Goal: Transaction & Acquisition: Book appointment/travel/reservation

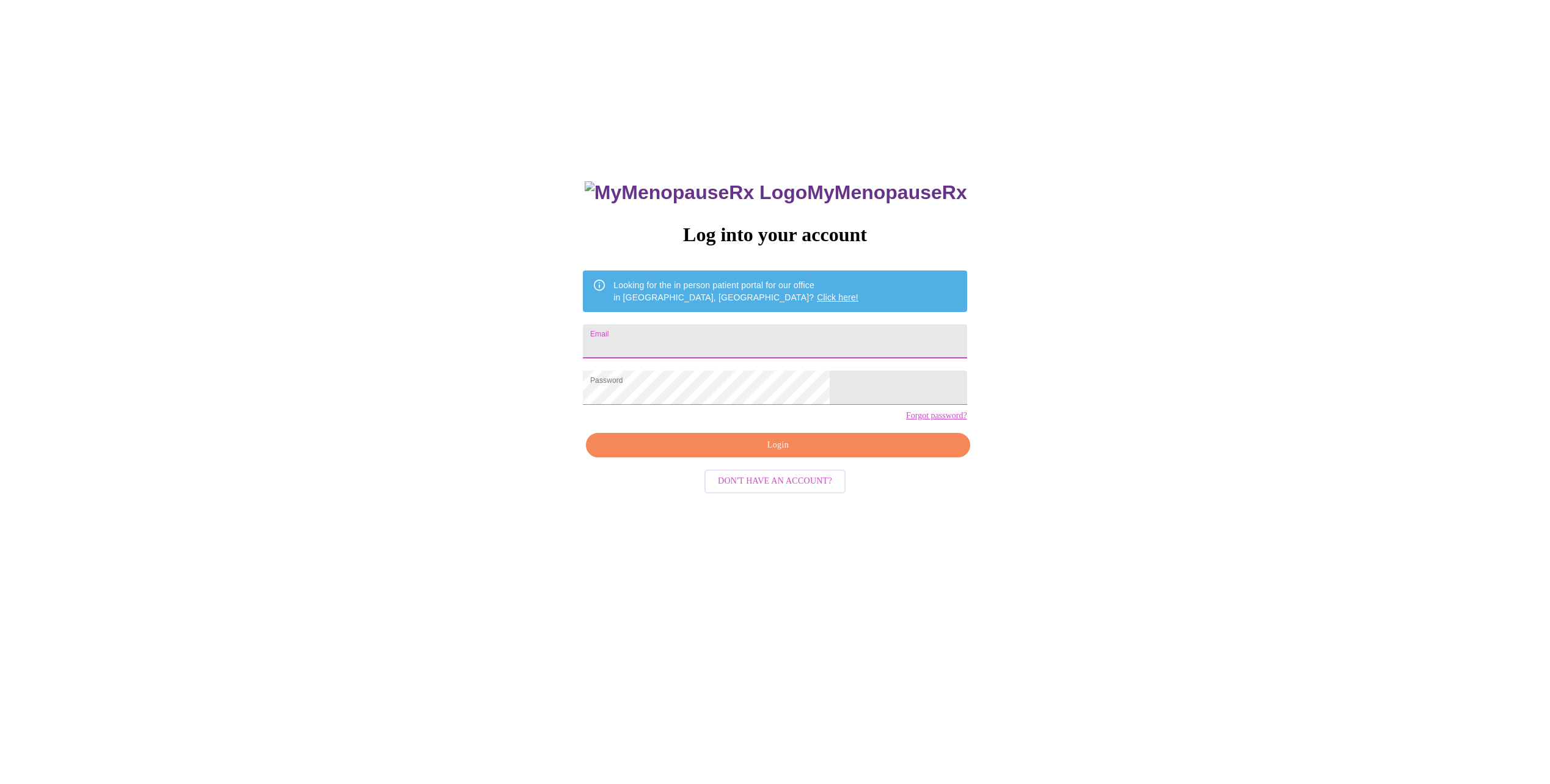
click at [762, 350] on input "Email" at bounding box center [775, 342] width 383 height 35
type input "[EMAIL_ADDRESS][DOMAIN_NAME]"
click at [776, 482] on div "MyMenopauseRx Log into your account Looking for the in person patient portal fo…" at bounding box center [775, 554] width 408 height 784
click at [777, 458] on button "Login" at bounding box center [777, 444] width 383 height 25
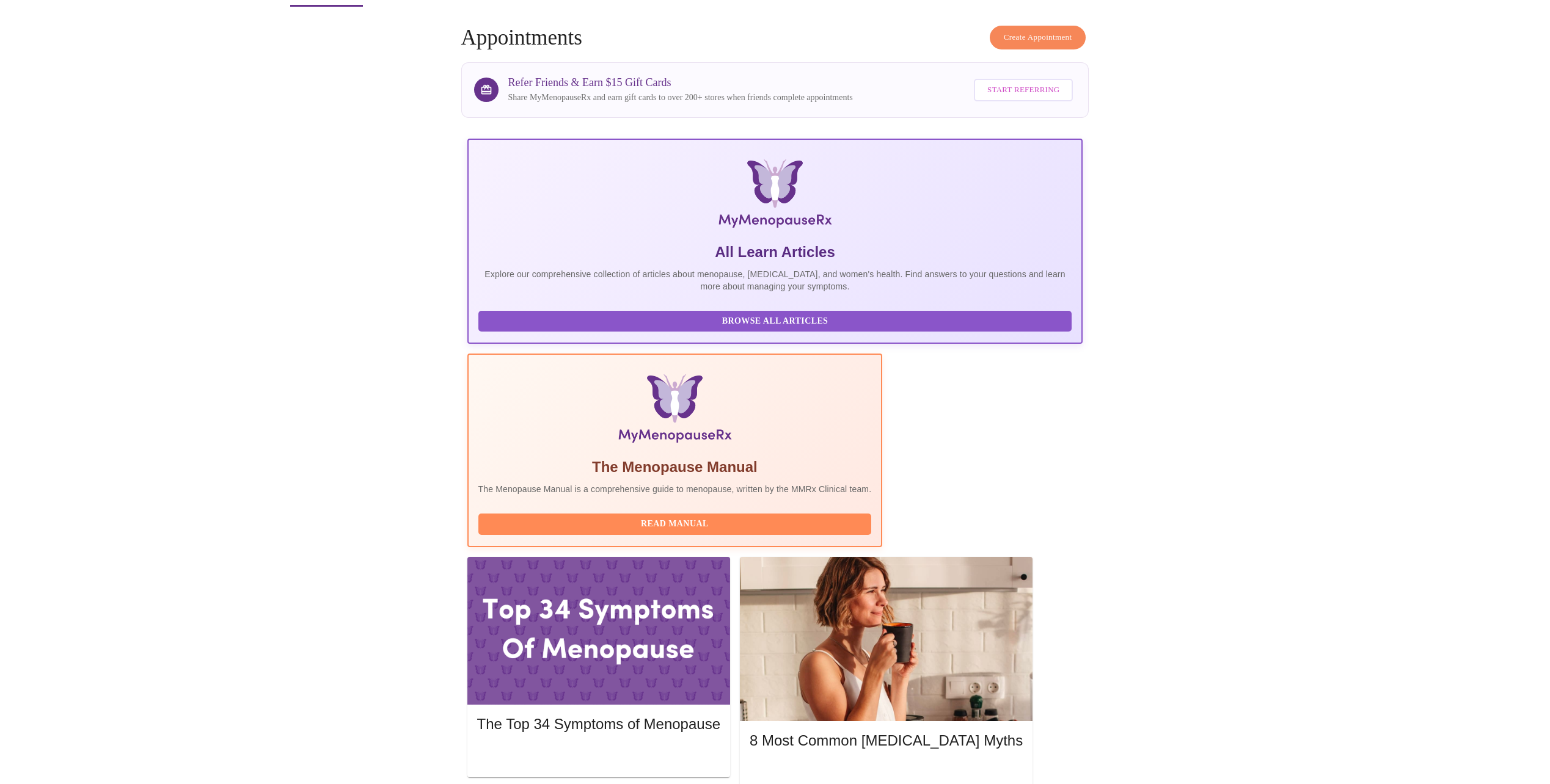
scroll to position [110, 0]
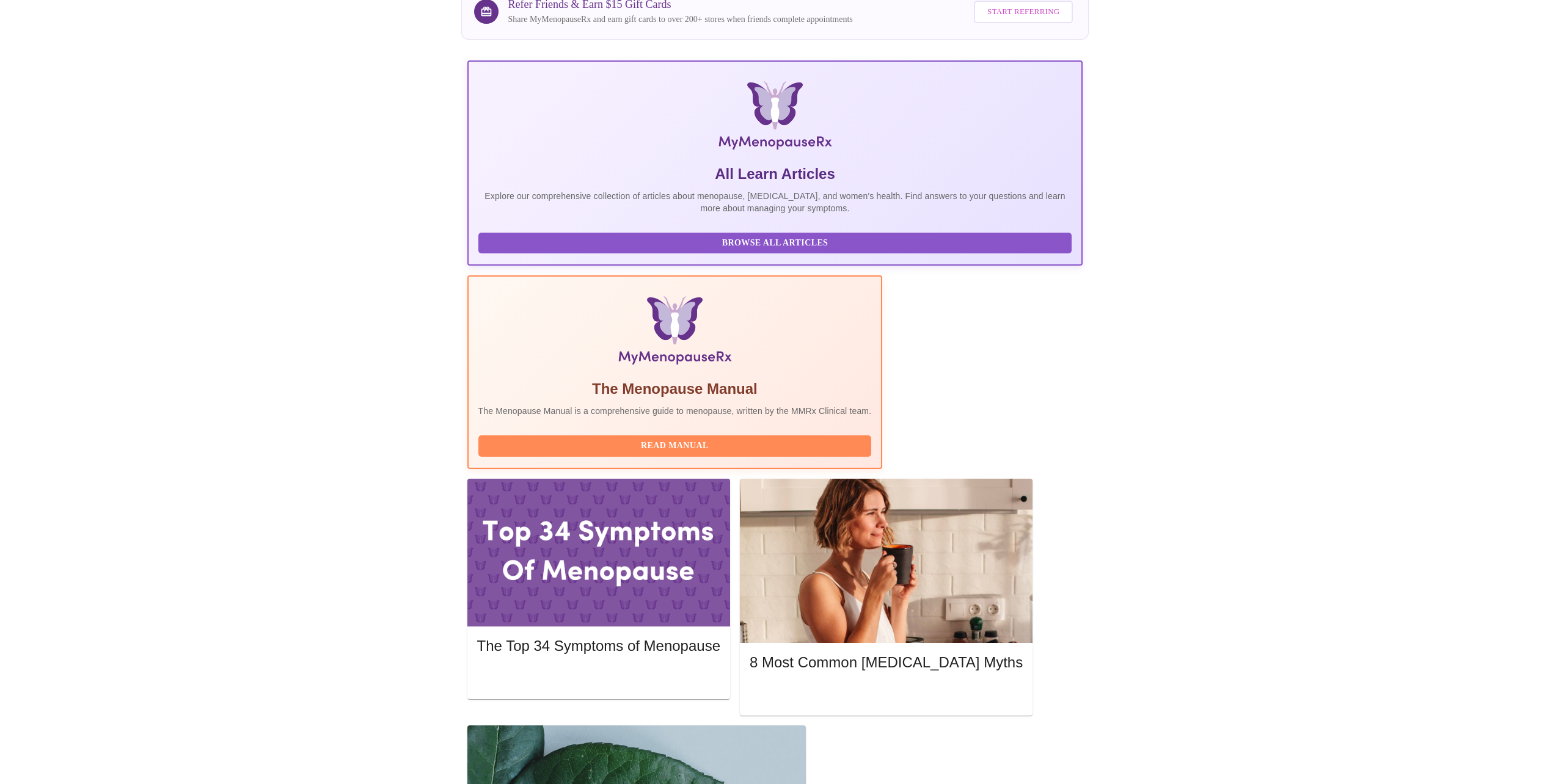
scroll to position [0, 0]
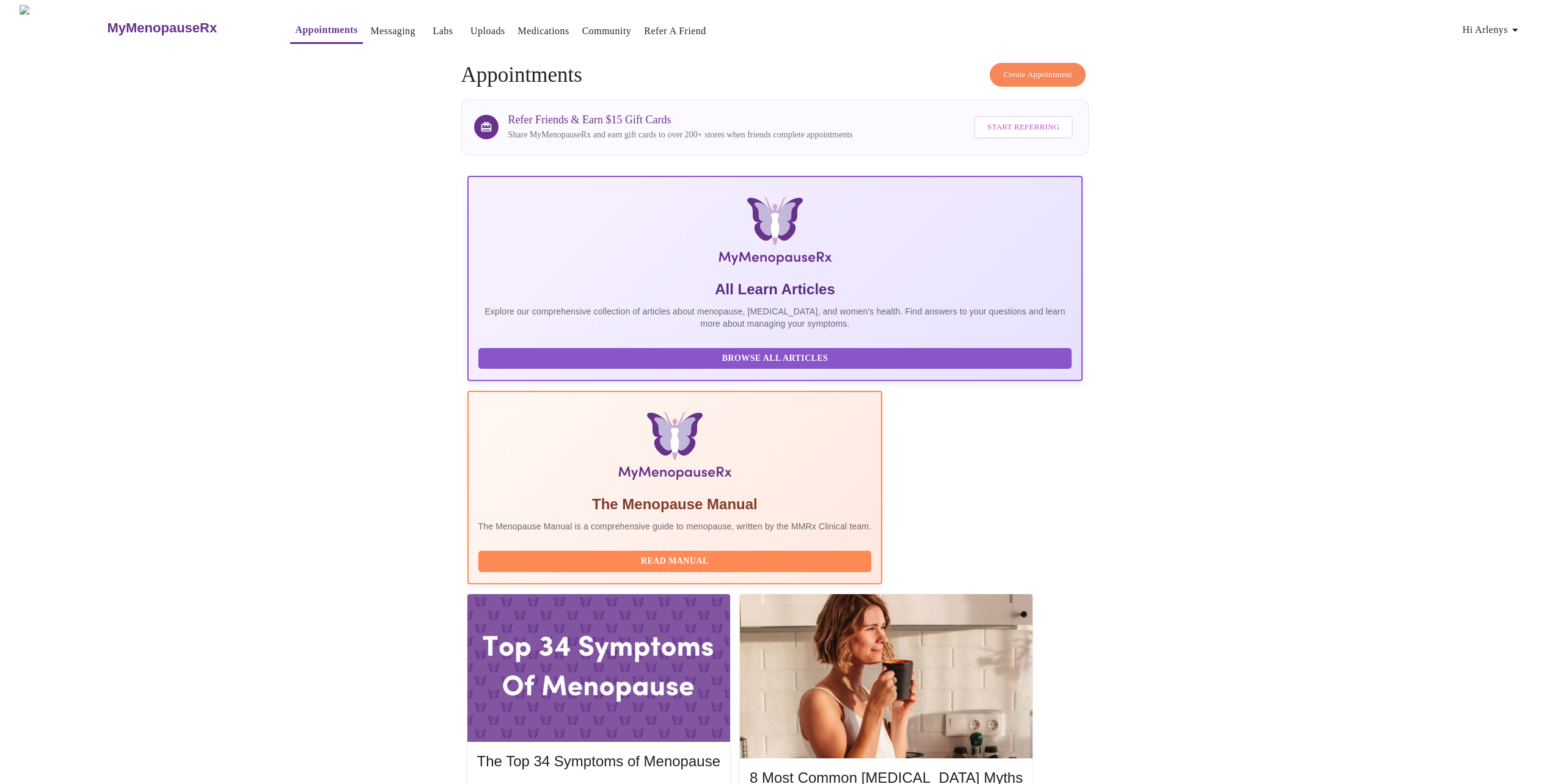
click at [371, 25] on link "Messaging" at bounding box center [393, 31] width 45 height 17
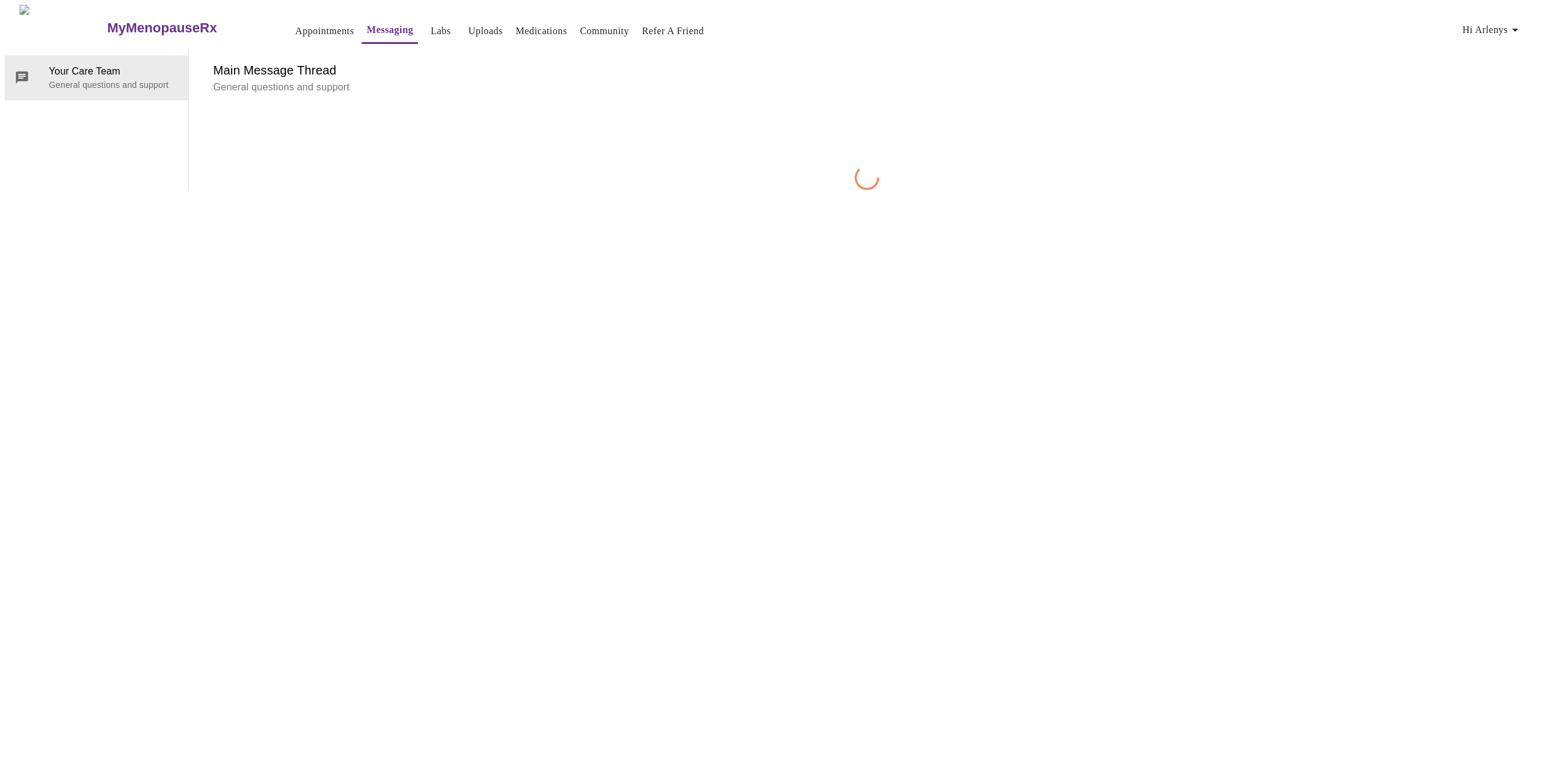
scroll to position [46, 0]
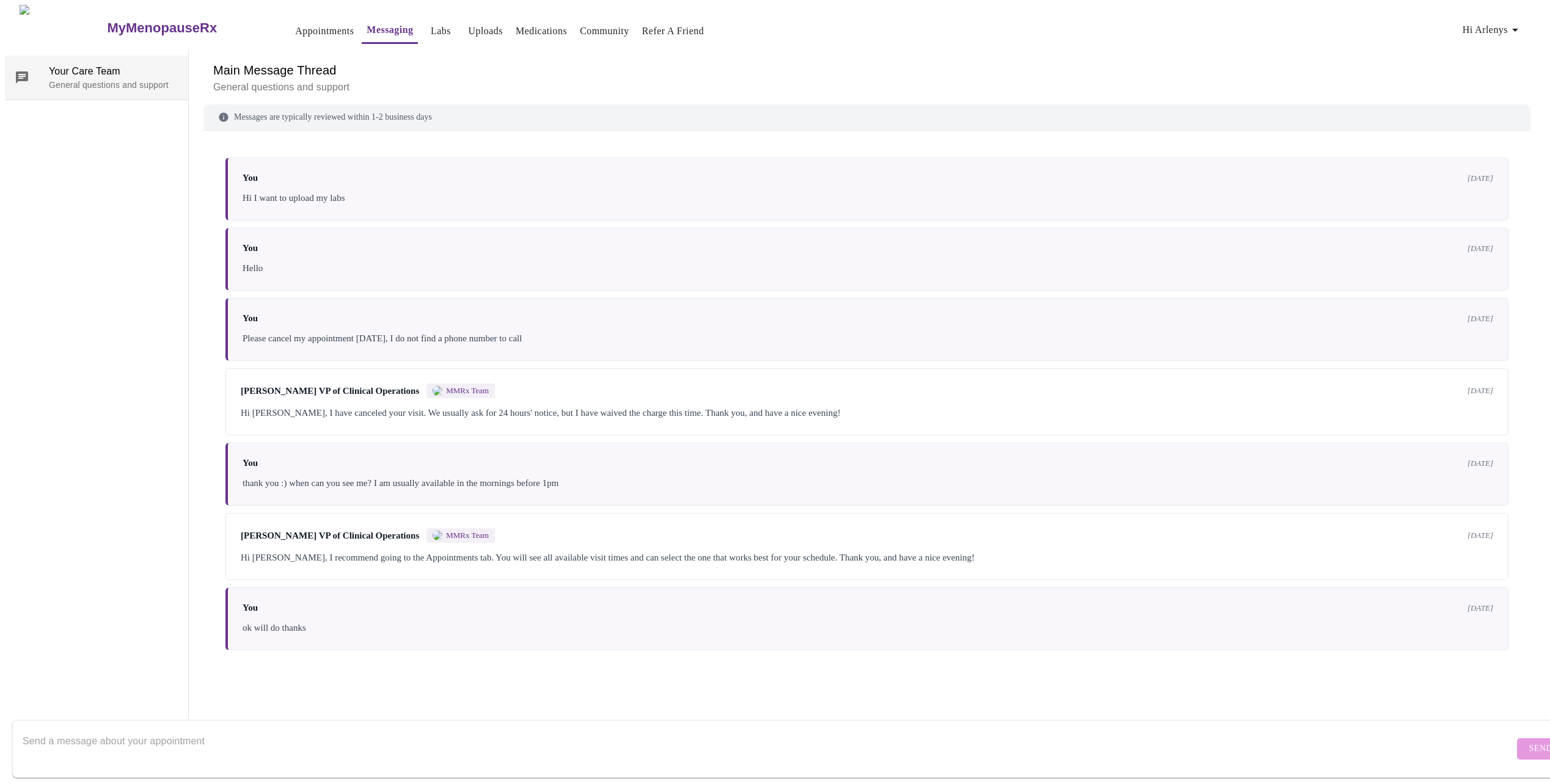
click at [99, 64] on span "Your Care Team" at bounding box center [113, 71] width 130 height 15
click at [534, 27] on link "Medications" at bounding box center [542, 31] width 52 height 17
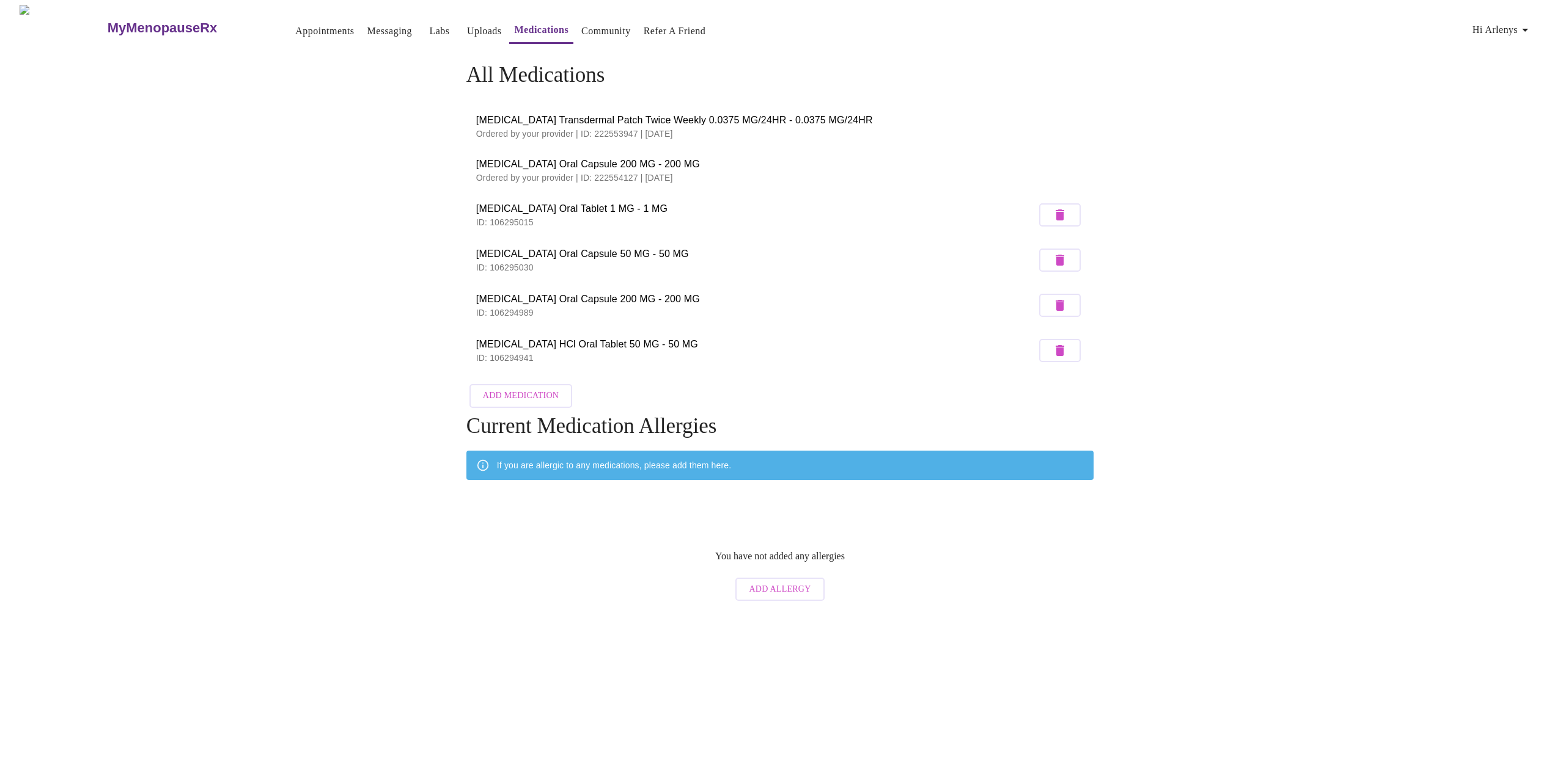
click at [467, 29] on link "Uploads" at bounding box center [483, 31] width 35 height 17
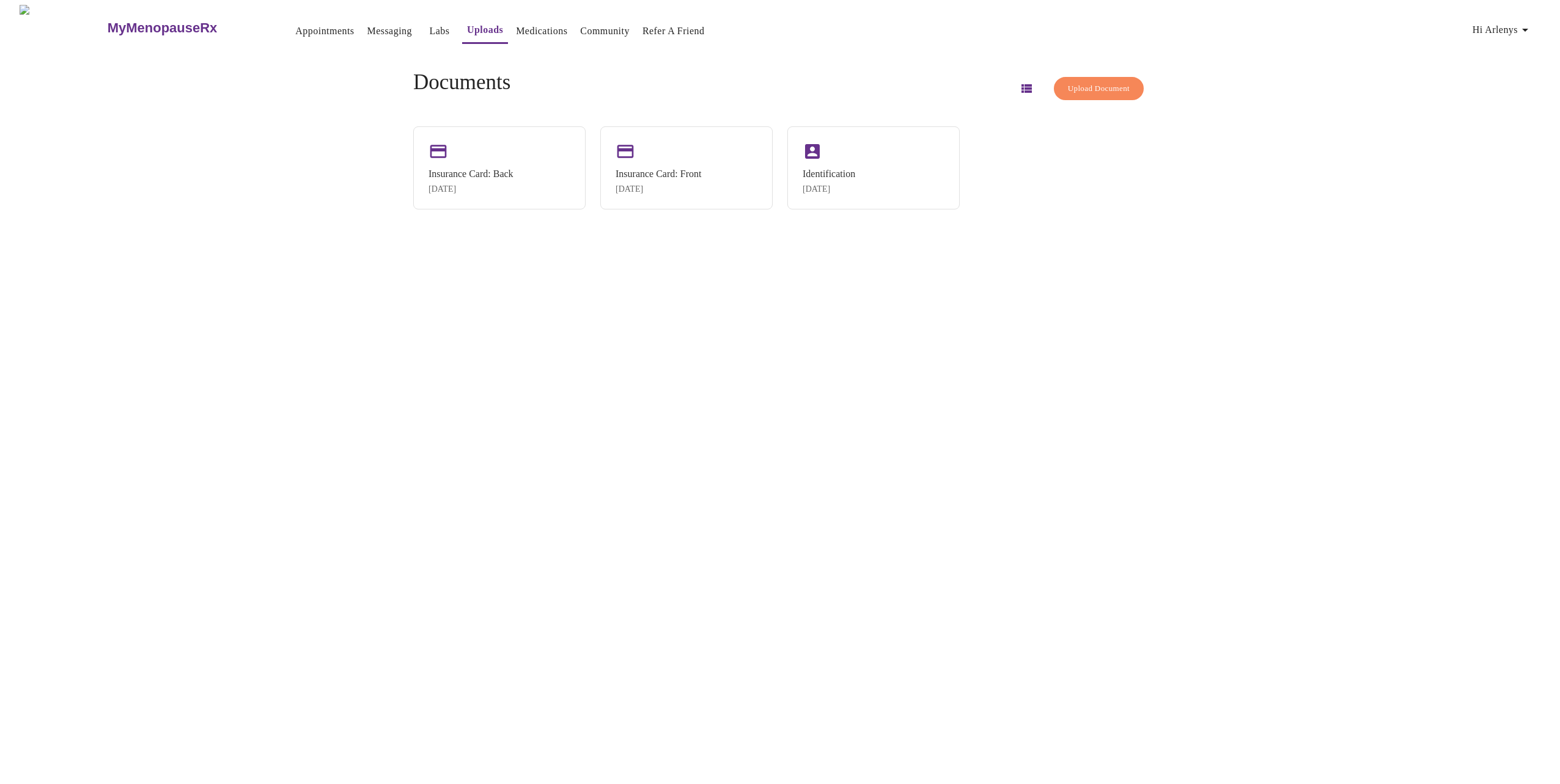
click at [367, 484] on div "MyMenopauseRx Appointments Messaging Labs Uploads Medications Community Refer a…" at bounding box center [780, 397] width 1550 height 784
click at [1077, 88] on span "Upload Document" at bounding box center [1098, 89] width 61 height 14
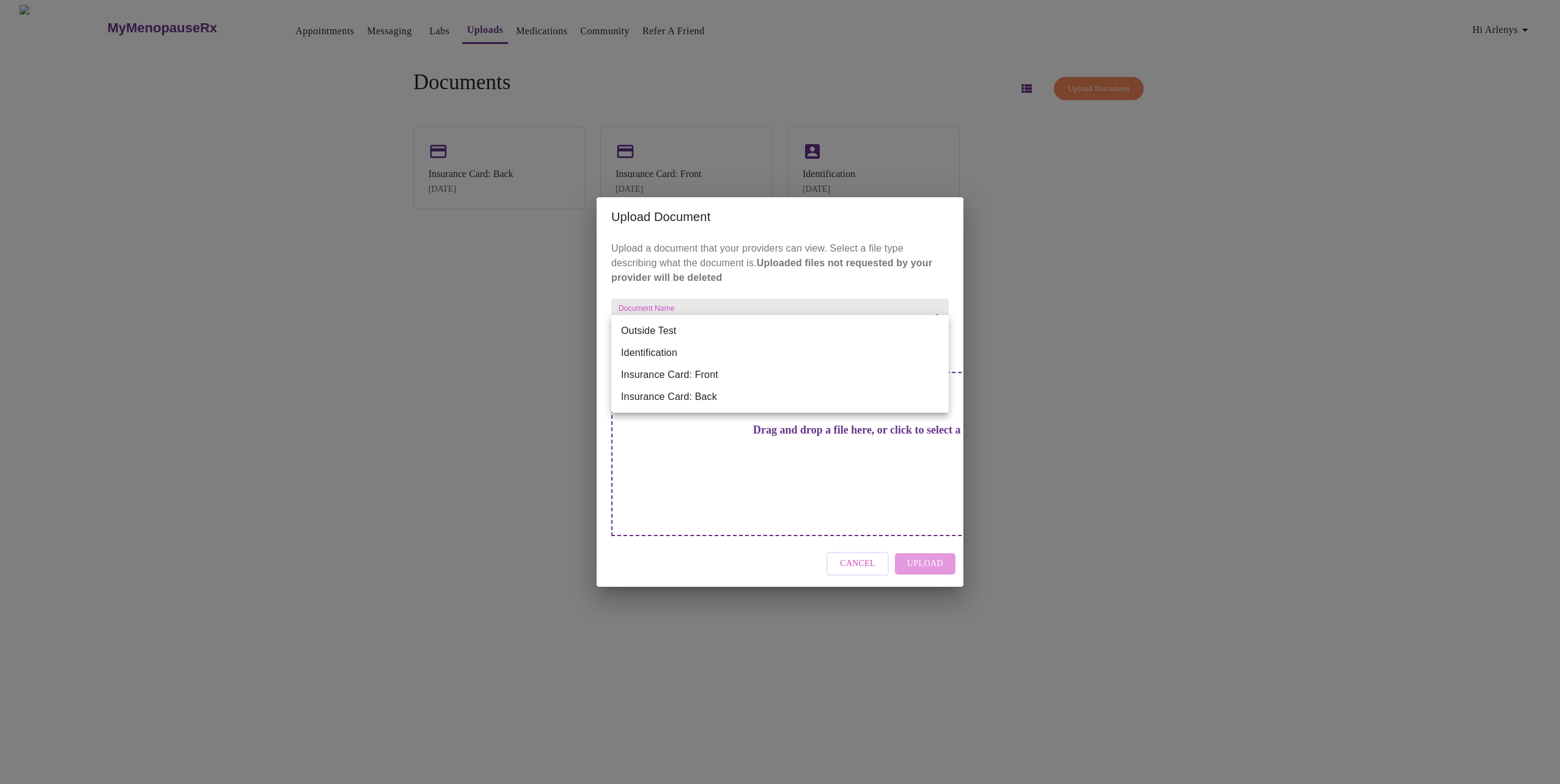
click at [936, 329] on body "MyMenopauseRx Appointments Messaging Labs Uploads Medications Community Refer a…" at bounding box center [780, 397] width 1550 height 784
click at [1166, 304] on div at bounding box center [780, 392] width 1560 height 784
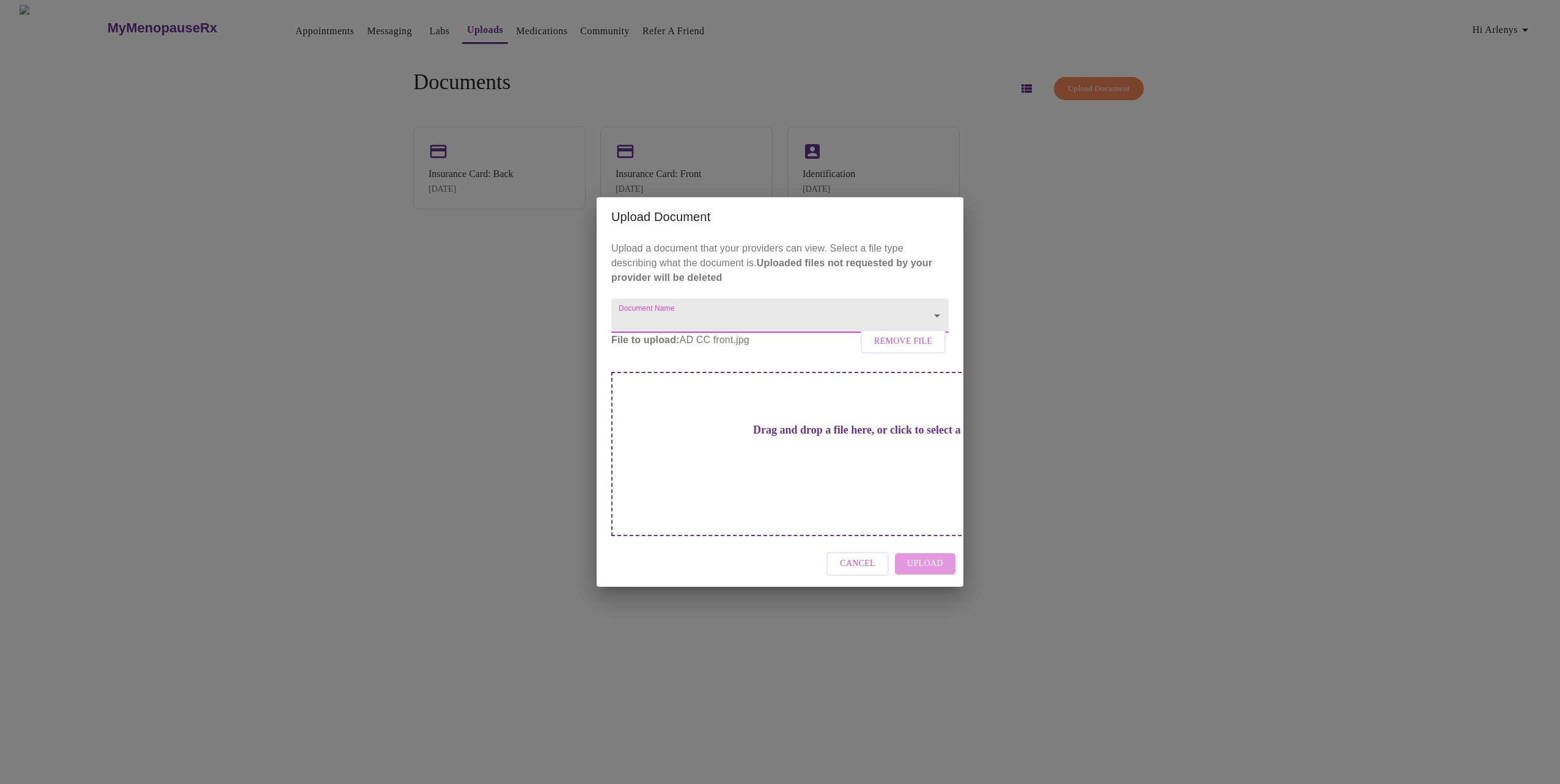
click at [940, 329] on body "MyMenopauseRx Appointments Messaging Labs Uploads Medications Community Refer a…" at bounding box center [780, 397] width 1550 height 784
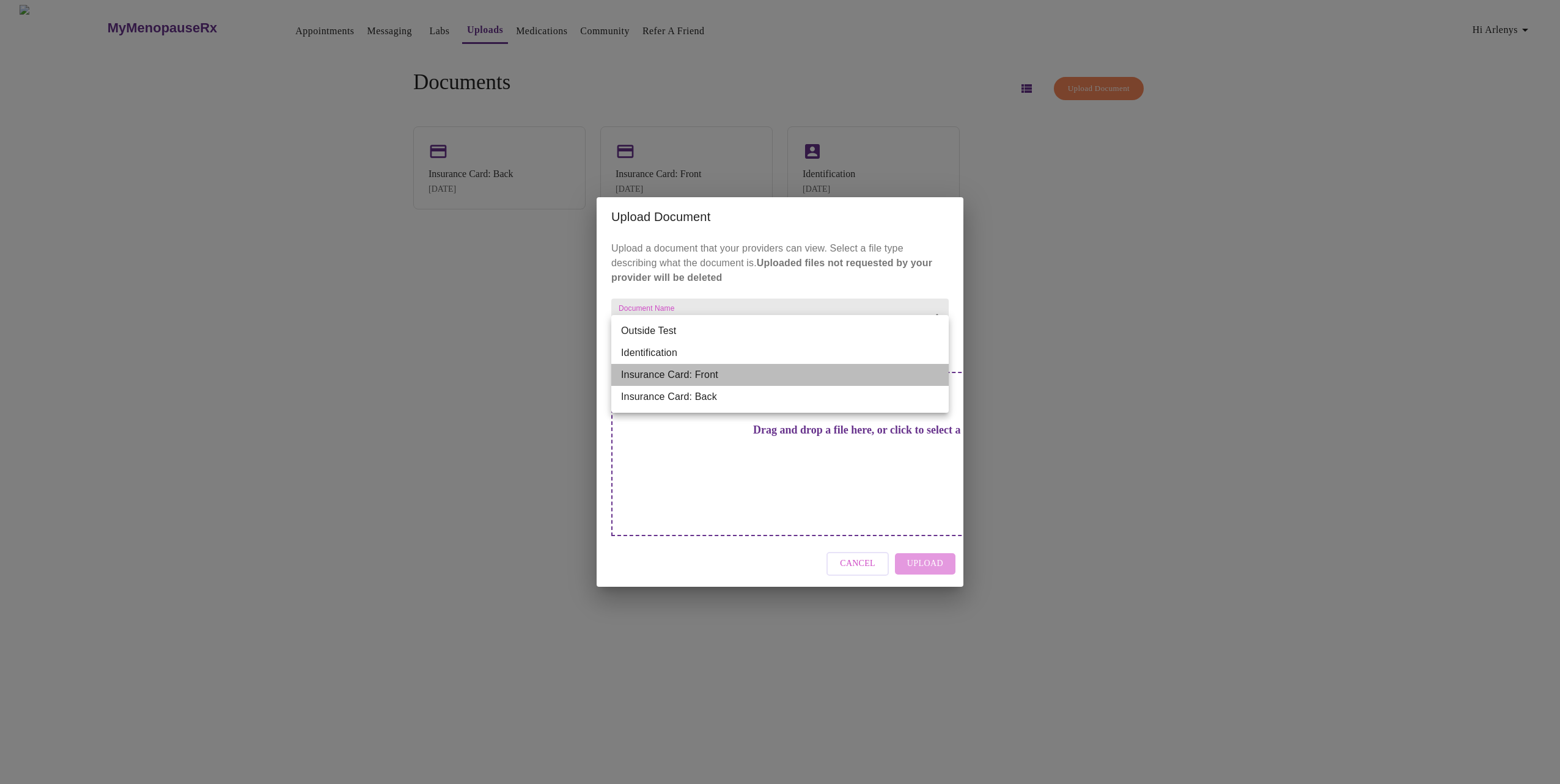
click at [802, 377] on li "Insurance Card: Front" at bounding box center [780, 375] width 338 height 22
type input "Insurance Card: Front"
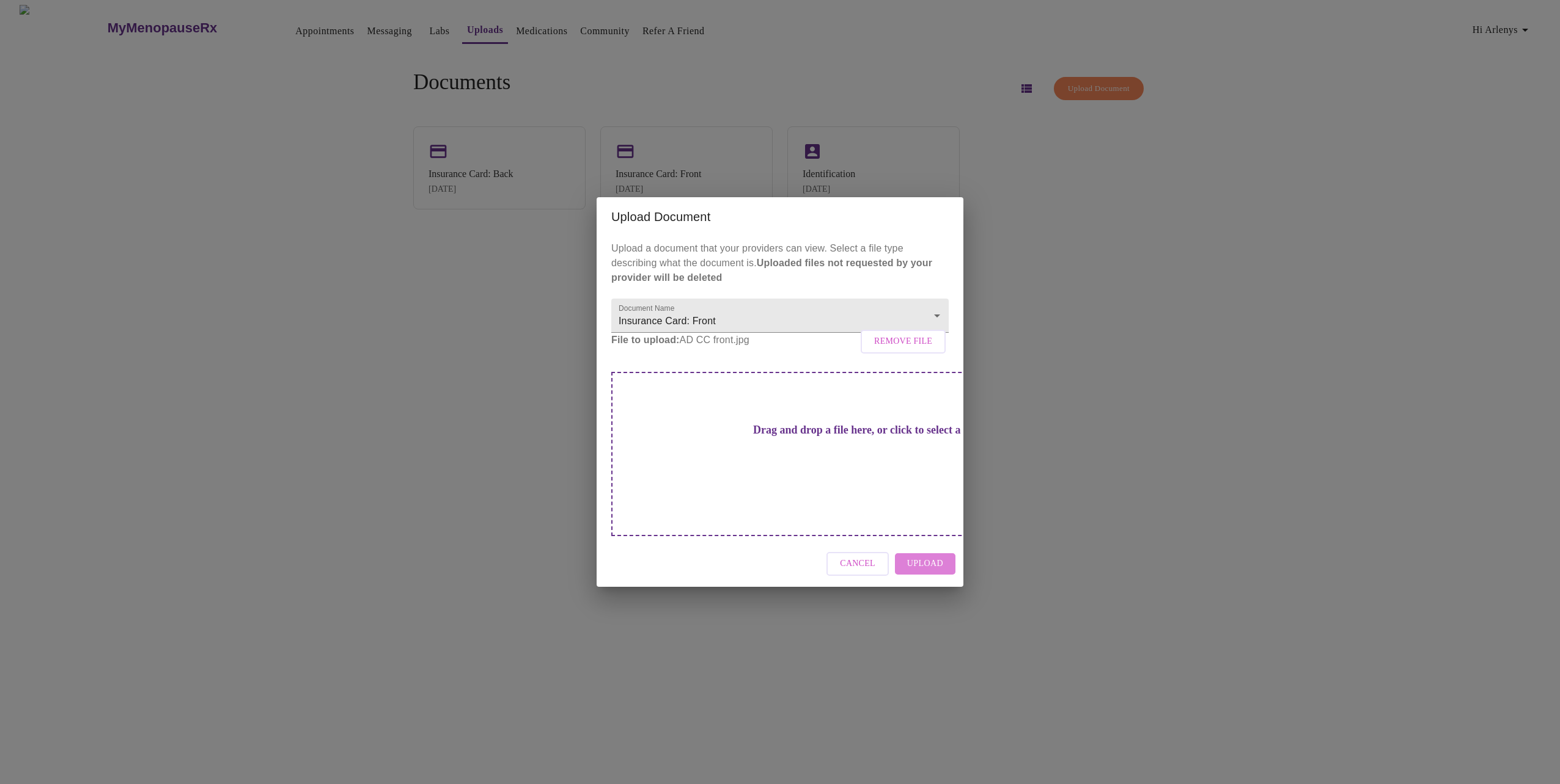
click at [946, 553] on button "Upload" at bounding box center [924, 564] width 60 height 22
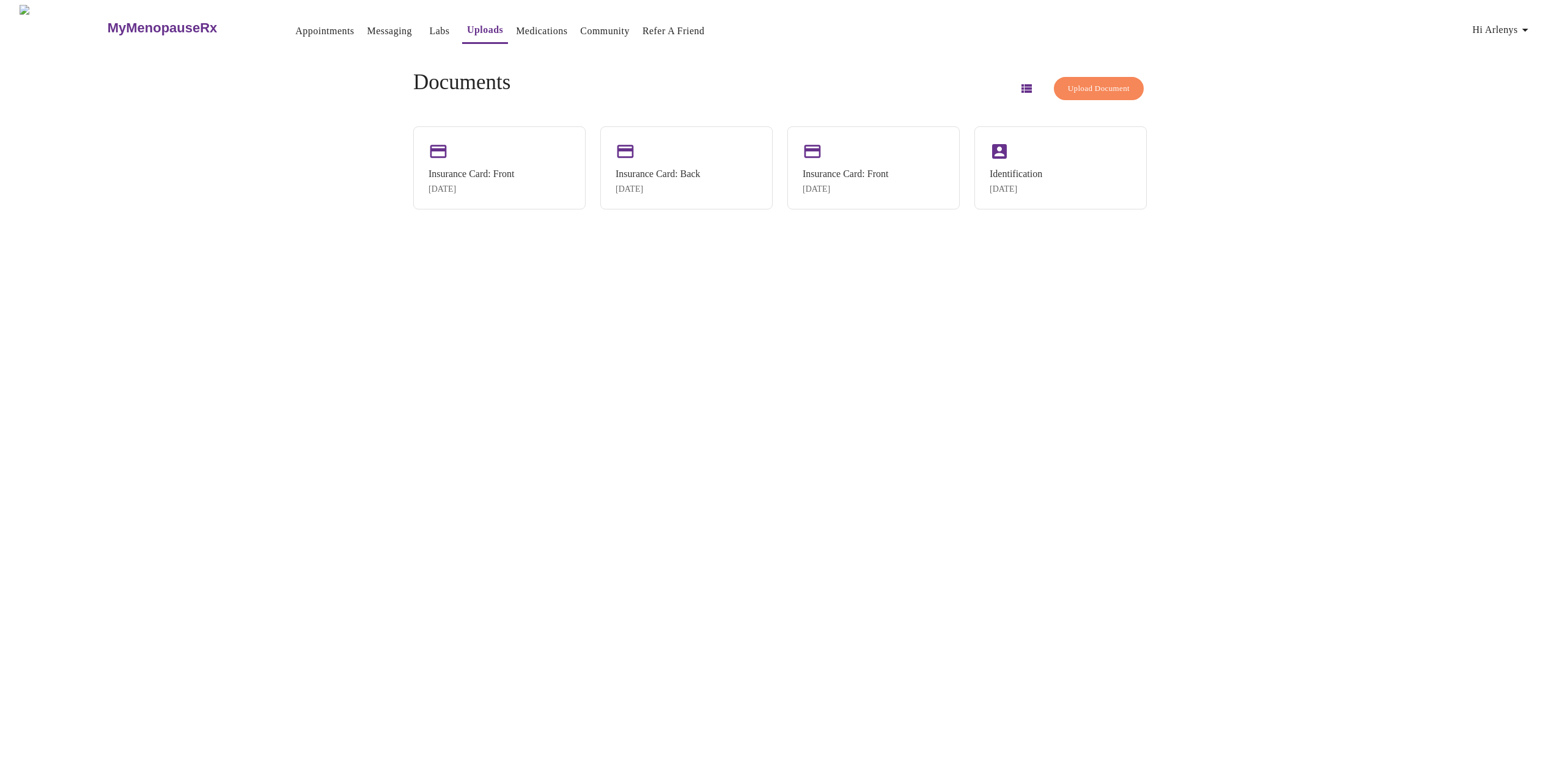
click at [1088, 85] on span "Upload Document" at bounding box center [1098, 89] width 61 height 14
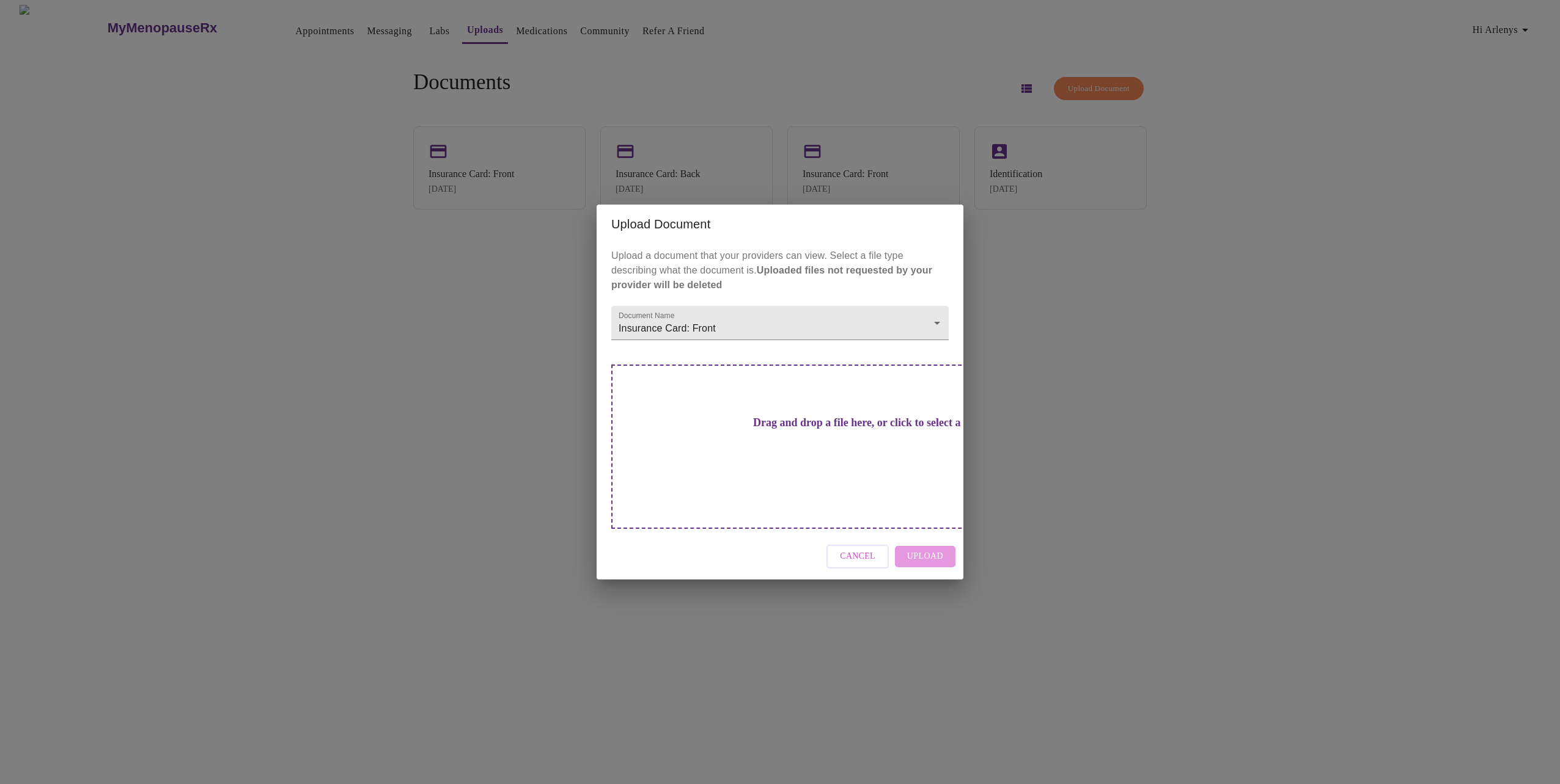
click at [775, 430] on h3 "Drag and drop a file here, or click to select a file" at bounding box center [865, 423] width 338 height 13
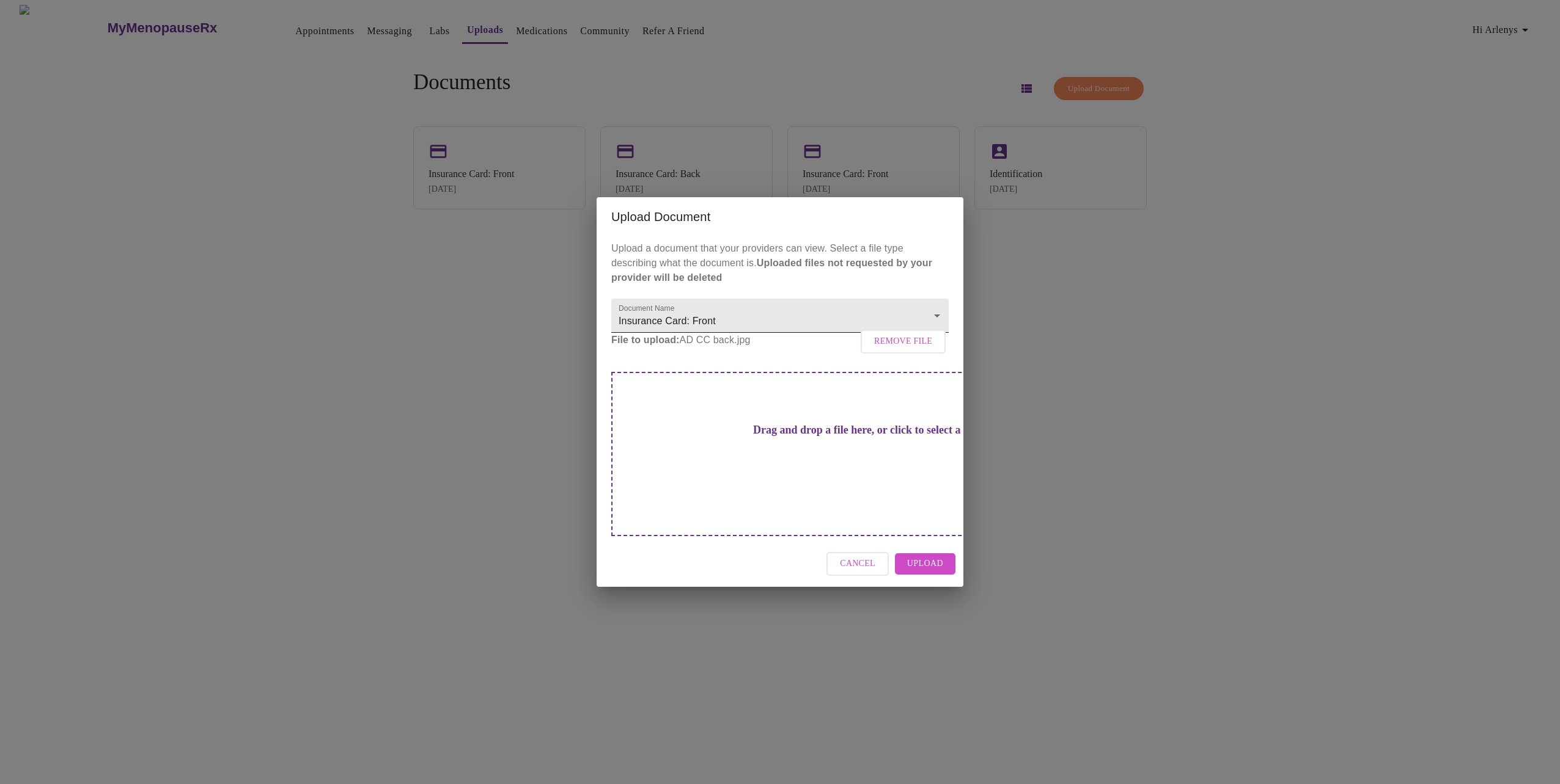
click at [941, 330] on body "MyMenopauseRx Appointments Messaging Labs Uploads Medications Community Refer a…" at bounding box center [780, 397] width 1550 height 784
click at [847, 351] on li "Insurance Card: Back" at bounding box center [780, 353] width 338 height 22
type input "Insurance Card: Back"
click at [934, 556] on span "Upload" at bounding box center [925, 563] width 36 height 15
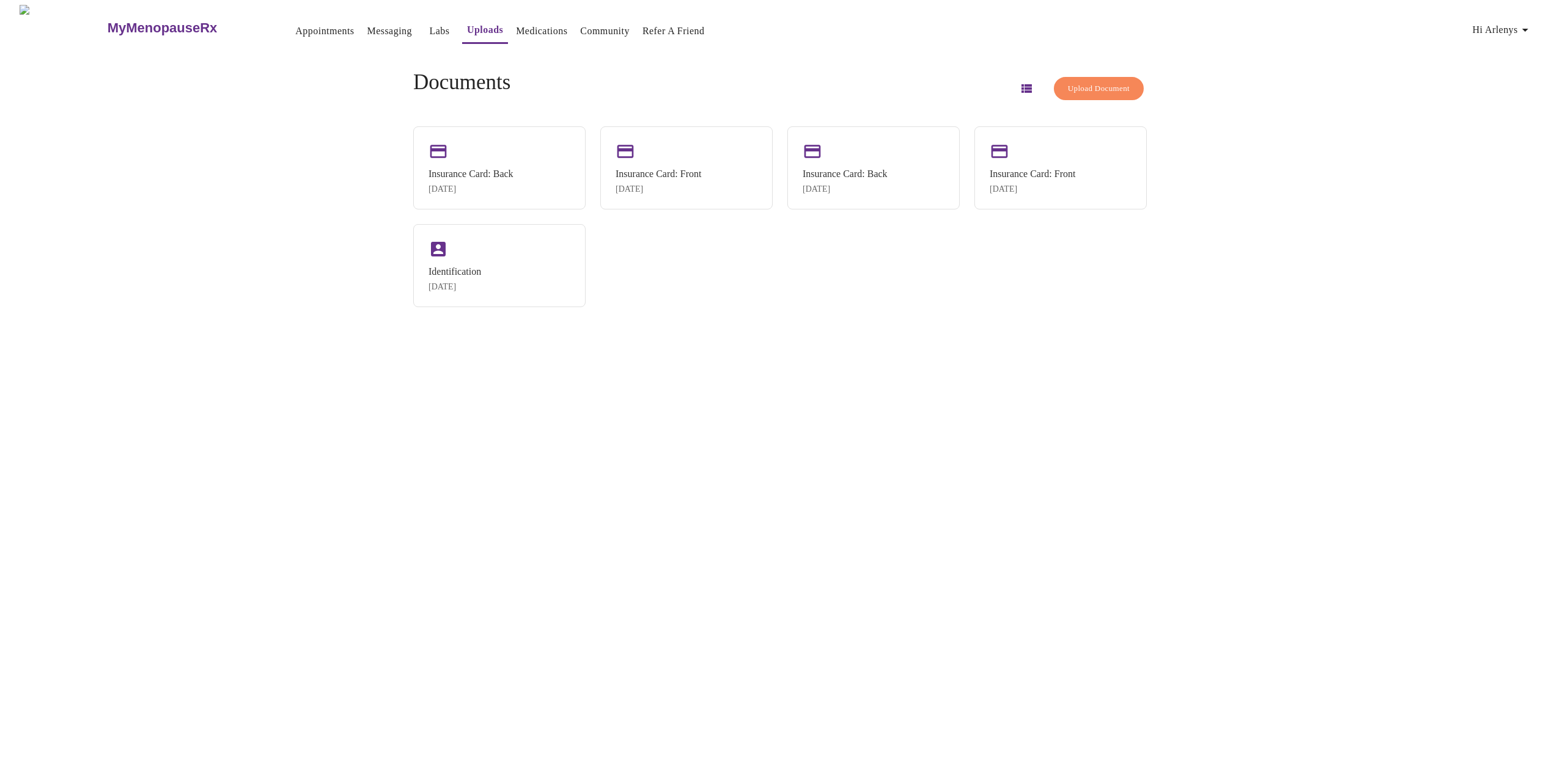
drag, startPoint x: 503, startPoint y: 173, endPoint x: 1189, endPoint y: 543, distance: 779.4
click at [1189, 543] on div "MyMenopauseRx Appointments Messaging Labs Uploads Medications Community Refer a…" at bounding box center [780, 397] width 1550 height 784
click at [1019, 168] on div "Insurance Card: Front" at bounding box center [1032, 172] width 85 height 11
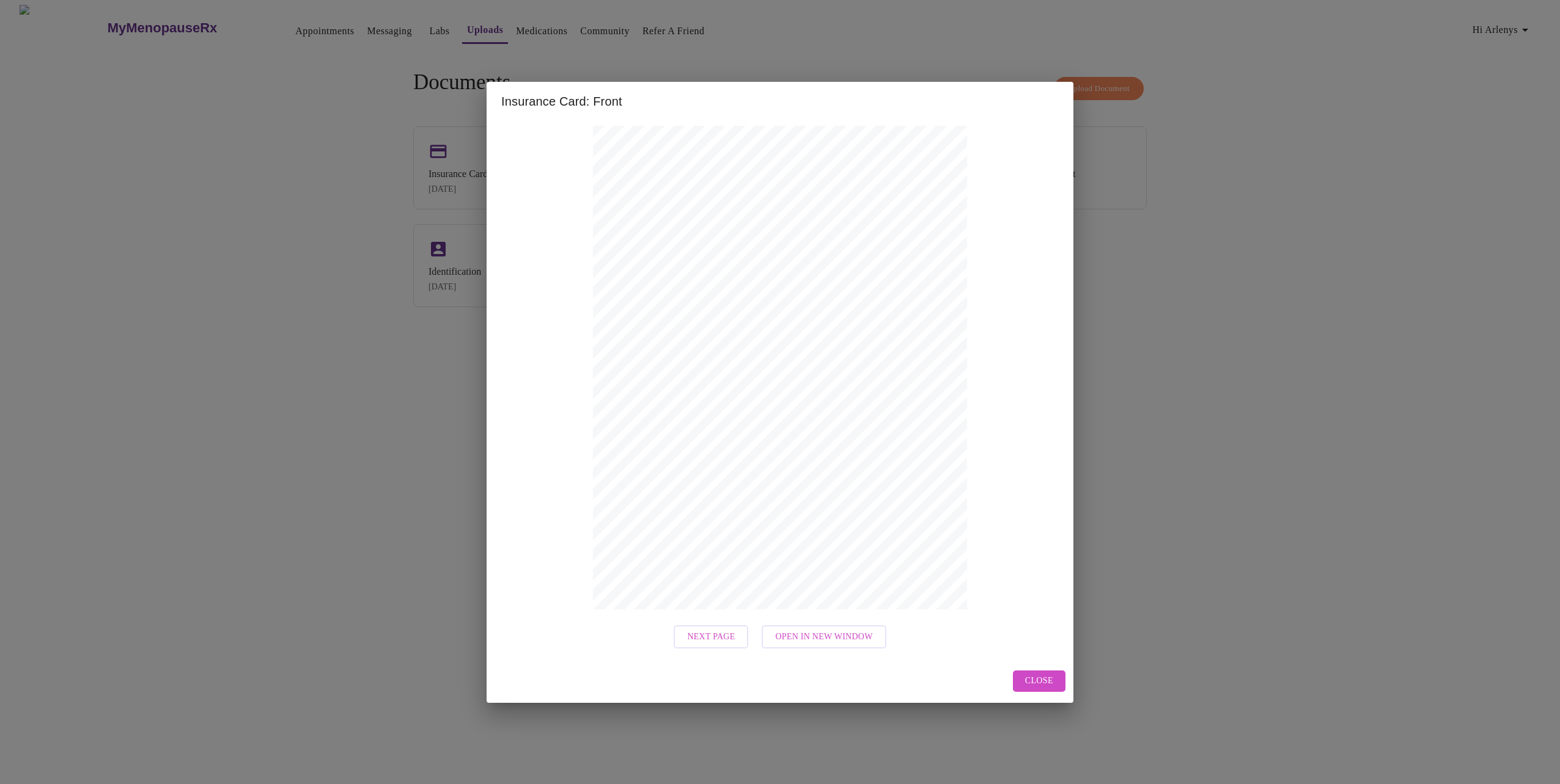
drag, startPoint x: 1017, startPoint y: 688, endPoint x: 1024, endPoint y: 685, distance: 7.6
click at [1018, 688] on button "Close" at bounding box center [1038, 681] width 52 height 22
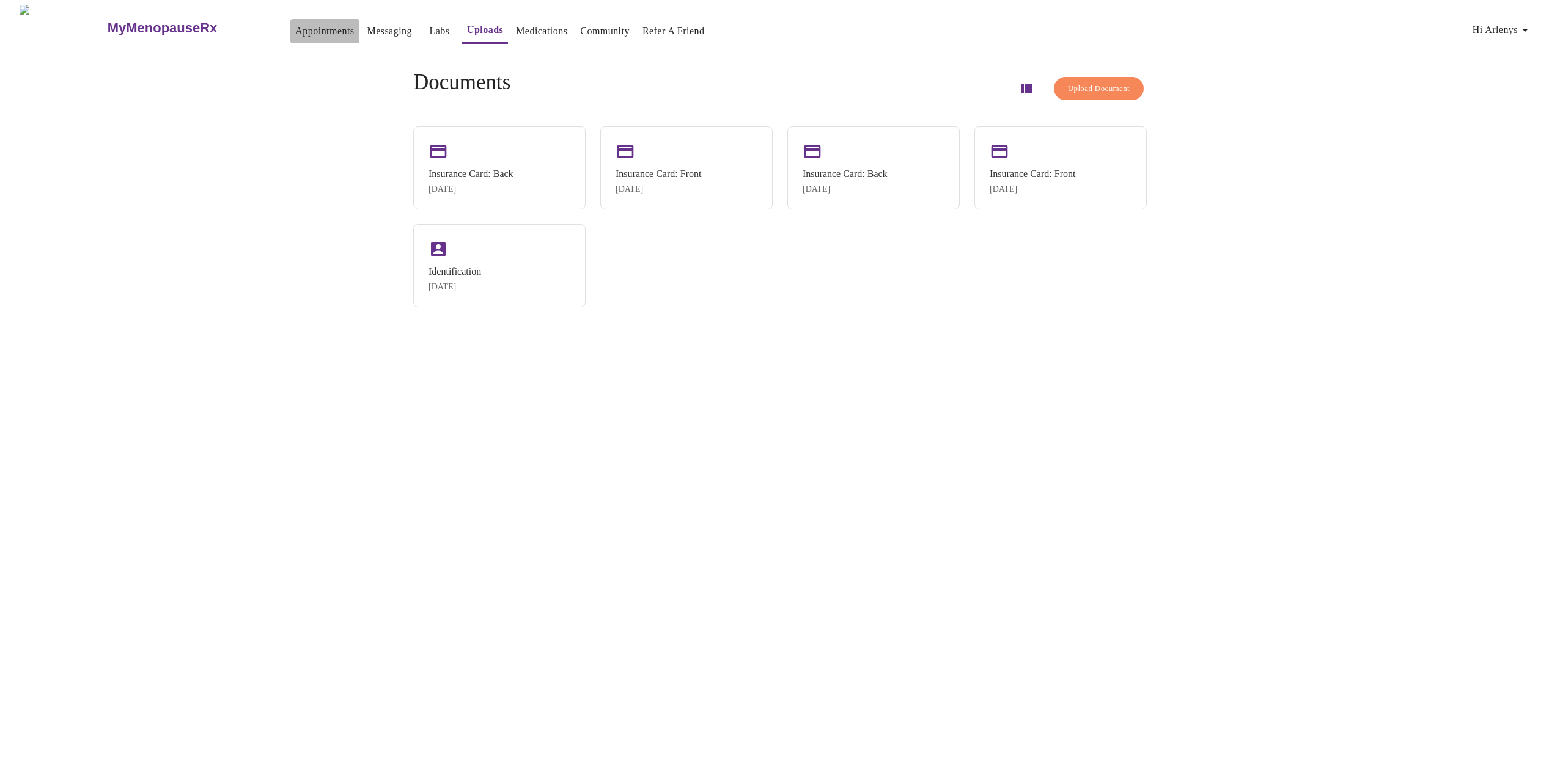
click at [314, 31] on button "Appointments" at bounding box center [324, 31] width 68 height 25
click at [468, 27] on link "Uploads" at bounding box center [484, 30] width 36 height 17
click at [429, 30] on link "Labs" at bounding box center [439, 31] width 20 height 17
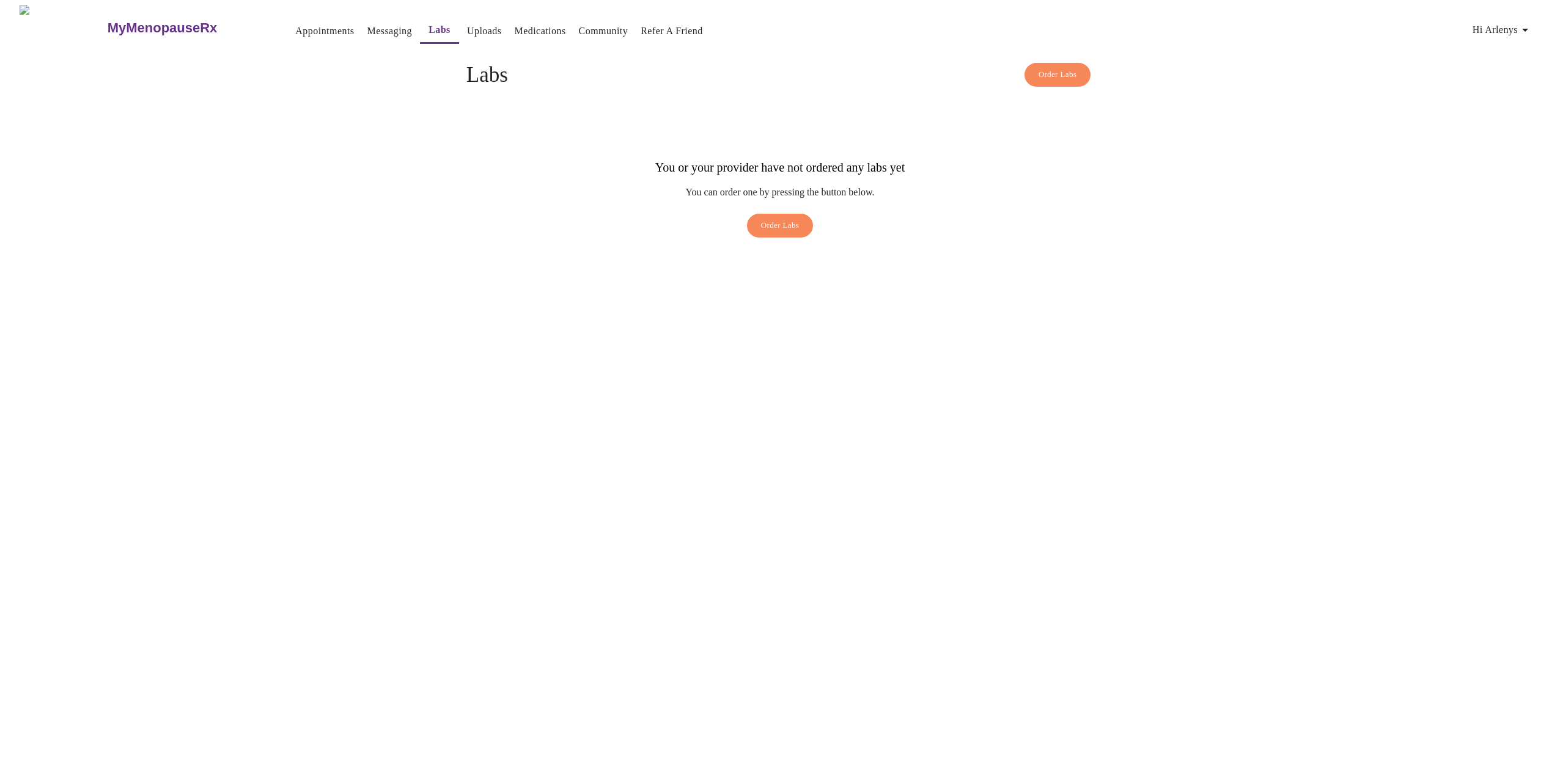
click at [367, 31] on link "Messaging" at bounding box center [389, 31] width 45 height 17
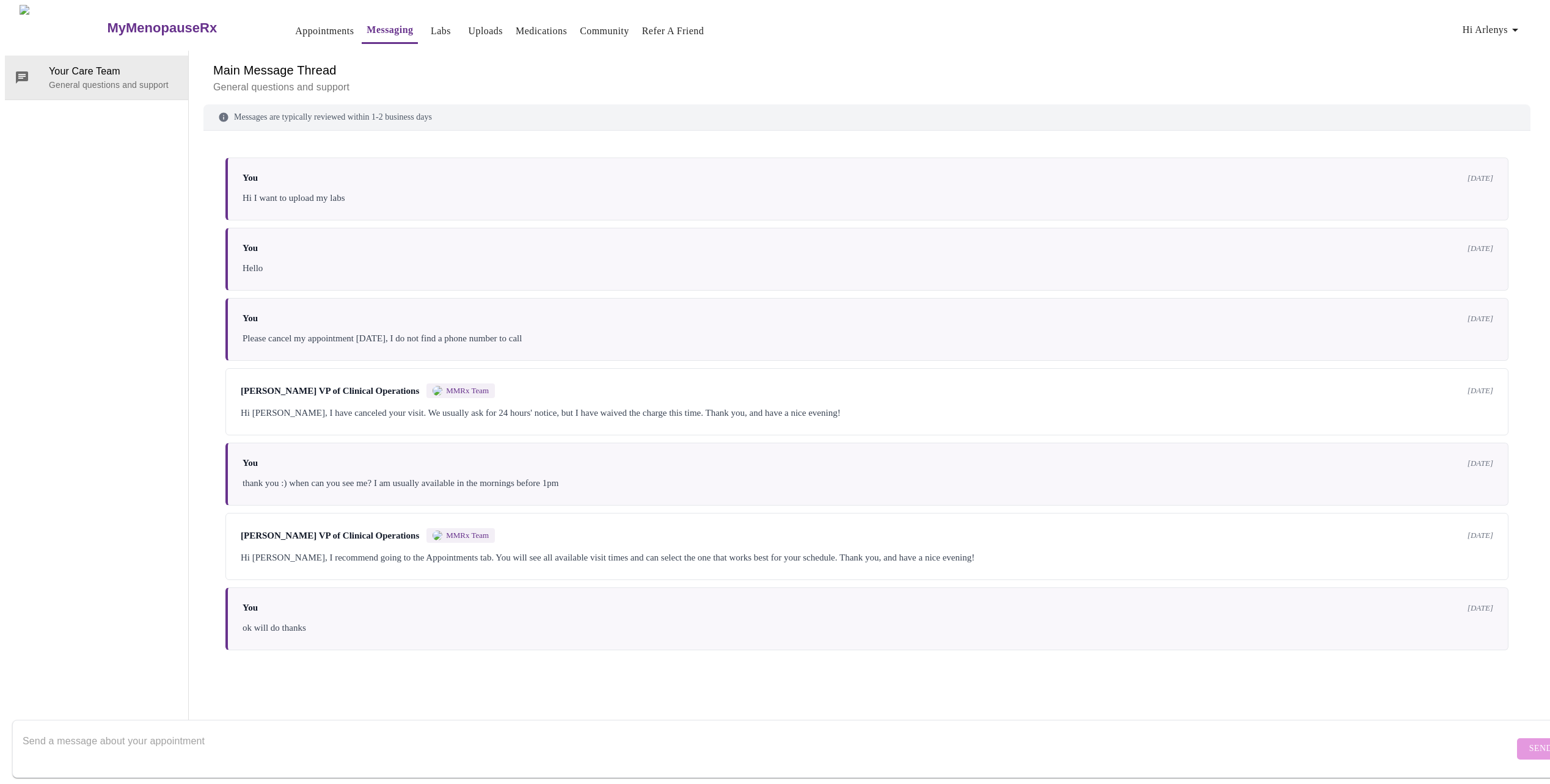
click at [295, 33] on link "Appointments" at bounding box center [324, 31] width 58 height 17
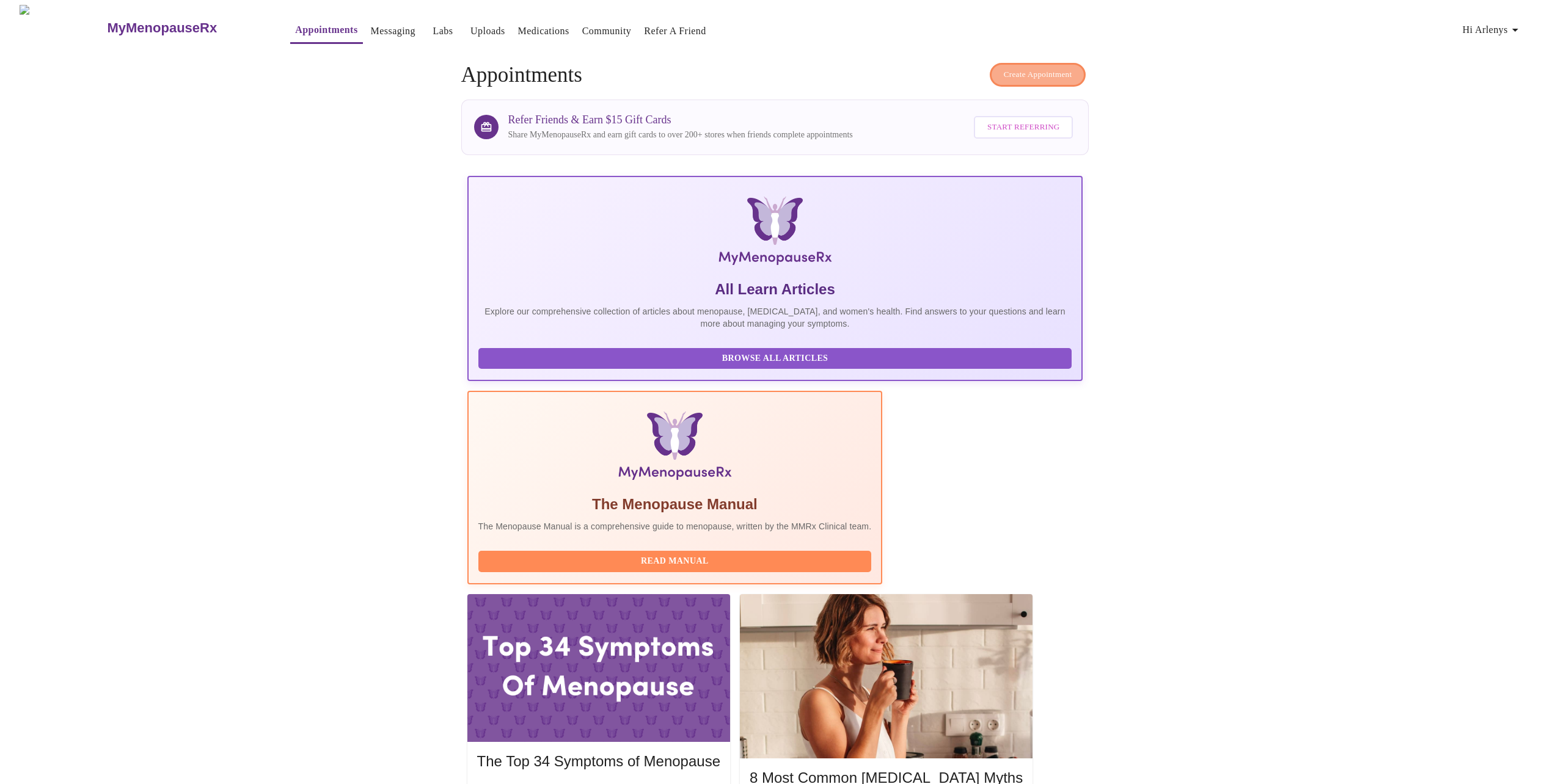
click at [1039, 74] on span "Create Appointment" at bounding box center [1038, 74] width 68 height 14
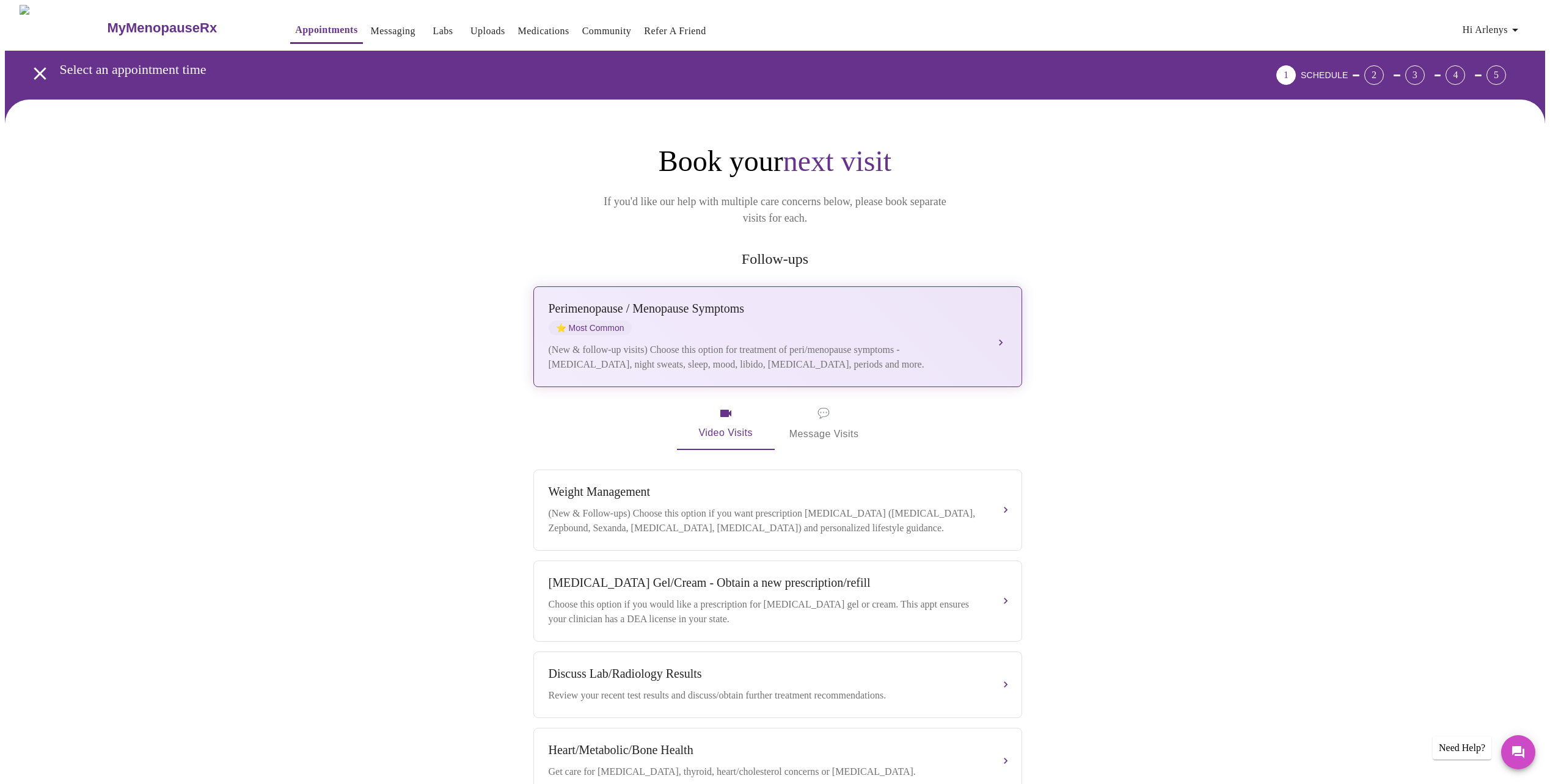
click at [592, 321] on span "⭐ Most Common" at bounding box center [590, 328] width 83 height 15
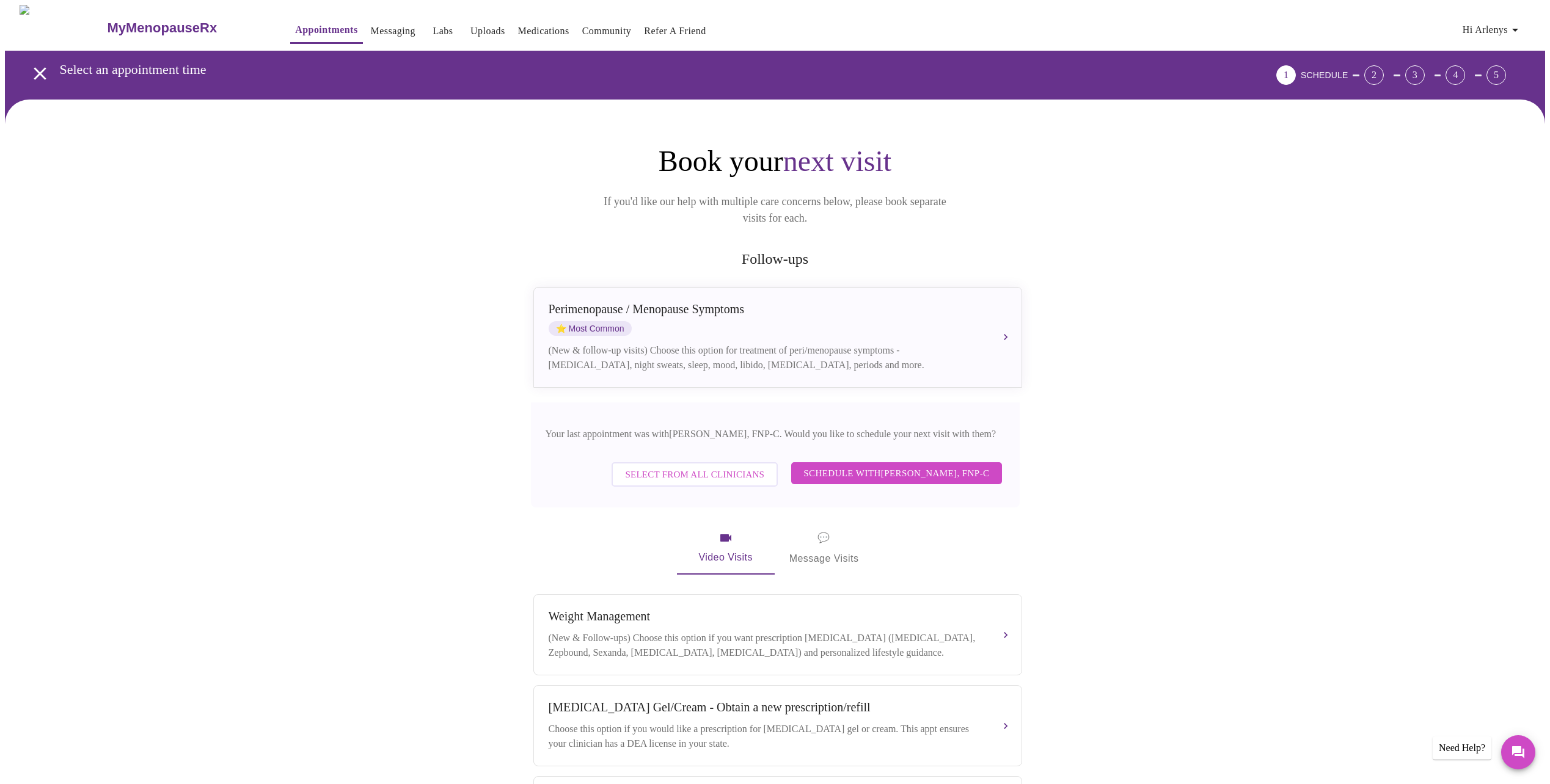
click at [957, 466] on span "Schedule with [PERSON_NAME], FNP-C" at bounding box center [896, 473] width 186 height 16
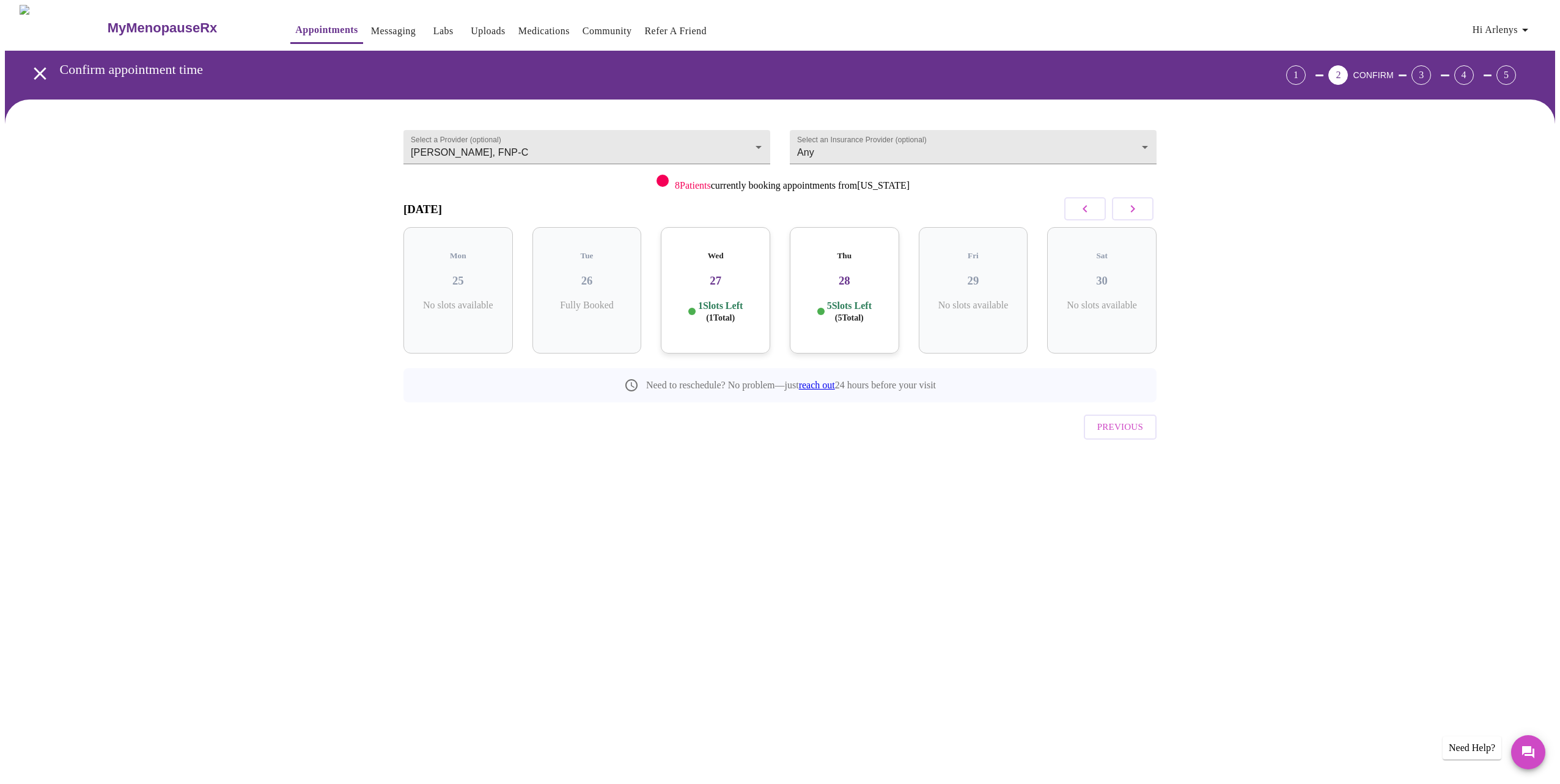
click at [714, 300] on p "1 Slots Left ( 1 Total)" at bounding box center [720, 312] width 45 height 24
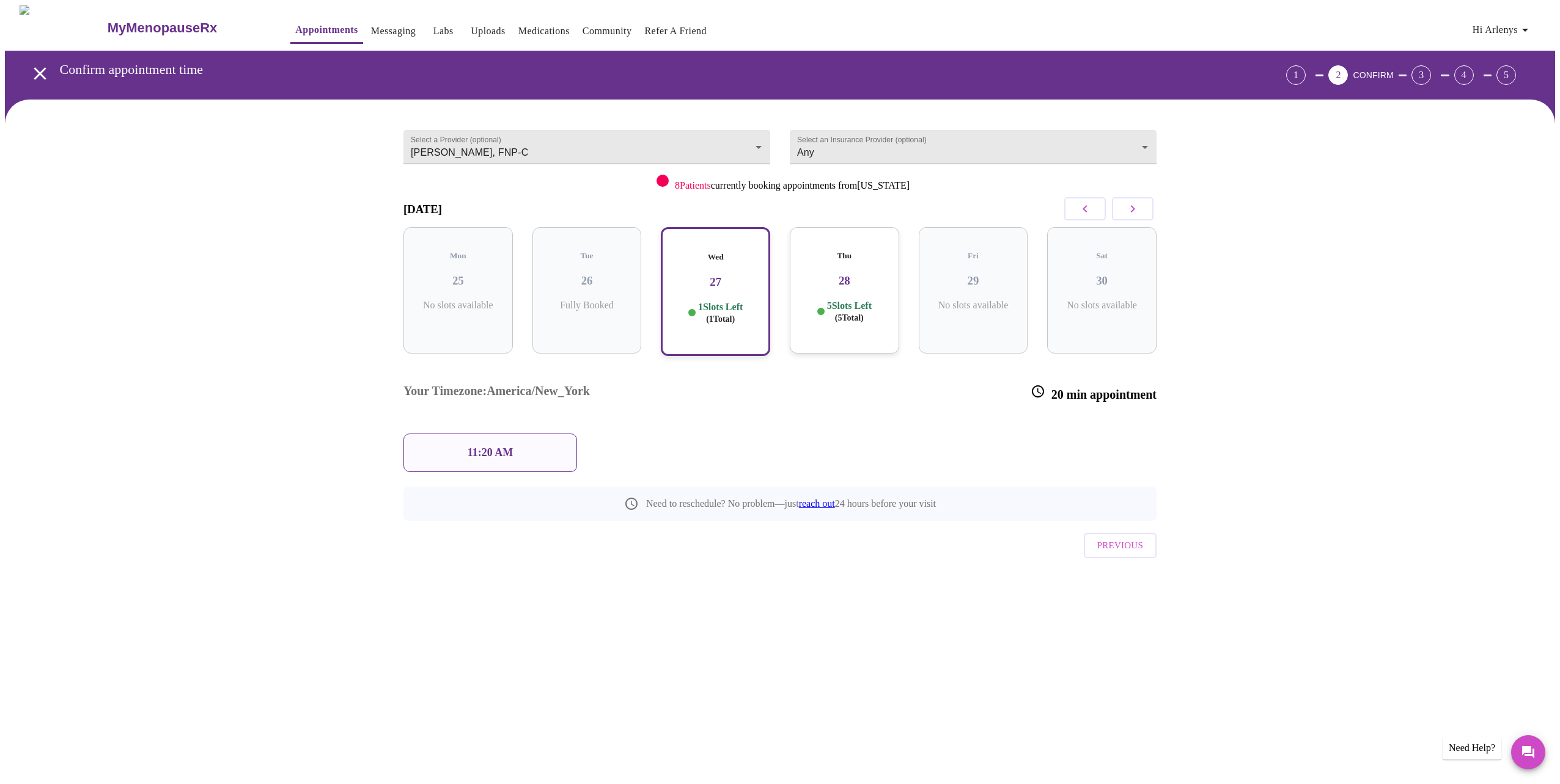
click at [490, 434] on div "11:20 AM" at bounding box center [489, 452] width 173 height 39
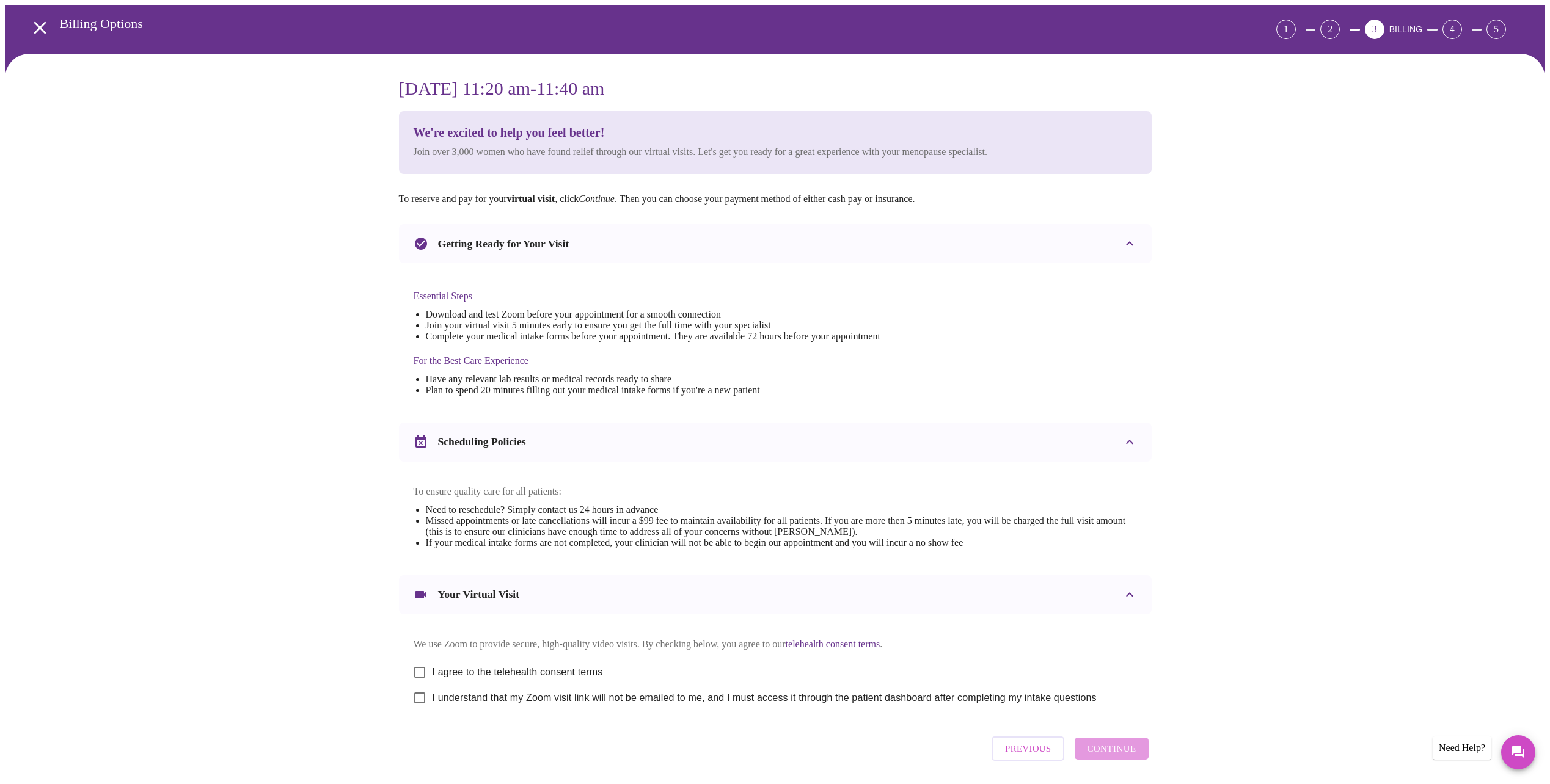
scroll to position [101, 0]
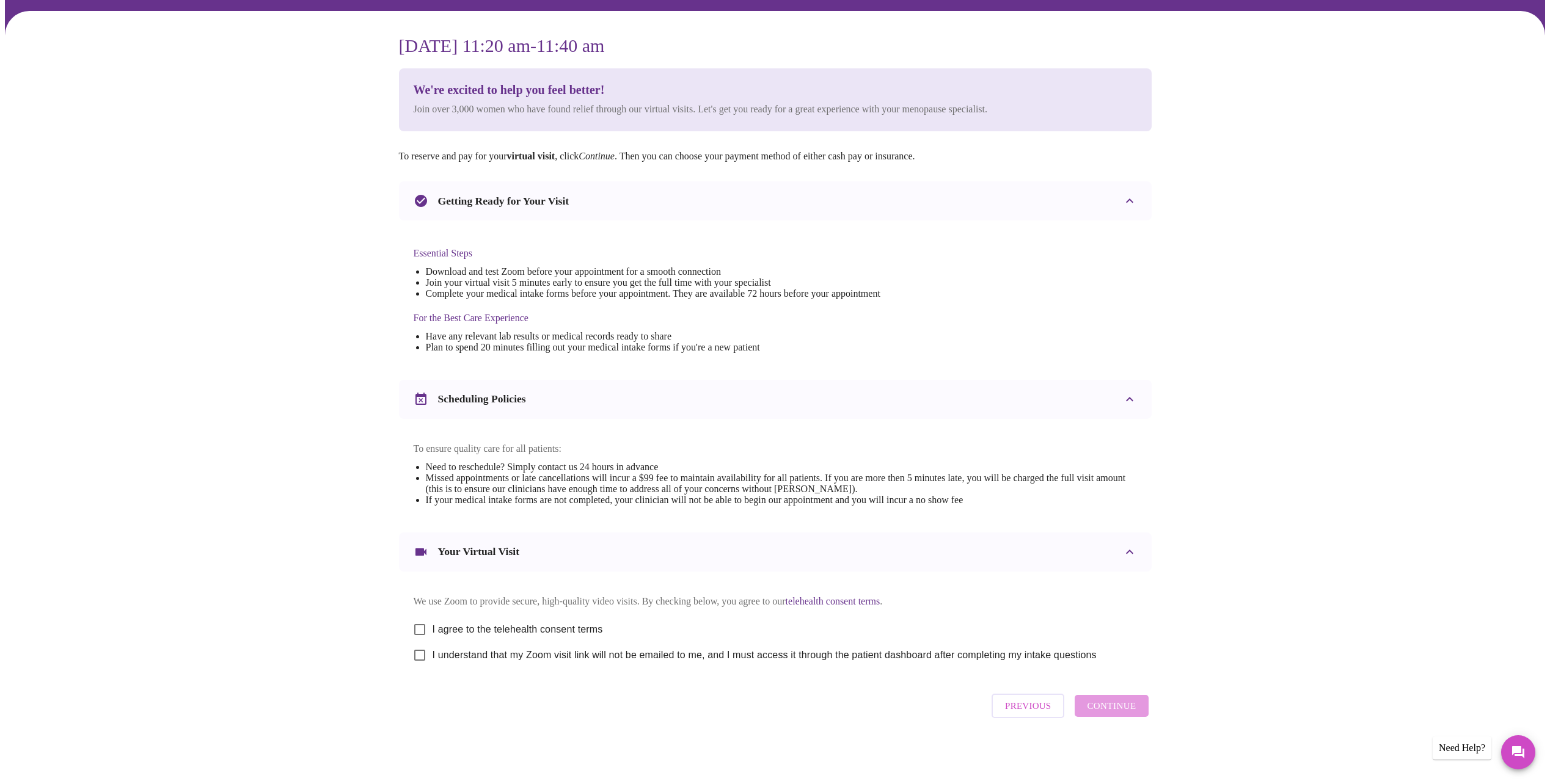
click at [425, 620] on input "I agree to the telehealth consent terms" at bounding box center [420, 630] width 26 height 26
checkbox input "true"
click at [419, 656] on input "I understand that my Zoom visit link will not be emailed to me, and I must acce…" at bounding box center [420, 655] width 26 height 26
checkbox input "true"
click at [1135, 714] on span "Continue" at bounding box center [1111, 706] width 49 height 16
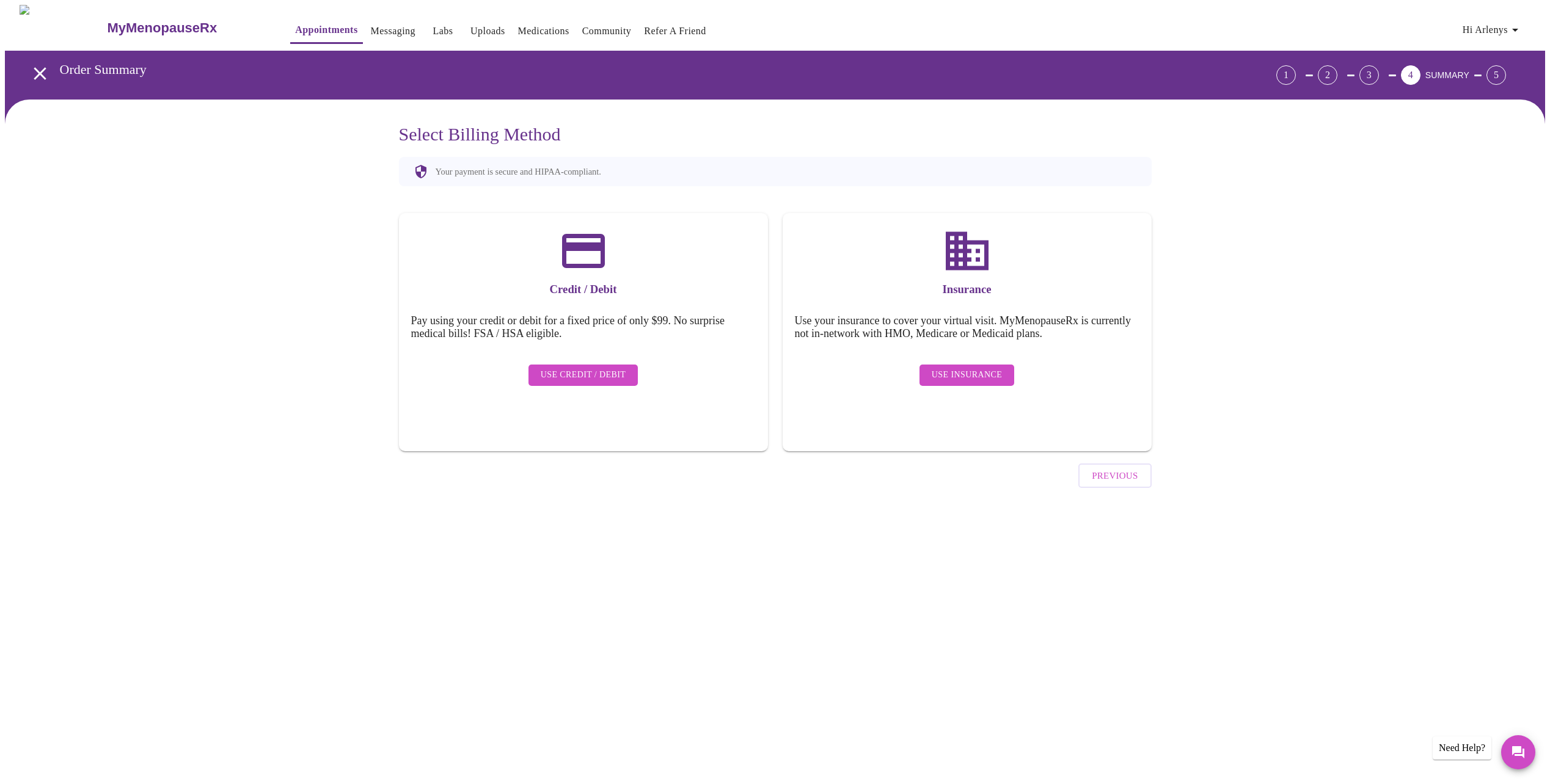
scroll to position [0, 0]
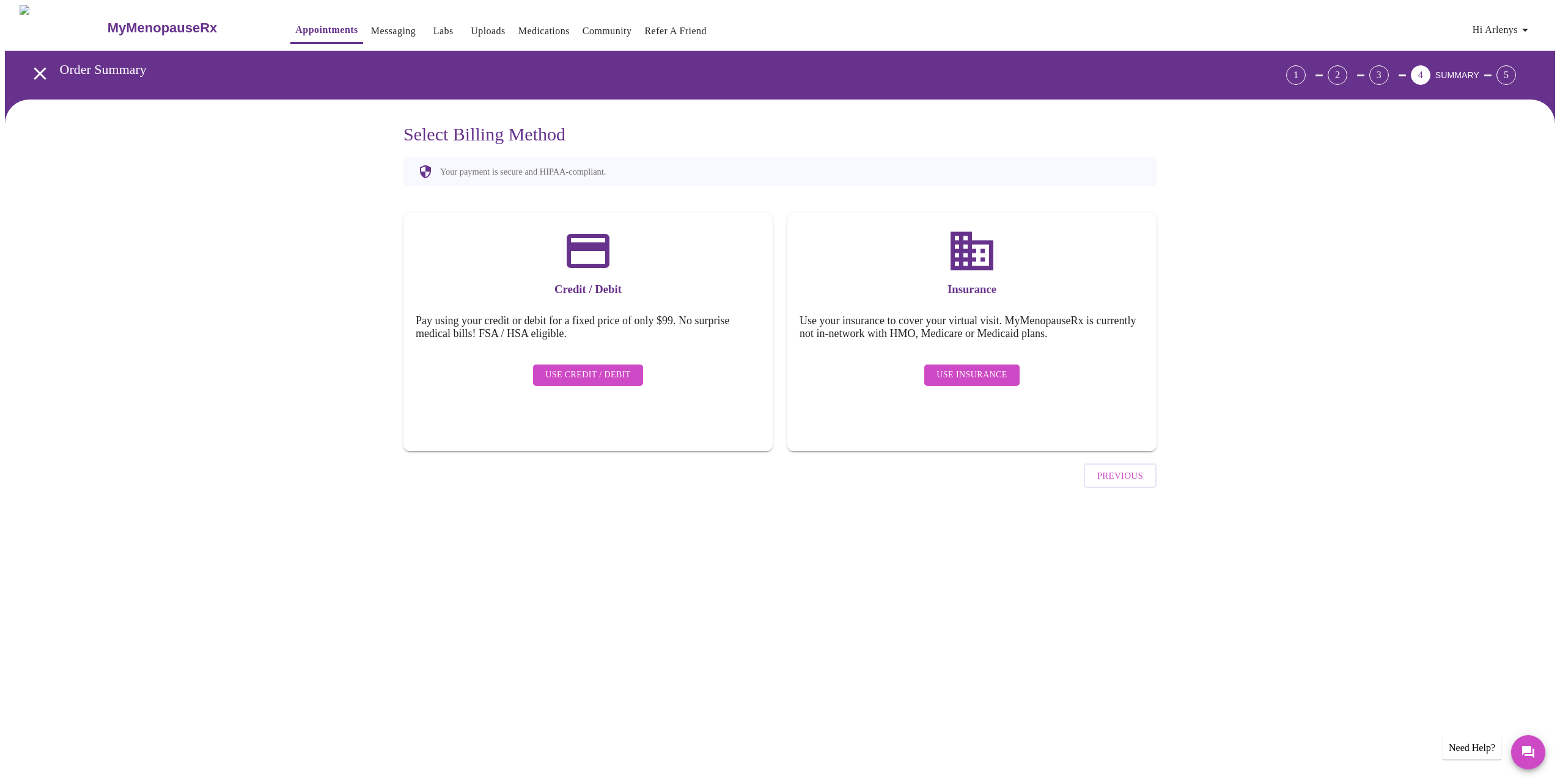
click at [984, 367] on span "Use Insurance" at bounding box center [971, 374] width 70 height 15
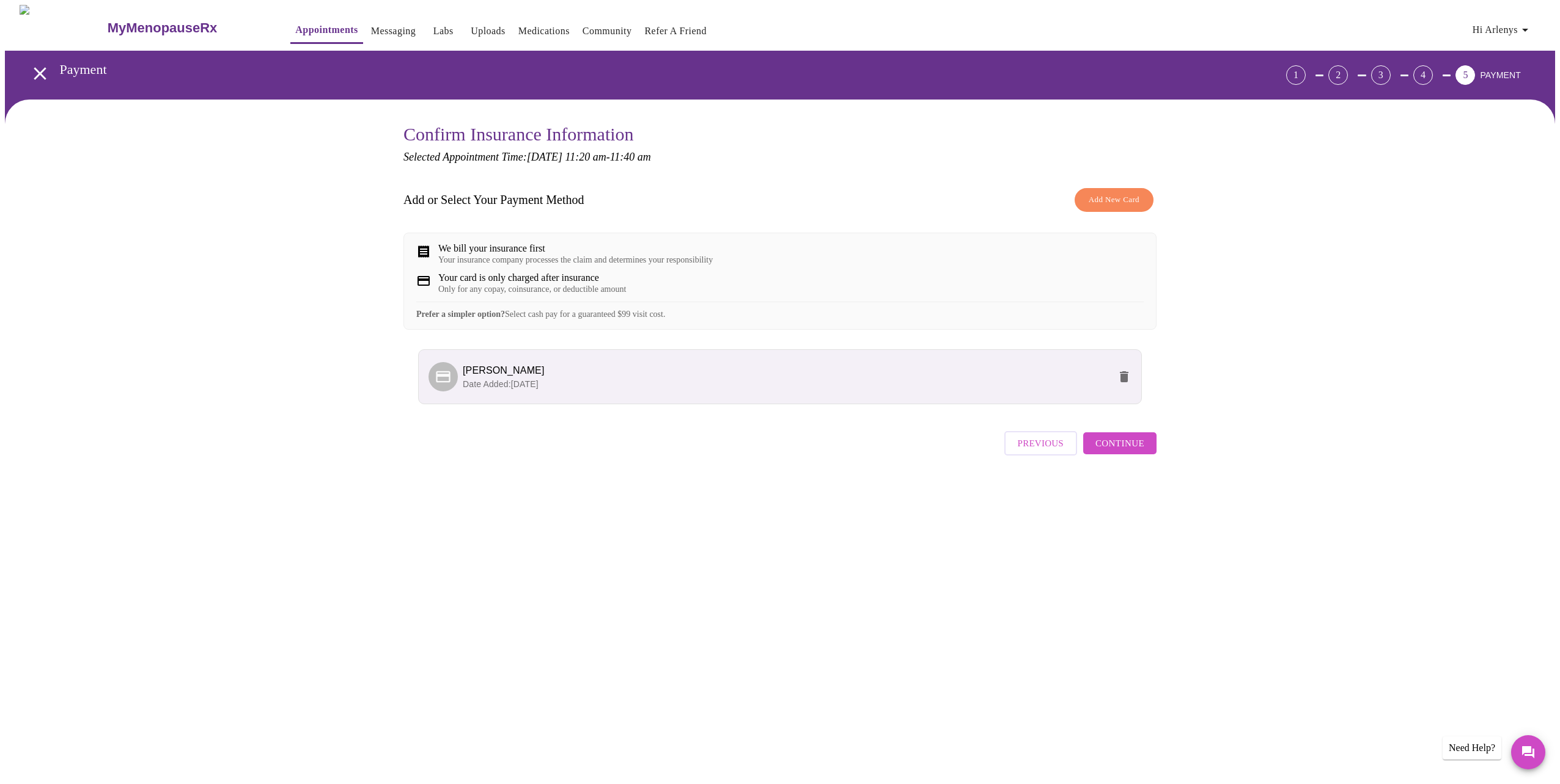
click at [1118, 205] on span "Add New Card" at bounding box center [1113, 200] width 51 height 14
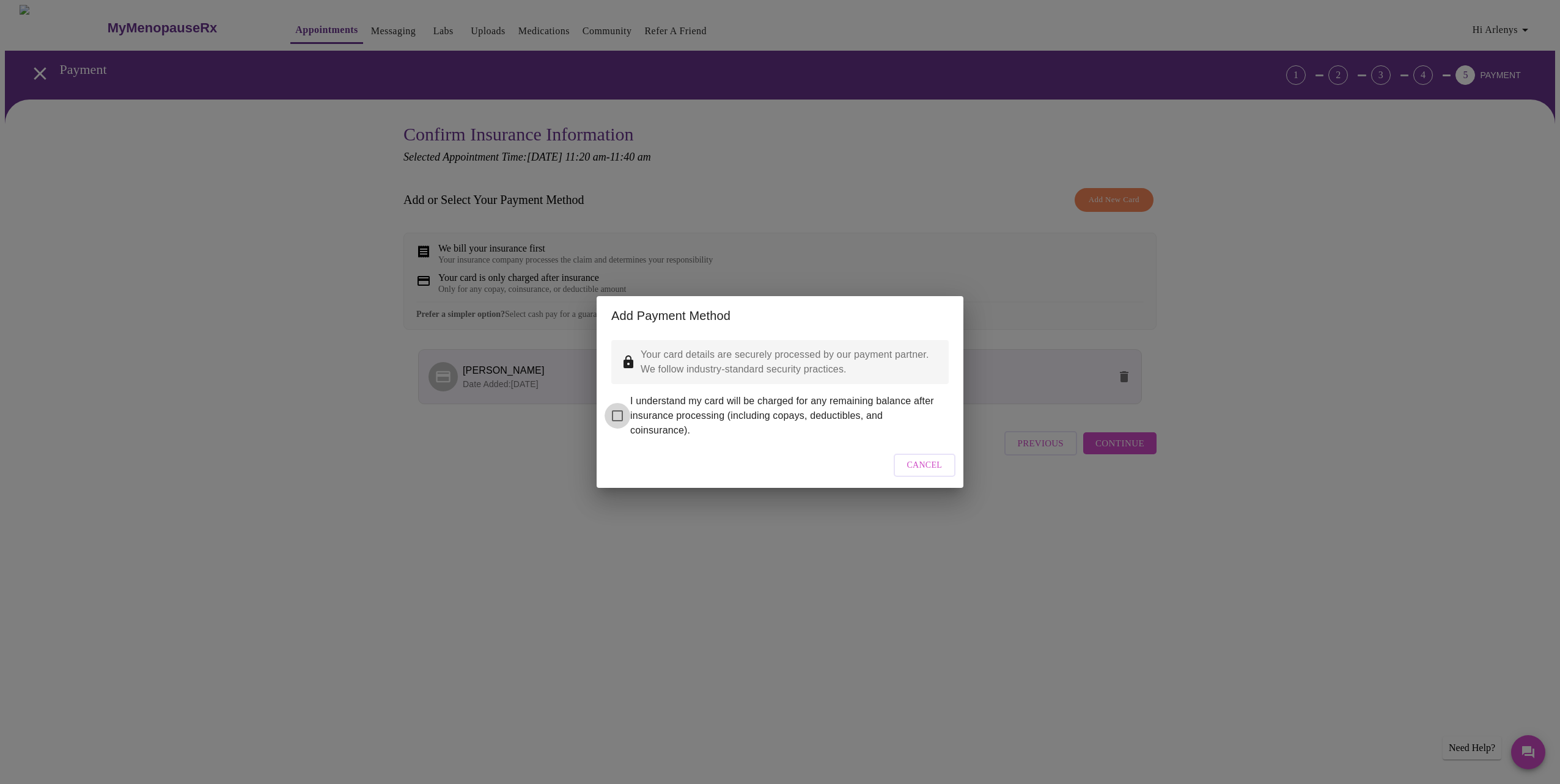
click at [612, 413] on input "I understand my card will be charged for any remaining balance after insurance …" at bounding box center [617, 416] width 26 height 26
checkbox input "true"
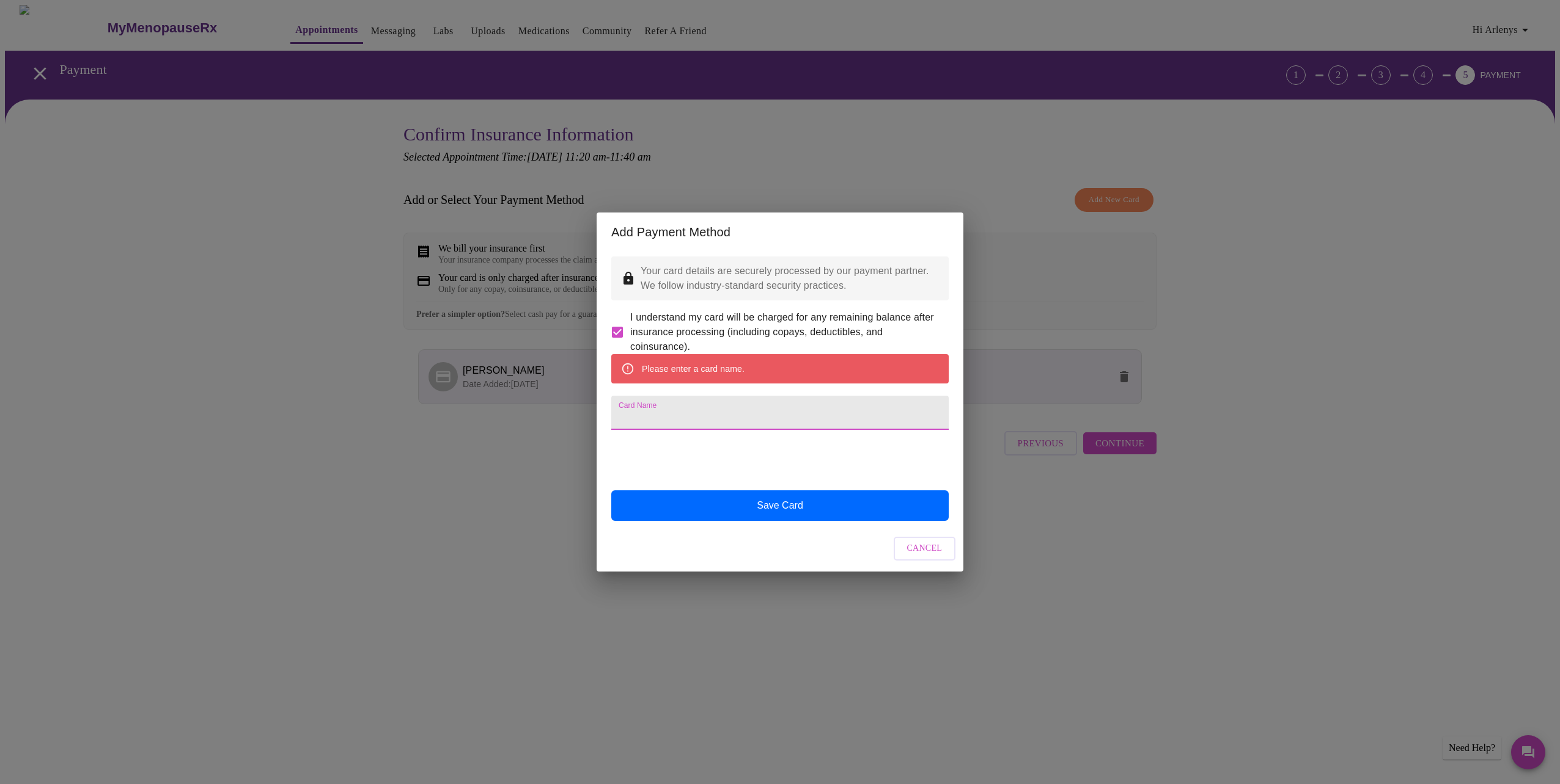
click at [711, 418] on input "Card Name" at bounding box center [780, 413] width 338 height 35
click at [709, 422] on input "Card Name" at bounding box center [780, 413] width 338 height 35
type input "[PERSON_NAME]"
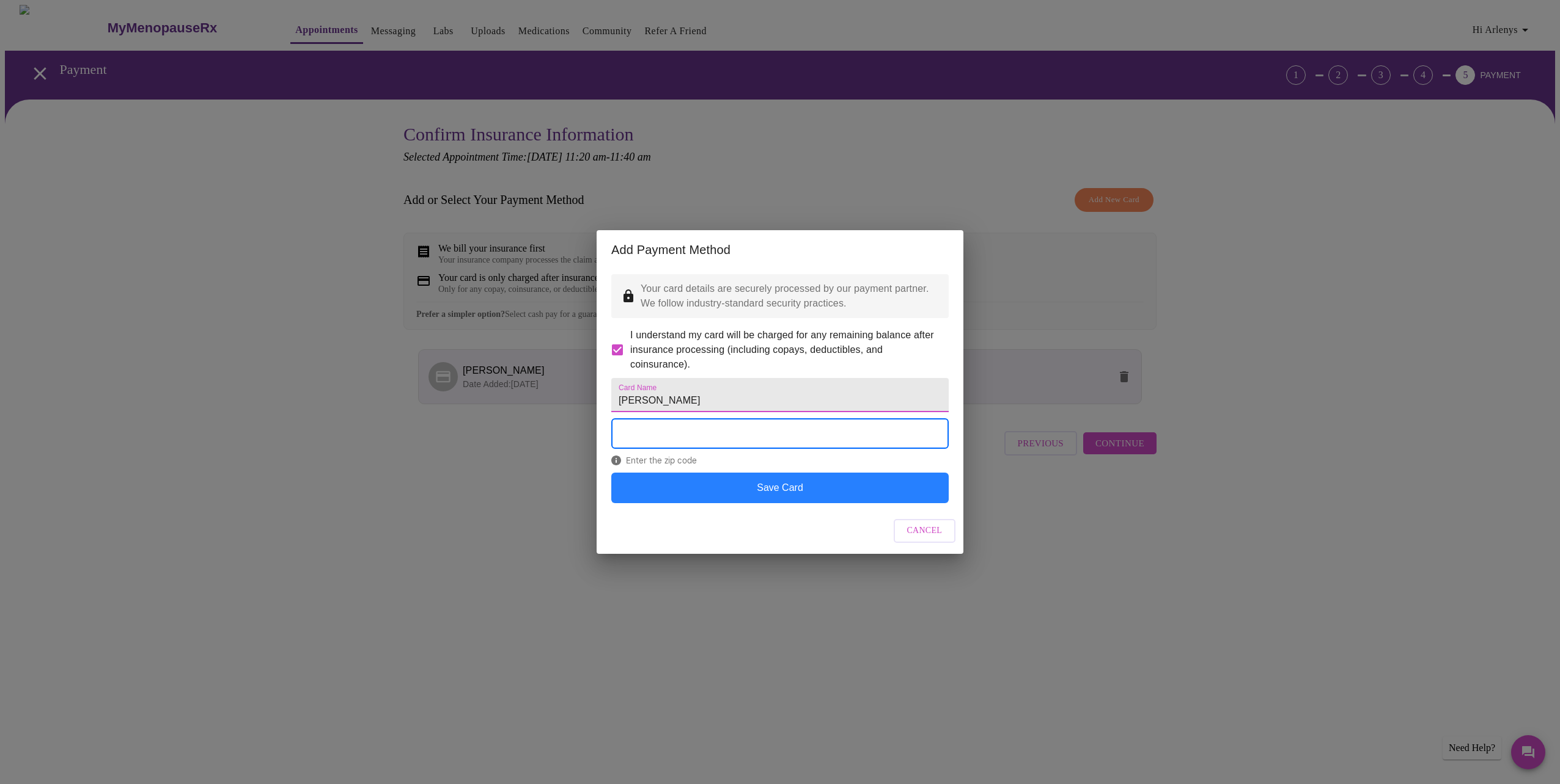
click at [802, 503] on button "Save Card" at bounding box center [780, 488] width 338 height 31
click at [769, 503] on button "Save Card" at bounding box center [780, 488] width 338 height 31
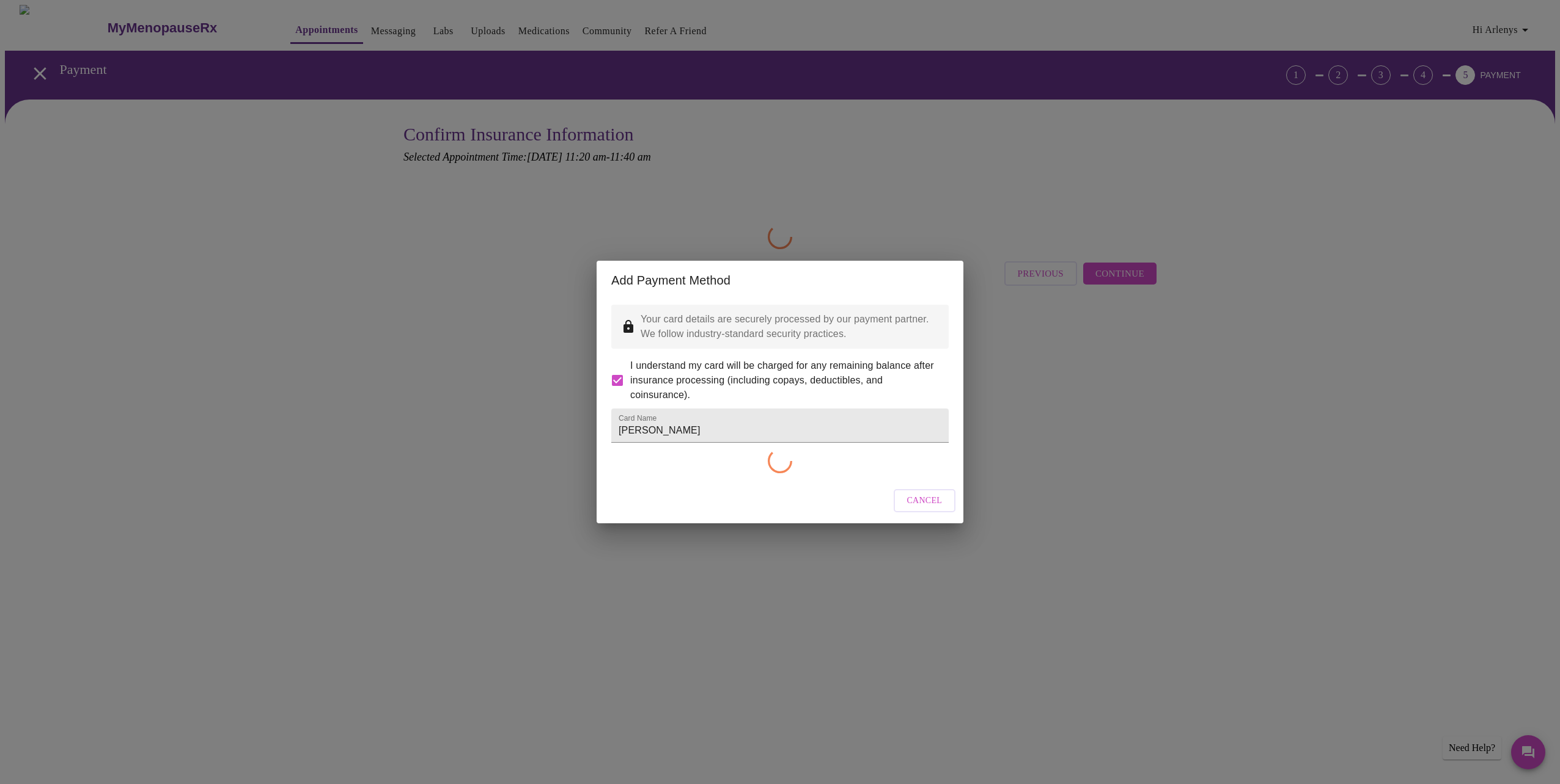
checkbox input "false"
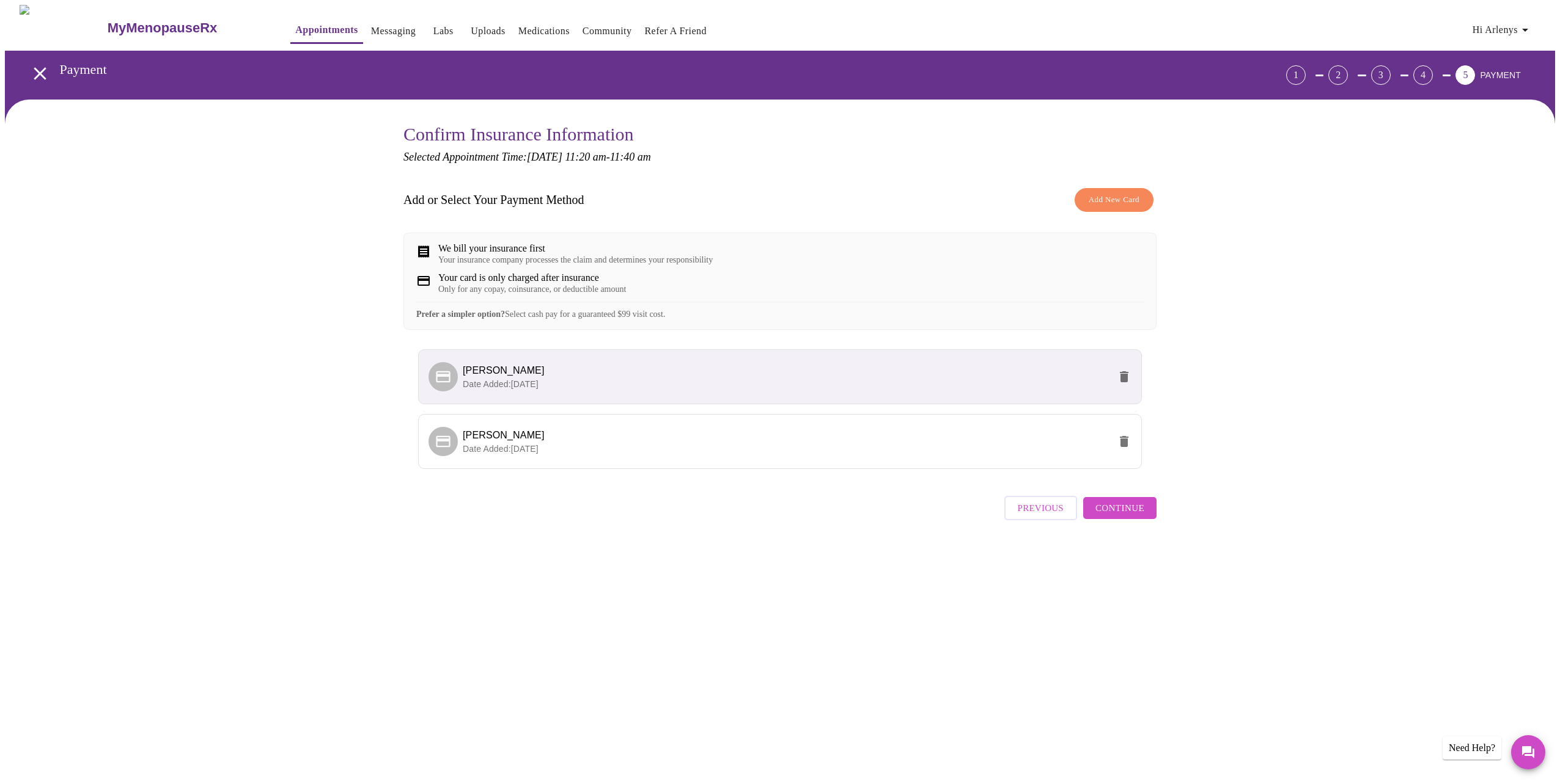
click at [1113, 516] on span "Continue" at bounding box center [1119, 508] width 49 height 16
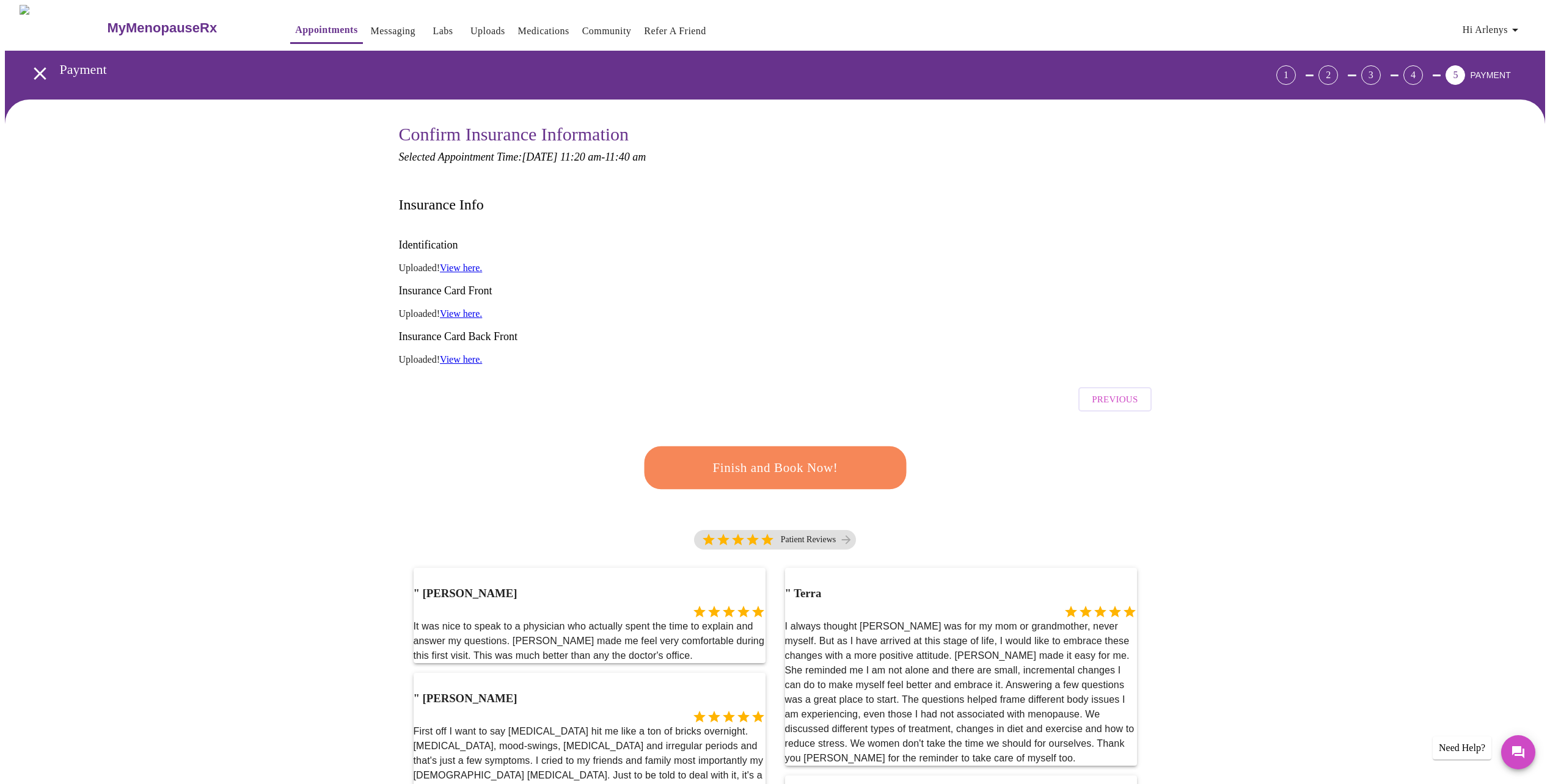
click at [794, 457] on span "Finish and Book Now!" at bounding box center [775, 468] width 226 height 23
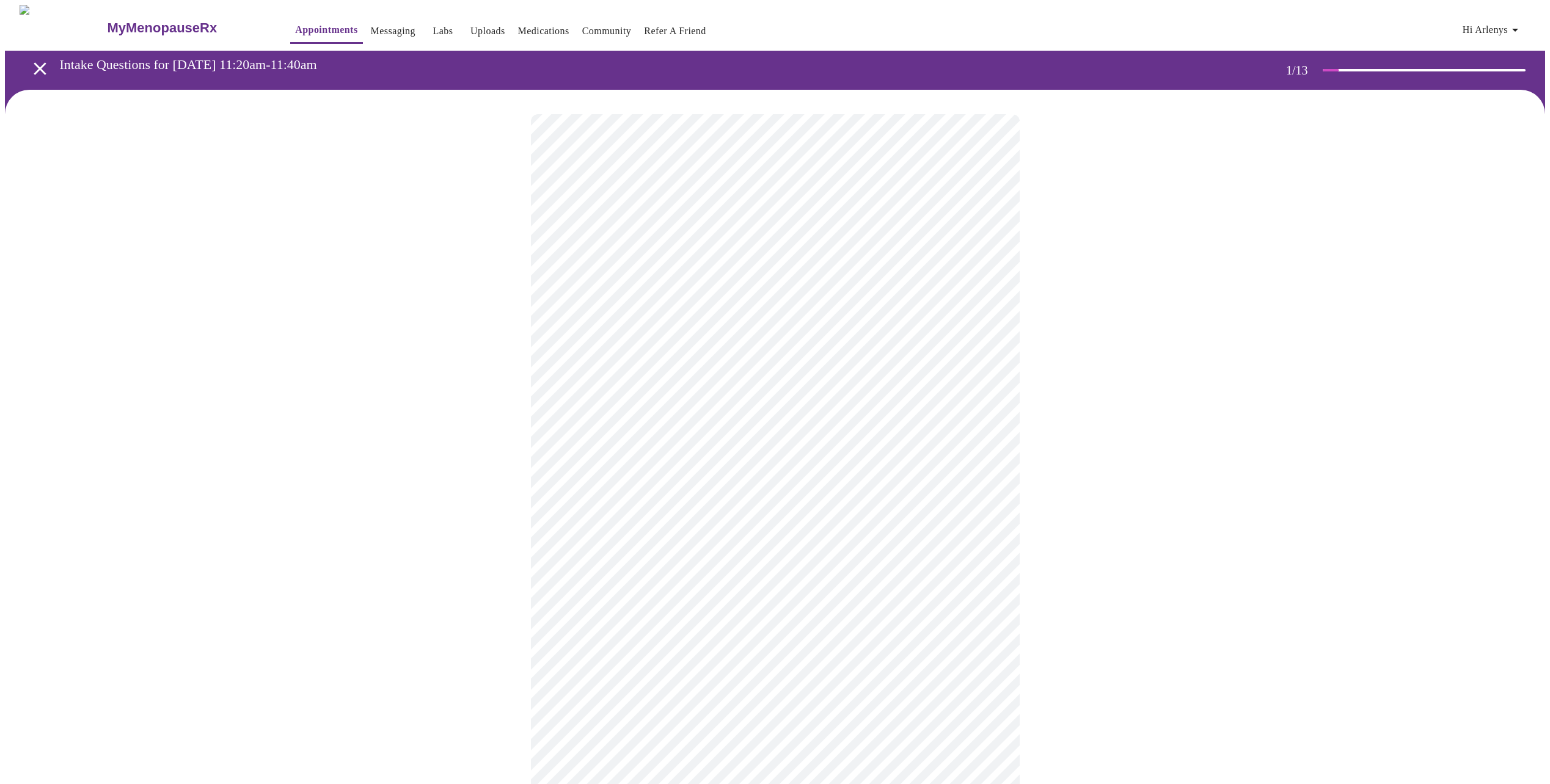
click at [649, 268] on body "MyMenopauseRx Appointments Messaging Labs Uploads Medications Community Refer a…" at bounding box center [775, 562] width 1540 height 1116
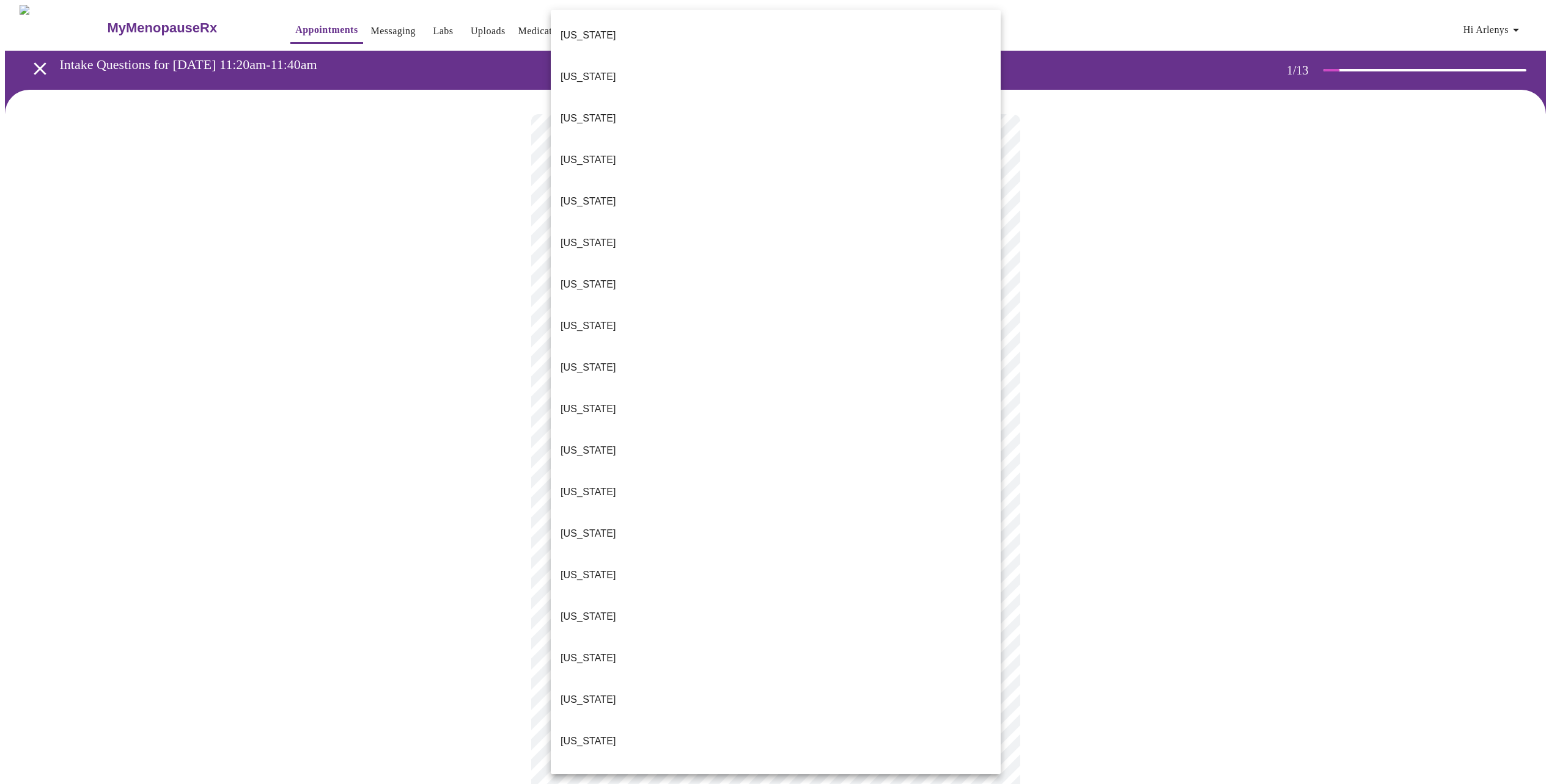
click at [643, 346] on li "[US_STATE]" at bounding box center [776, 367] width 450 height 42
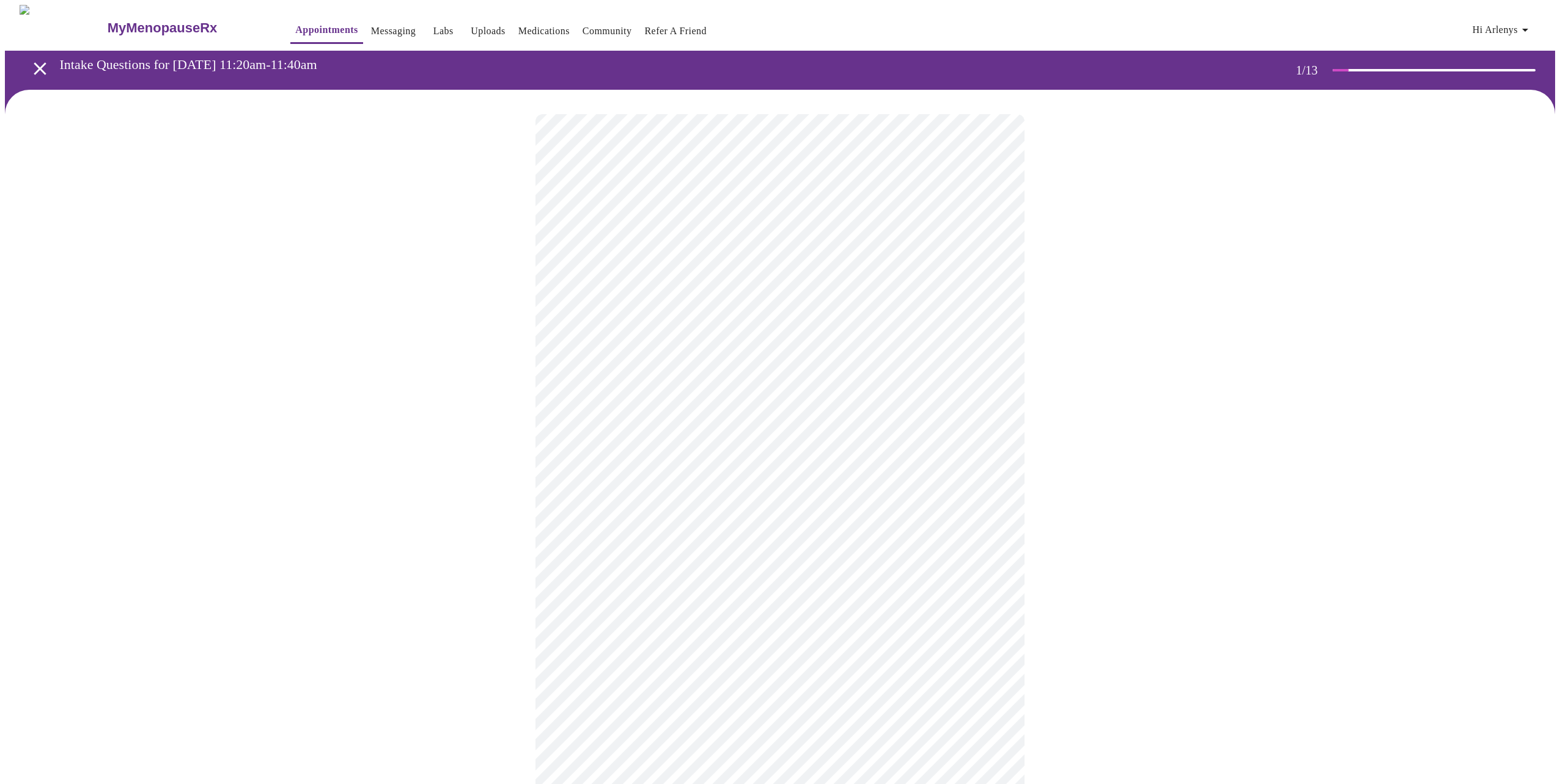
click at [655, 366] on body "MyMenopauseRx Appointments Messaging Labs Uploads Medications Community Refer a…" at bounding box center [780, 559] width 1550 height 1109
click at [644, 403] on li "Return" at bounding box center [776, 410] width 450 height 22
click at [706, 258] on body "MyMenopauseRx Appointments Messaging Labs Uploads Medications Community Refer a…" at bounding box center [780, 372] width 1550 height 735
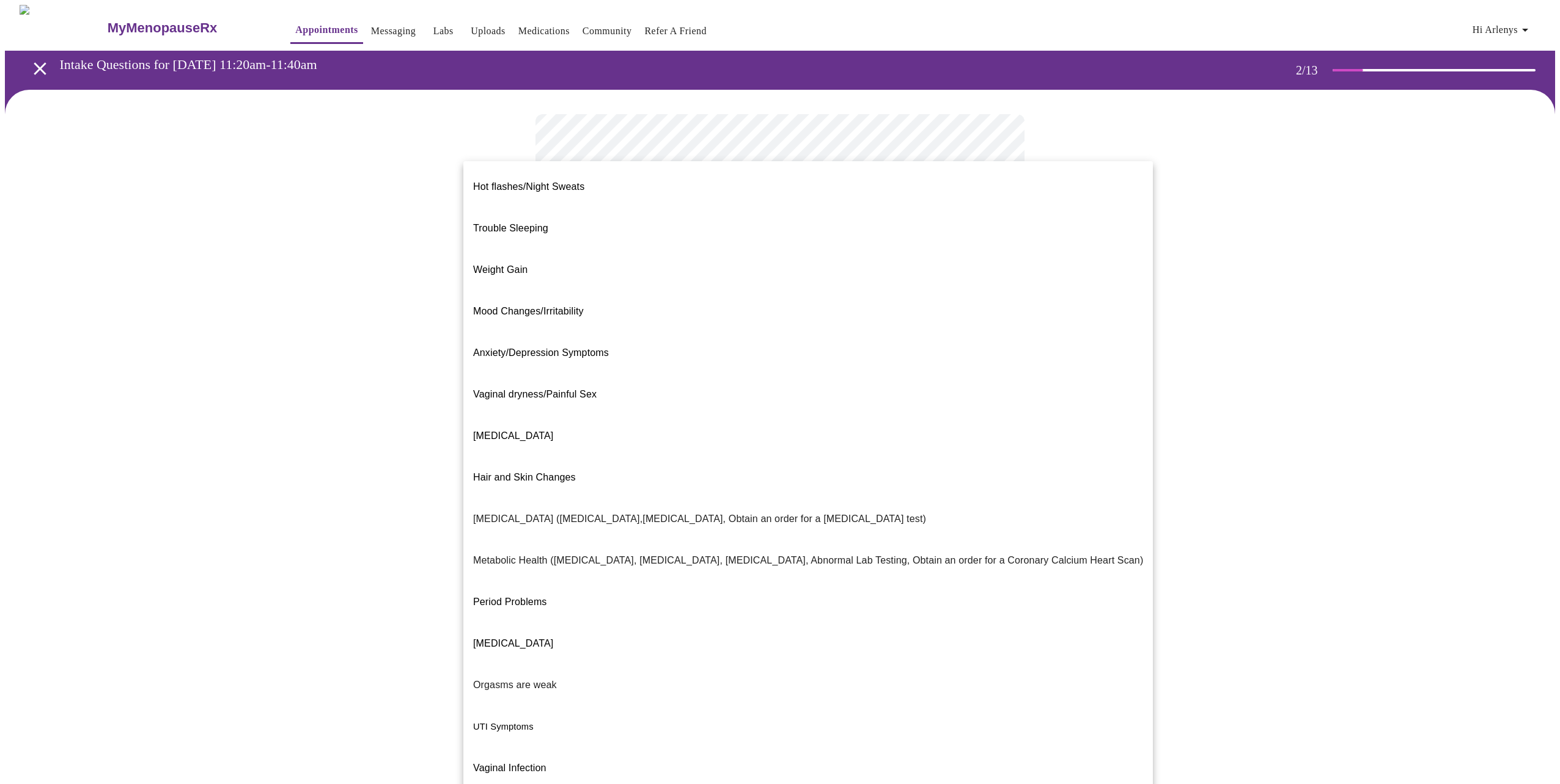
click at [1208, 314] on div at bounding box center [780, 392] width 1560 height 784
click at [945, 254] on body "MyMenopauseRx Appointments Messaging Labs Uploads Medications Community Refer a…" at bounding box center [780, 372] width 1550 height 735
click at [575, 208] on li "Trouble Sleeping" at bounding box center [808, 229] width 689 height 42
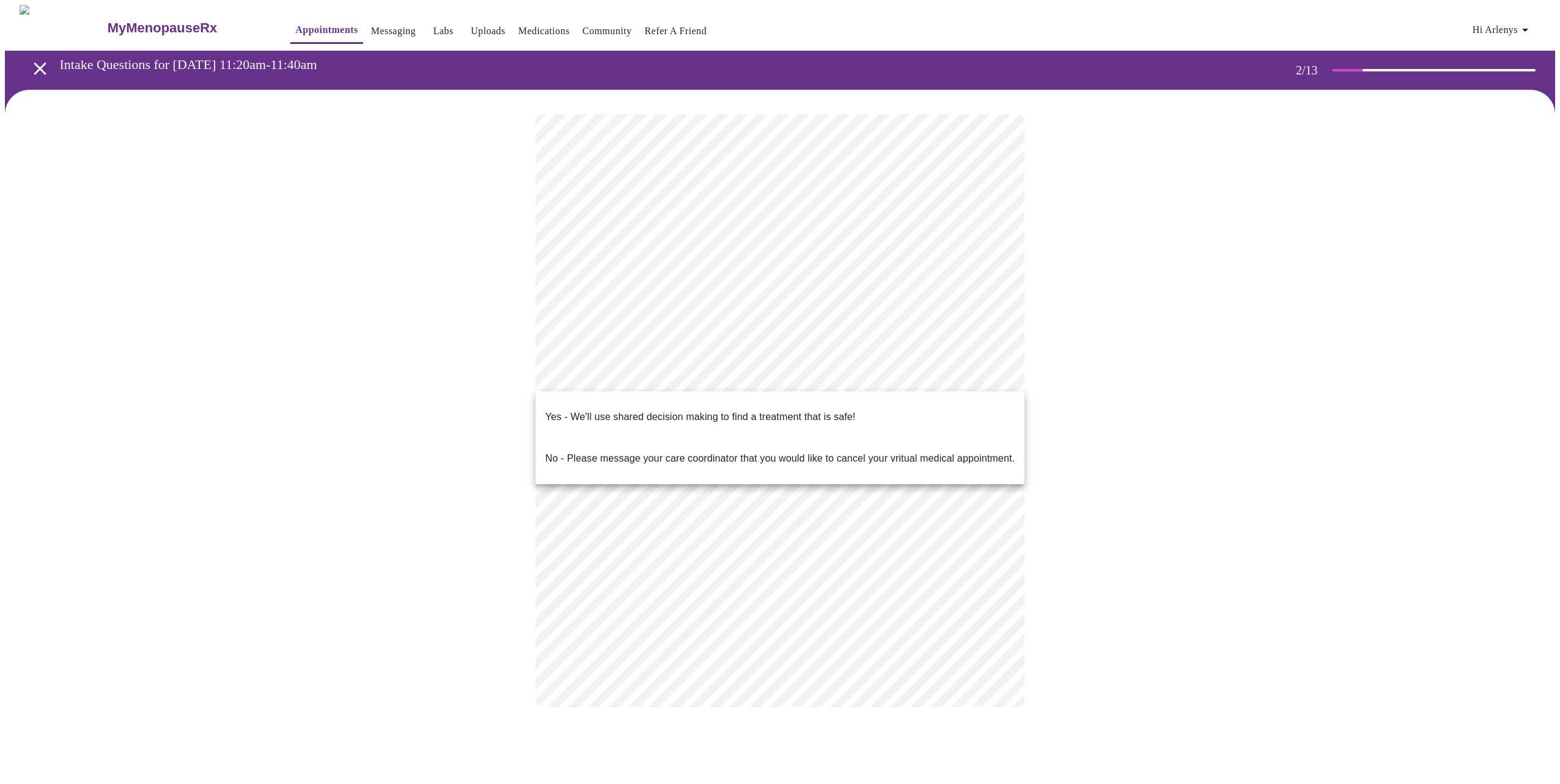
click at [725, 372] on body "MyMenopauseRx Appointments Messaging Labs Uploads Medications Community Refer a…" at bounding box center [780, 368] width 1550 height 727
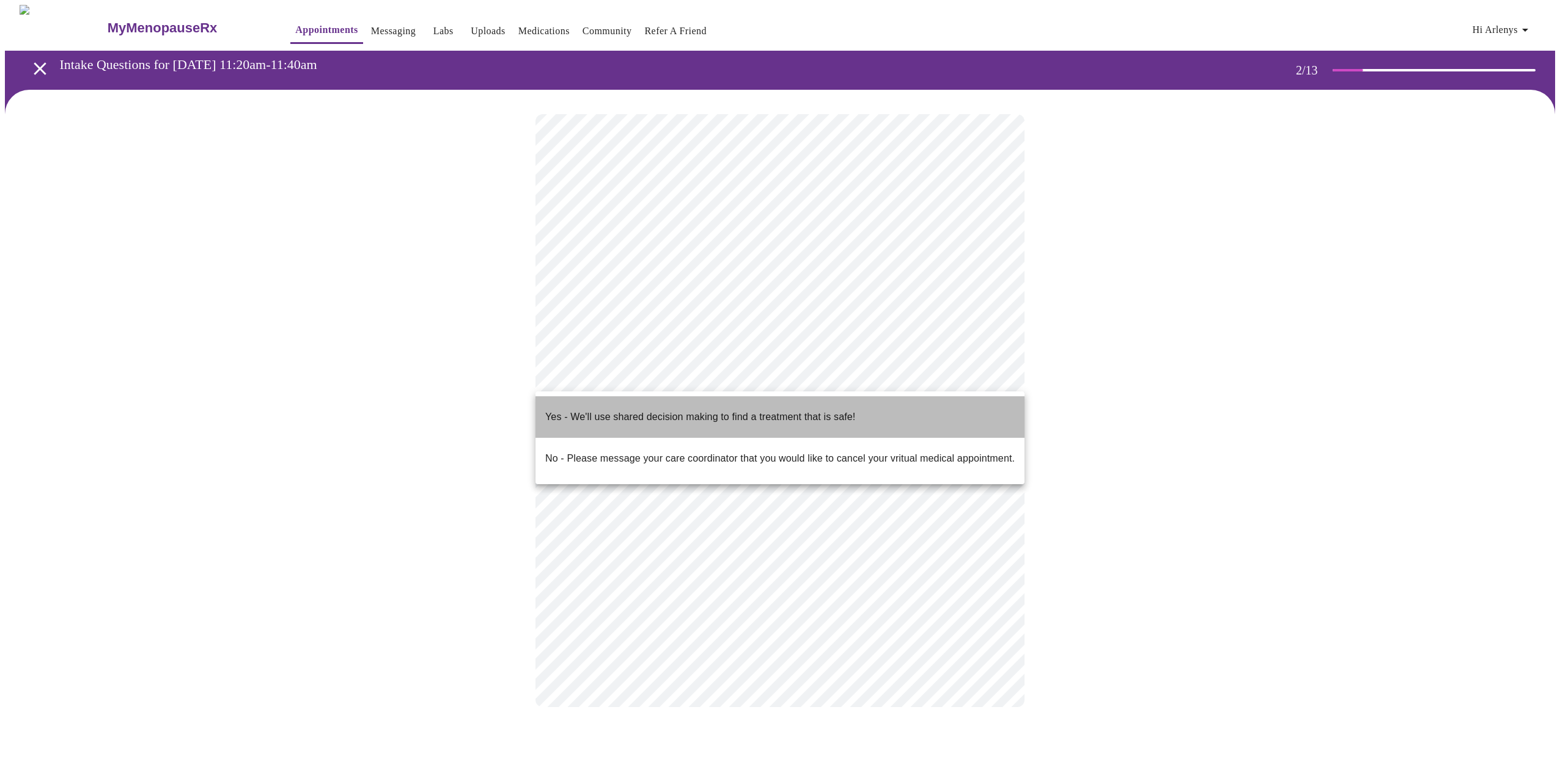
click at [787, 416] on span "Yes - We'll use shared decision making to find a treatment that is safe!" at bounding box center [699, 417] width 310 height 35
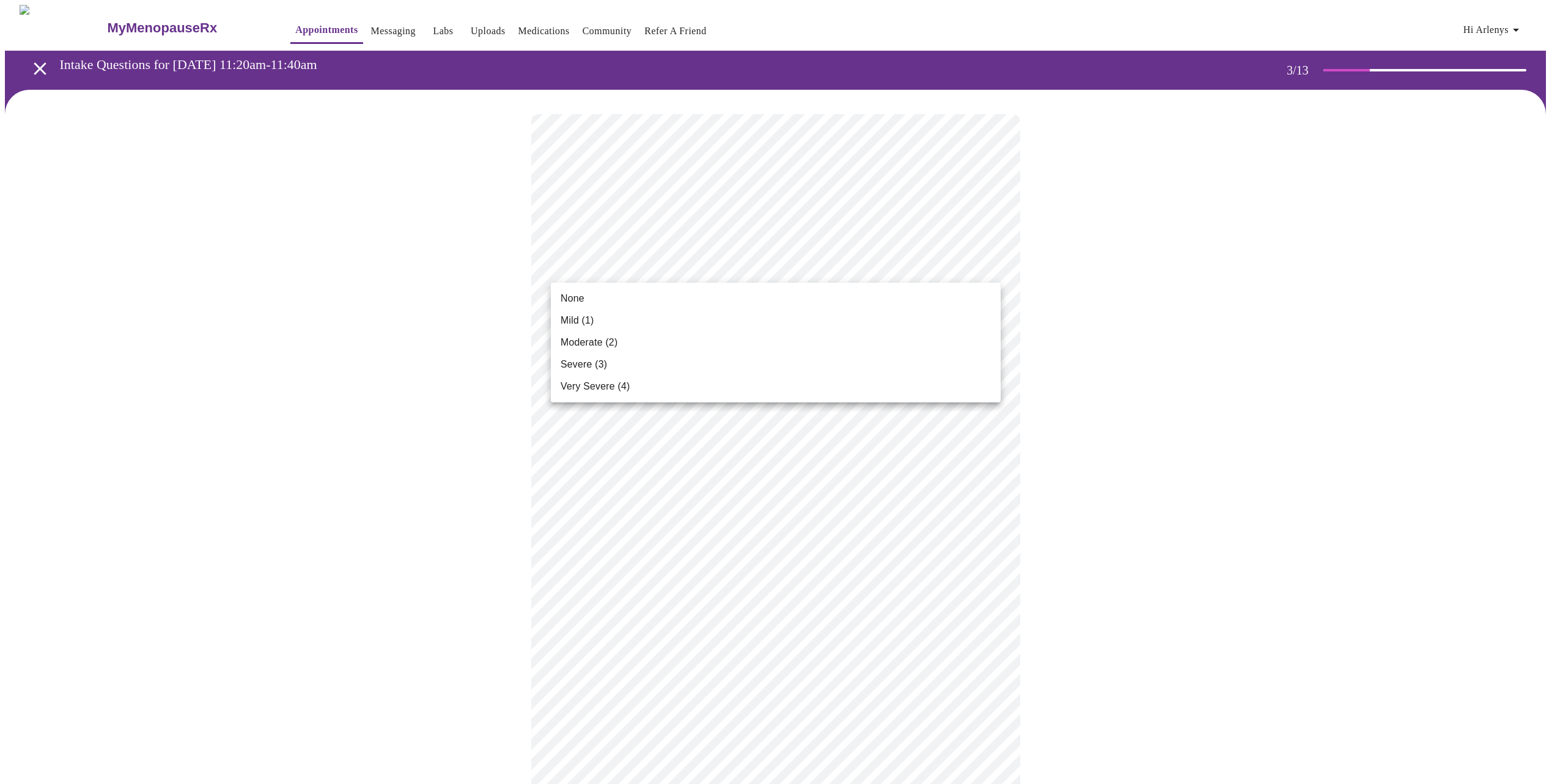
click at [662, 318] on li "Mild (1)" at bounding box center [776, 321] width 450 height 22
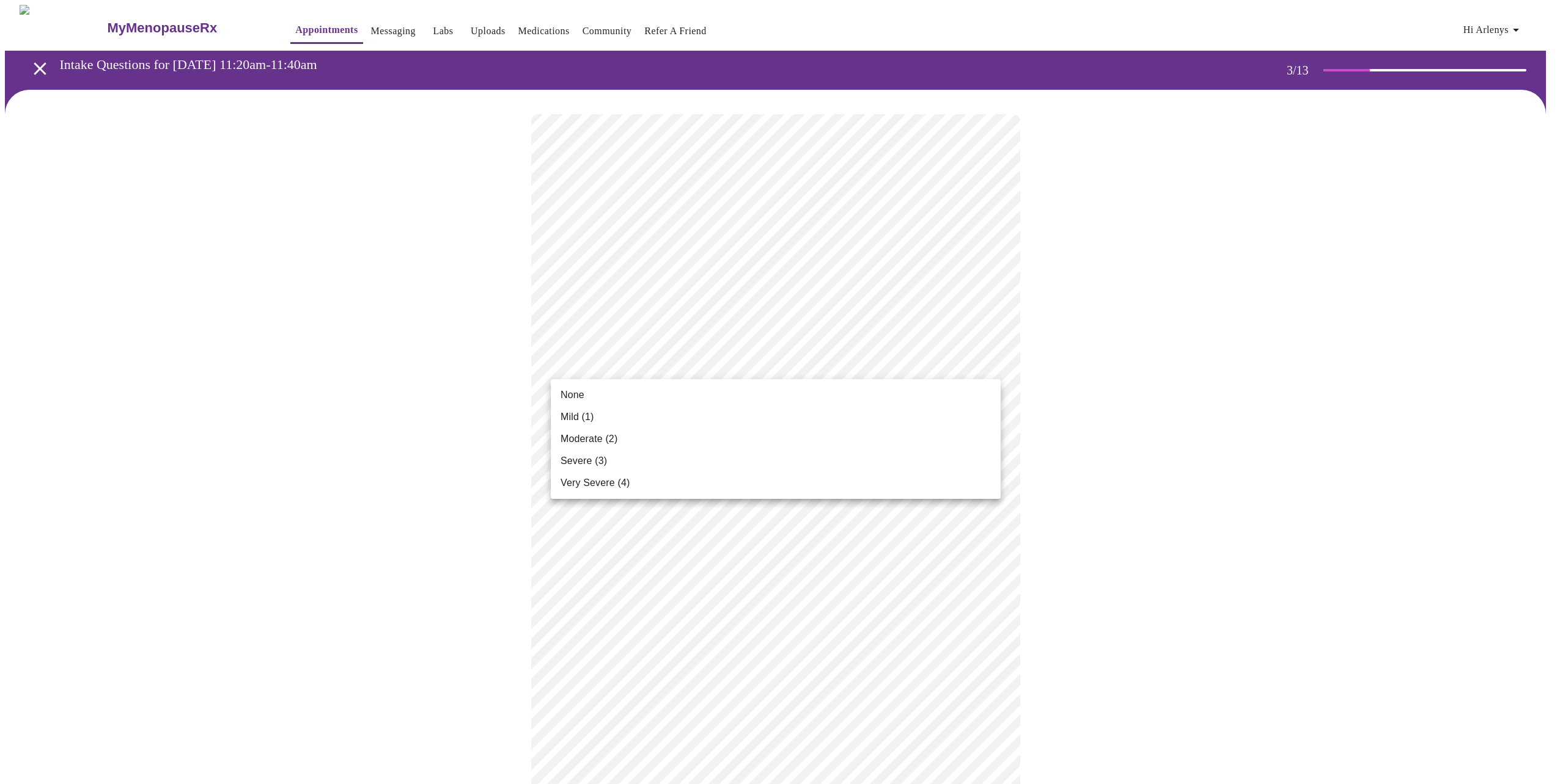
click at [617, 396] on li "None" at bounding box center [776, 395] width 450 height 22
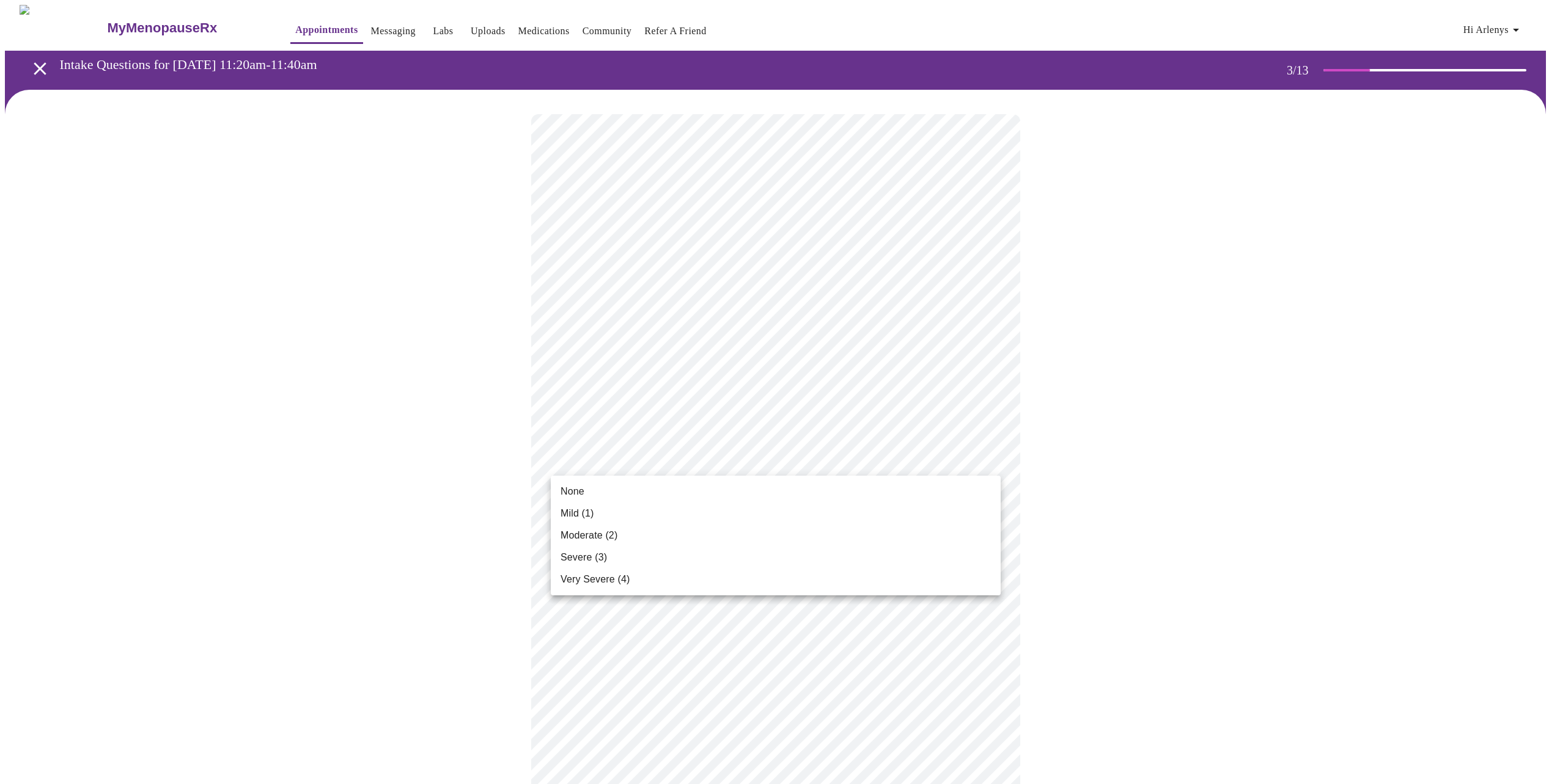
click at [658, 552] on li "Severe (3)" at bounding box center [776, 557] width 450 height 22
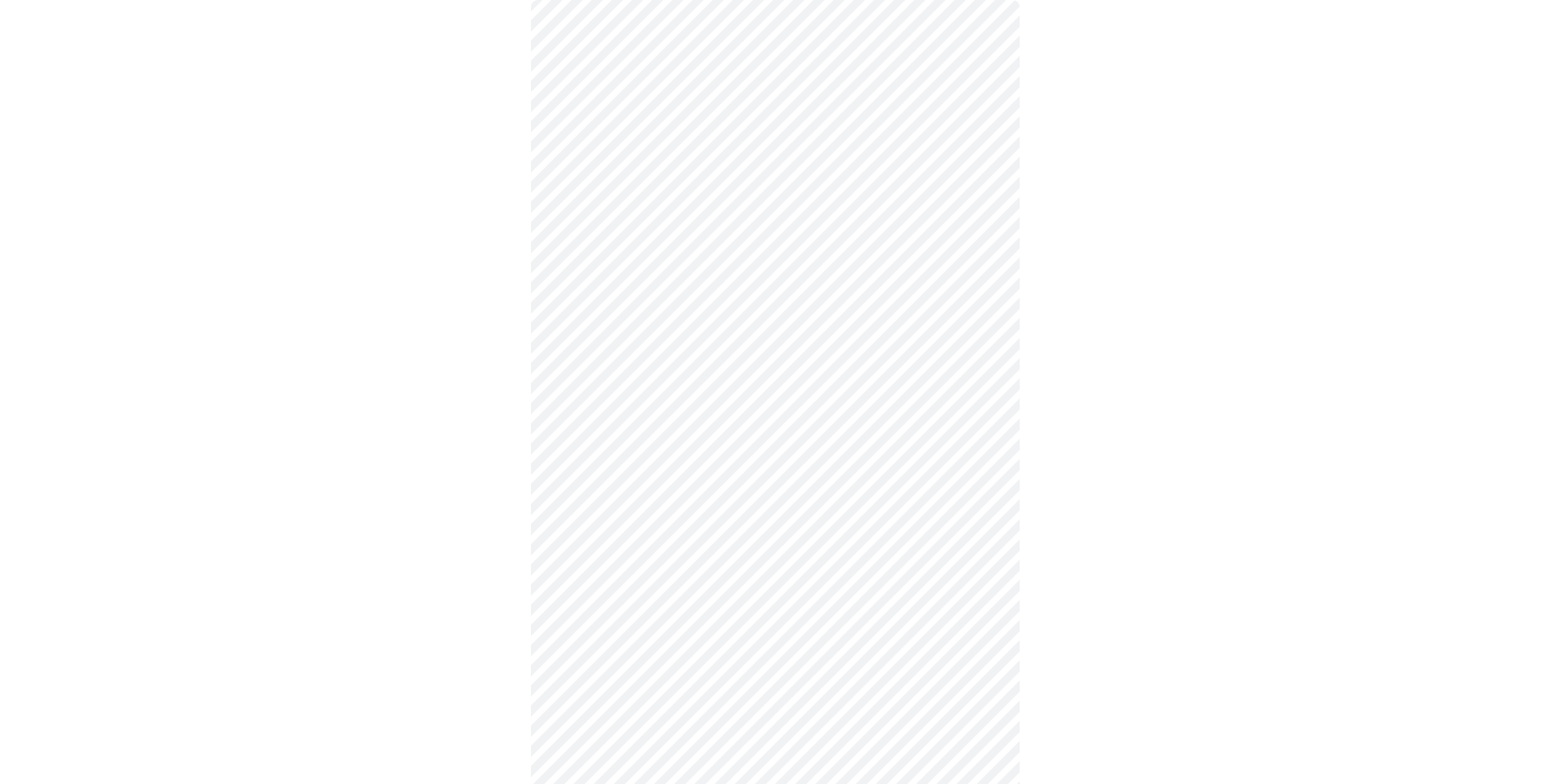
scroll to position [122, 0]
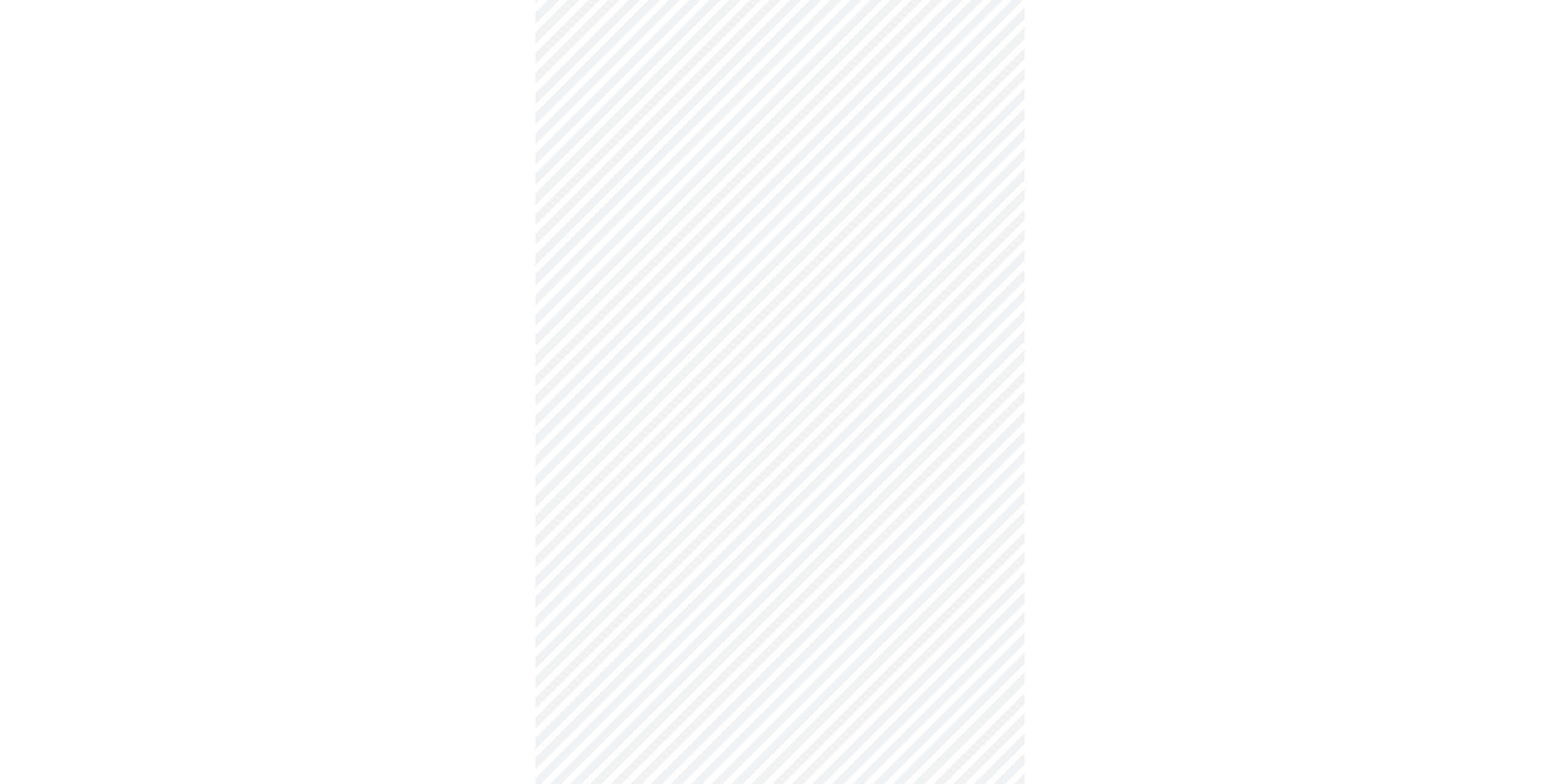
click at [719, 439] on body "MyMenopauseRx Appointments Messaging Labs Uploads Medications Community Refer a…" at bounding box center [780, 669] width 1550 height 1573
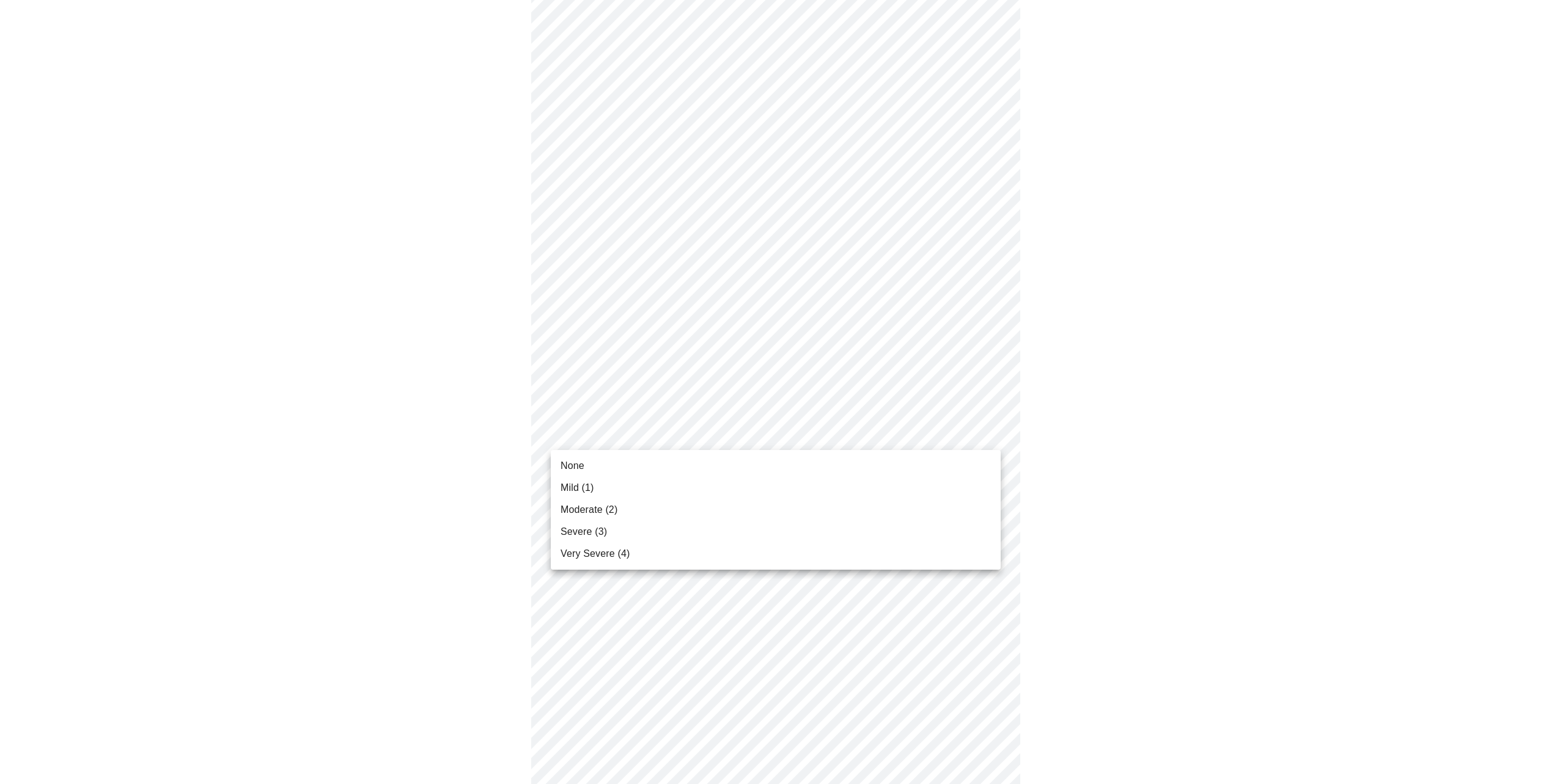
click at [636, 492] on li "Mild (1)" at bounding box center [776, 488] width 450 height 22
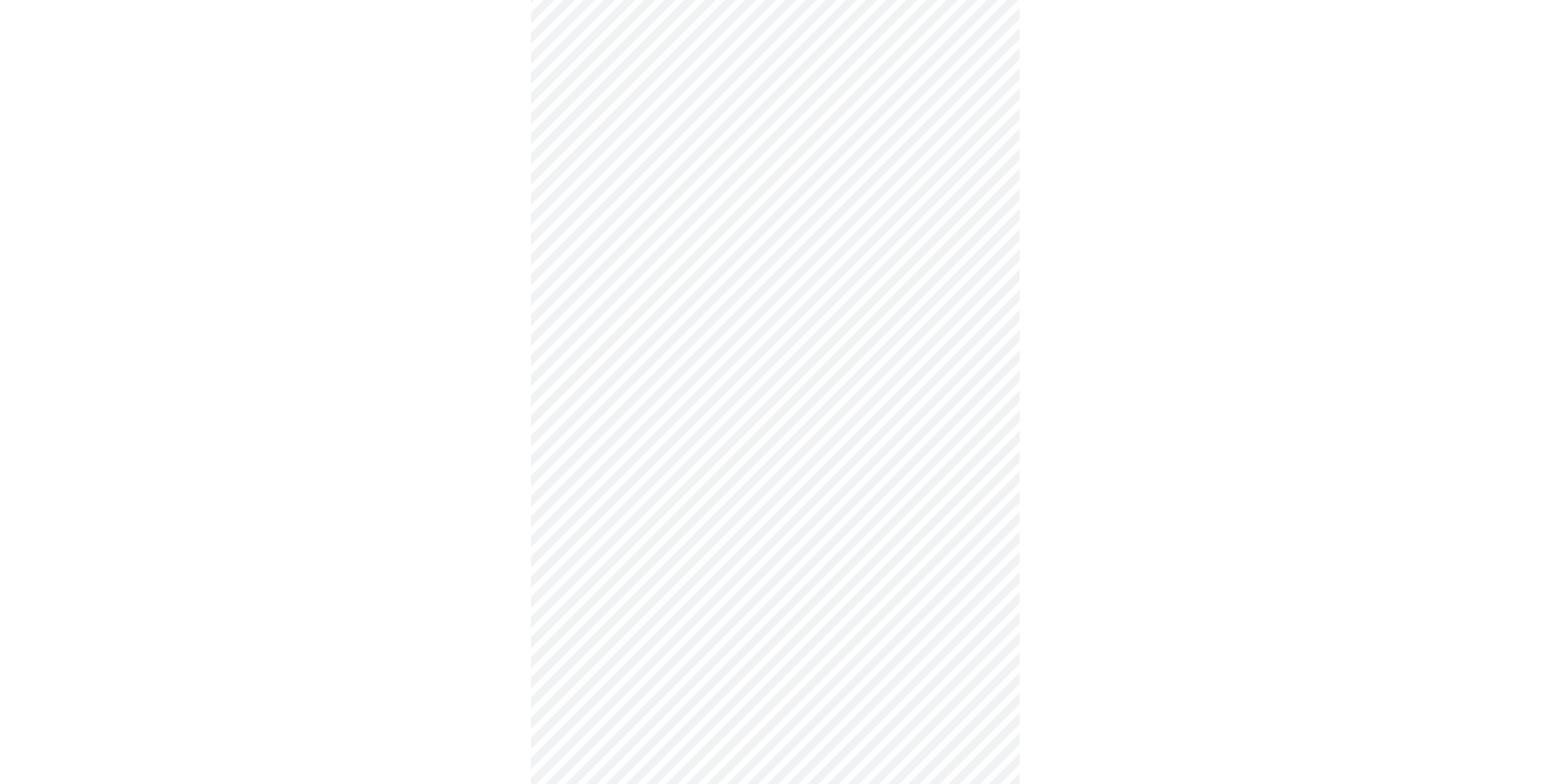
scroll to position [245, 0]
click at [710, 398] on body "MyMenopauseRx Appointments Messaging Labs Uploads Medications Community Refer a…" at bounding box center [775, 539] width 1540 height 1556
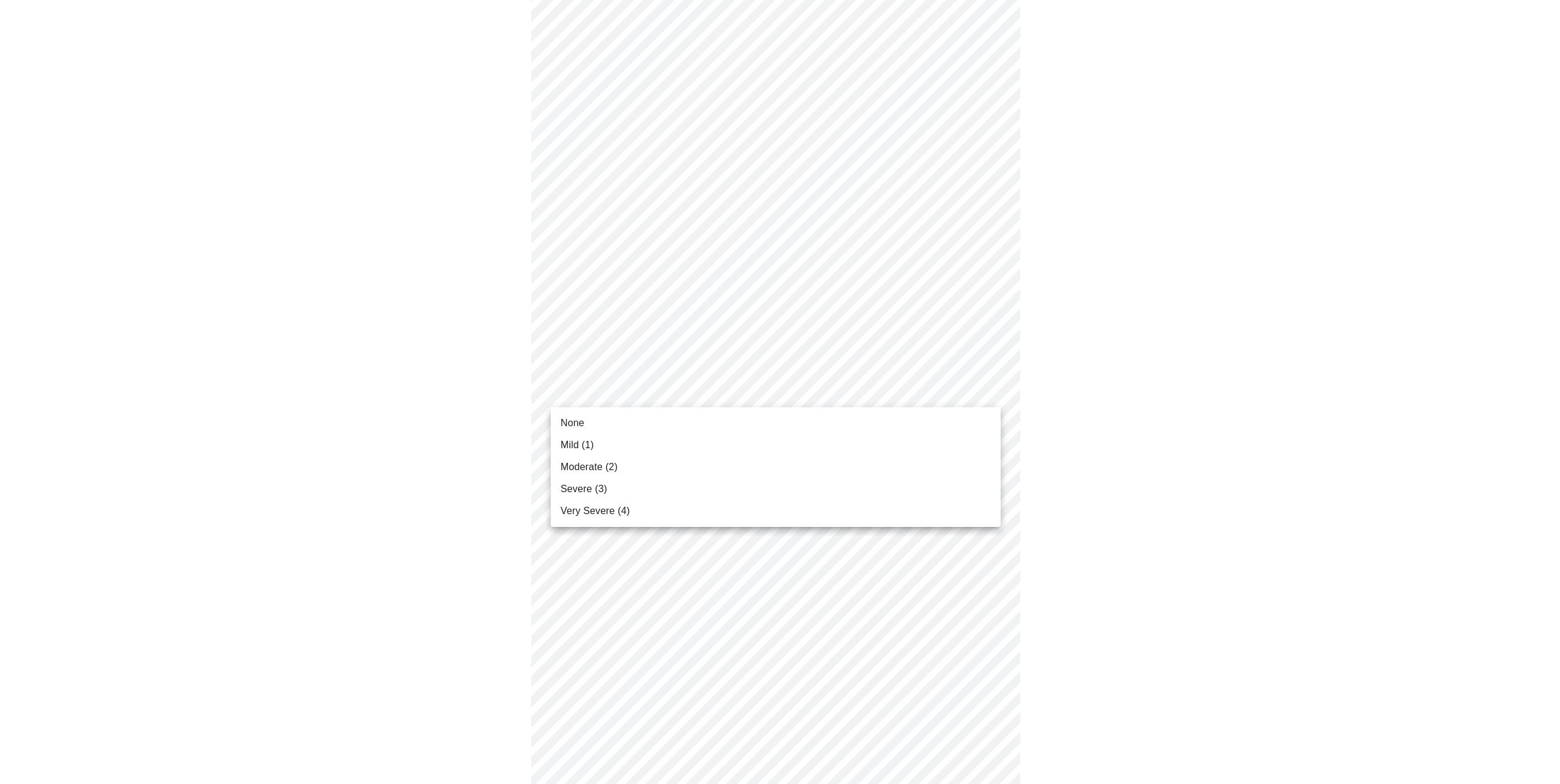
click at [628, 448] on li "Mild (1)" at bounding box center [776, 445] width 450 height 22
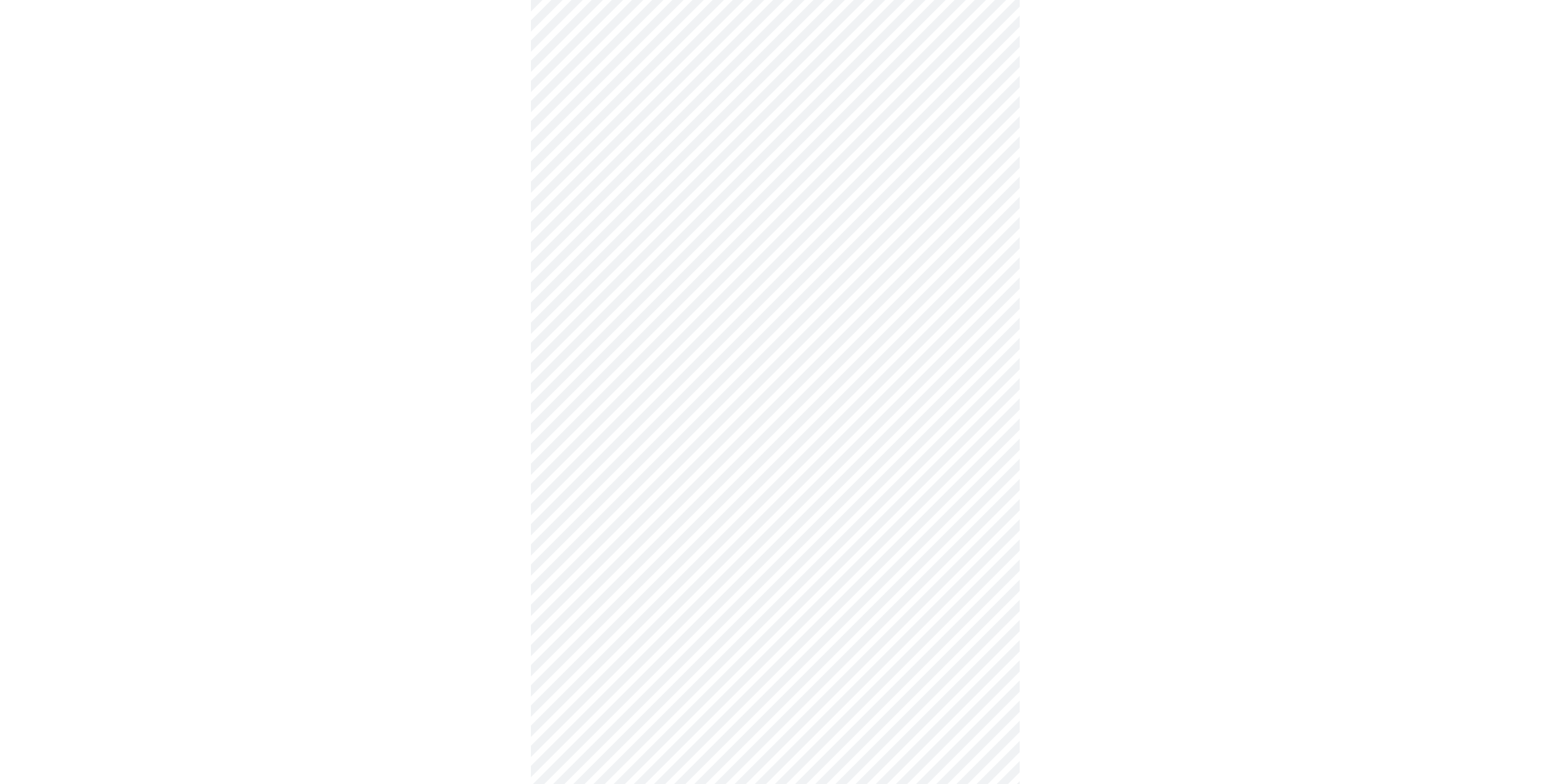
scroll to position [366, 0]
click at [701, 348] on body "MyMenopauseRx Appointments Messaging Labs Uploads Medications Community Refer a…" at bounding box center [775, 408] width 1540 height 1539
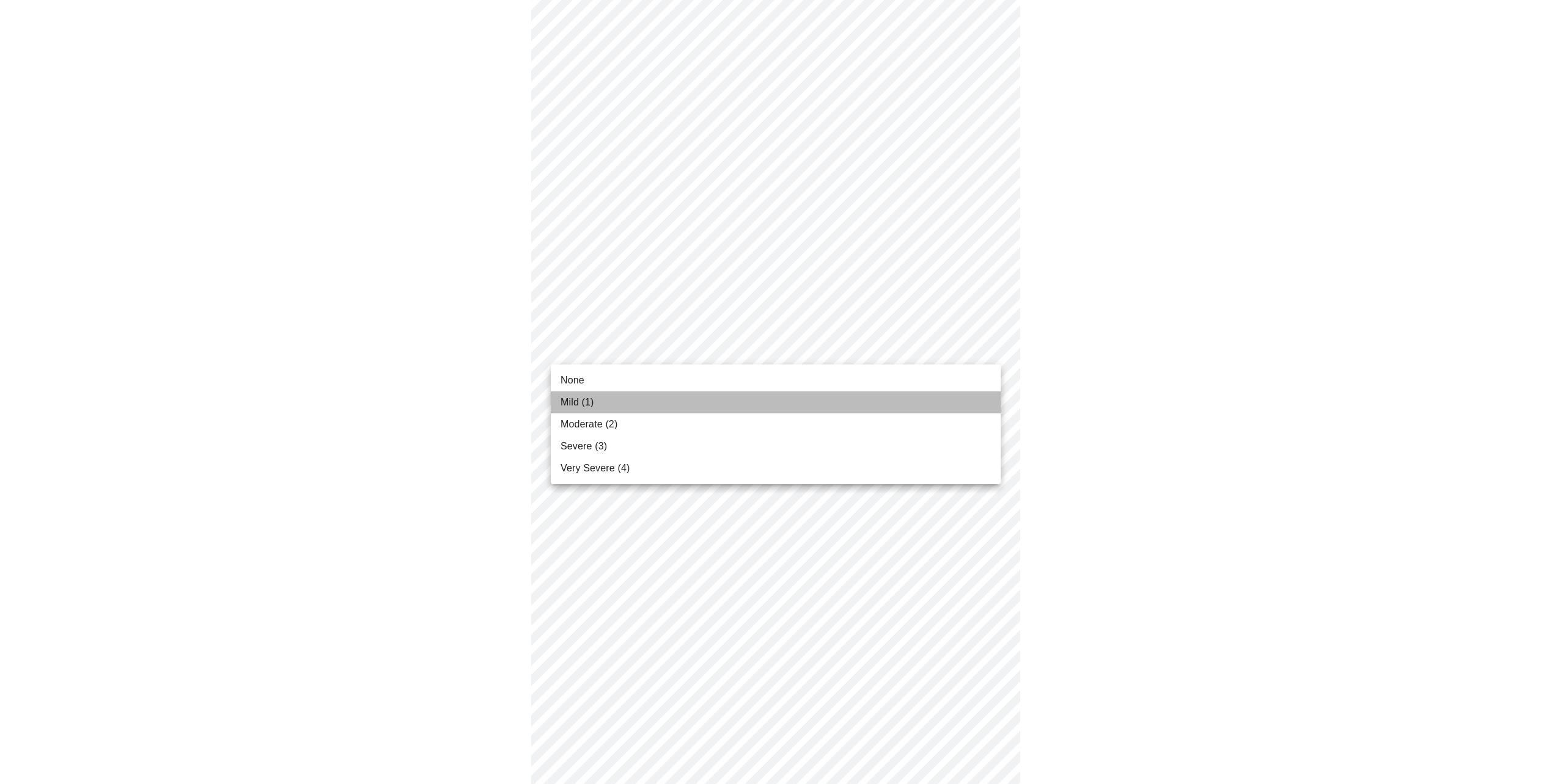
click at [649, 400] on li "Mild (1)" at bounding box center [776, 402] width 450 height 22
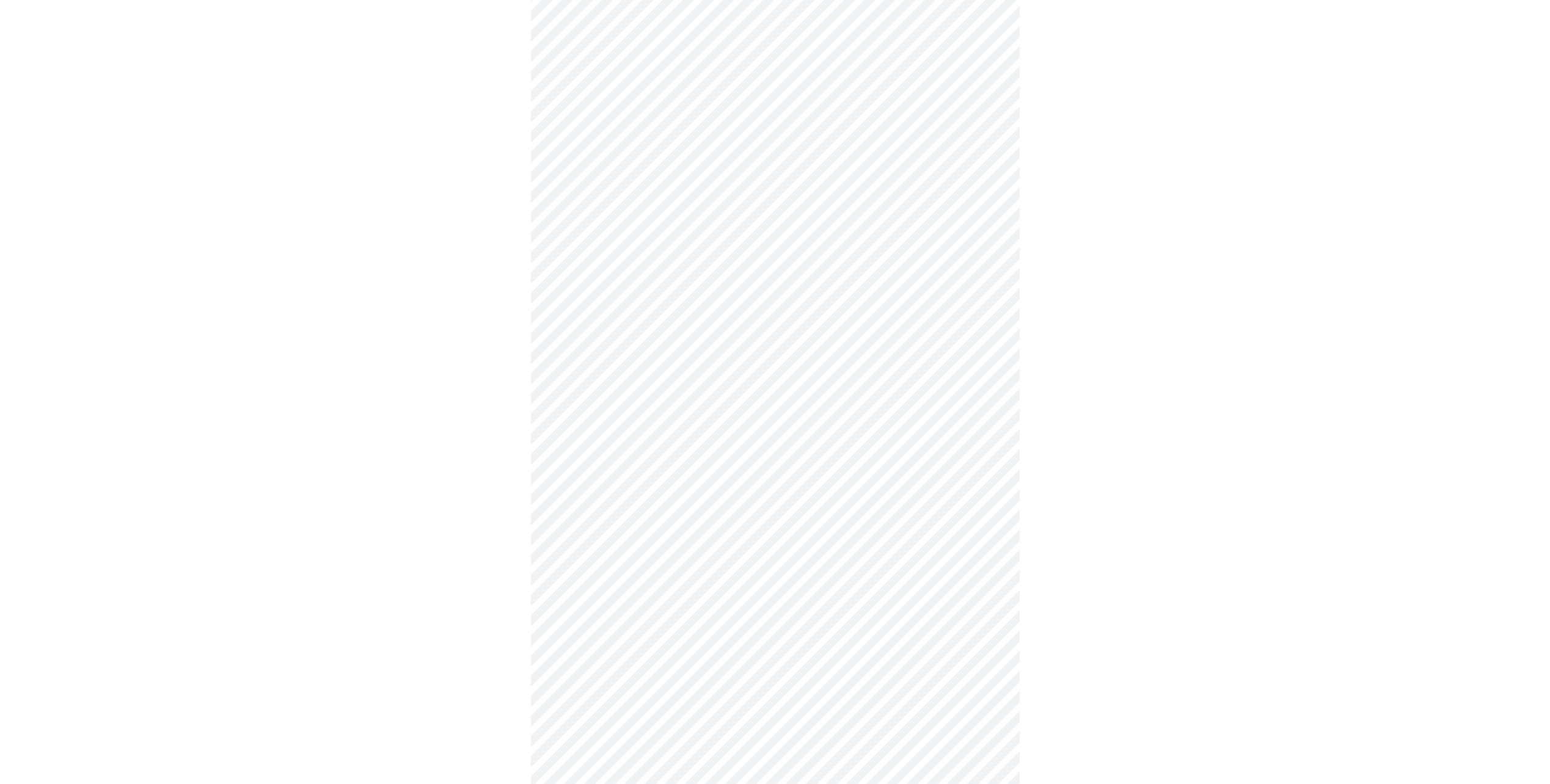
scroll to position [428, 0]
click at [708, 379] on body "MyMenopauseRx Appointments Messaging Labs Uploads Medications Community Refer a…" at bounding box center [775, 339] width 1540 height 1522
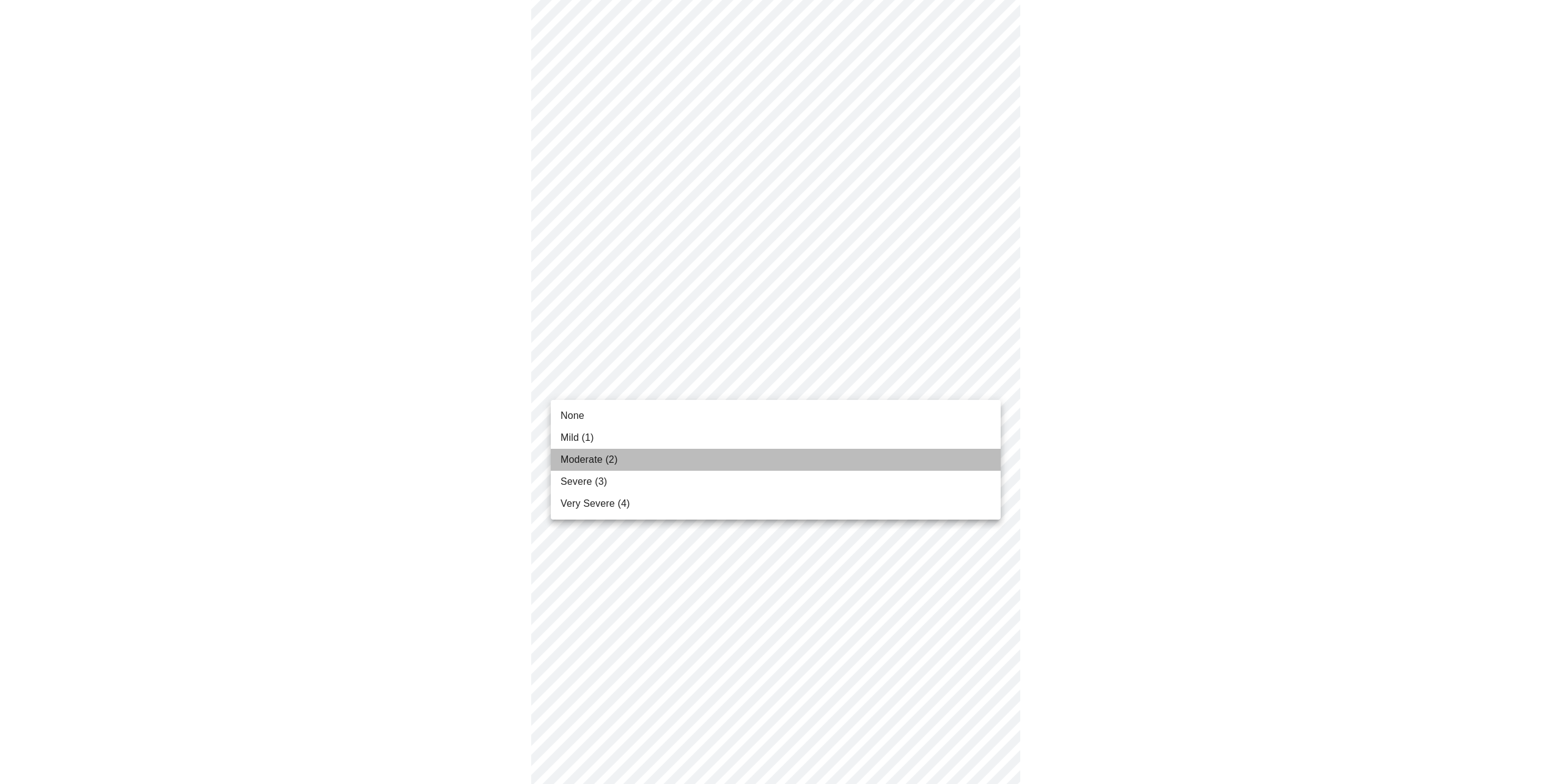
click at [584, 458] on span "Moderate (2)" at bounding box center [588, 459] width 56 height 15
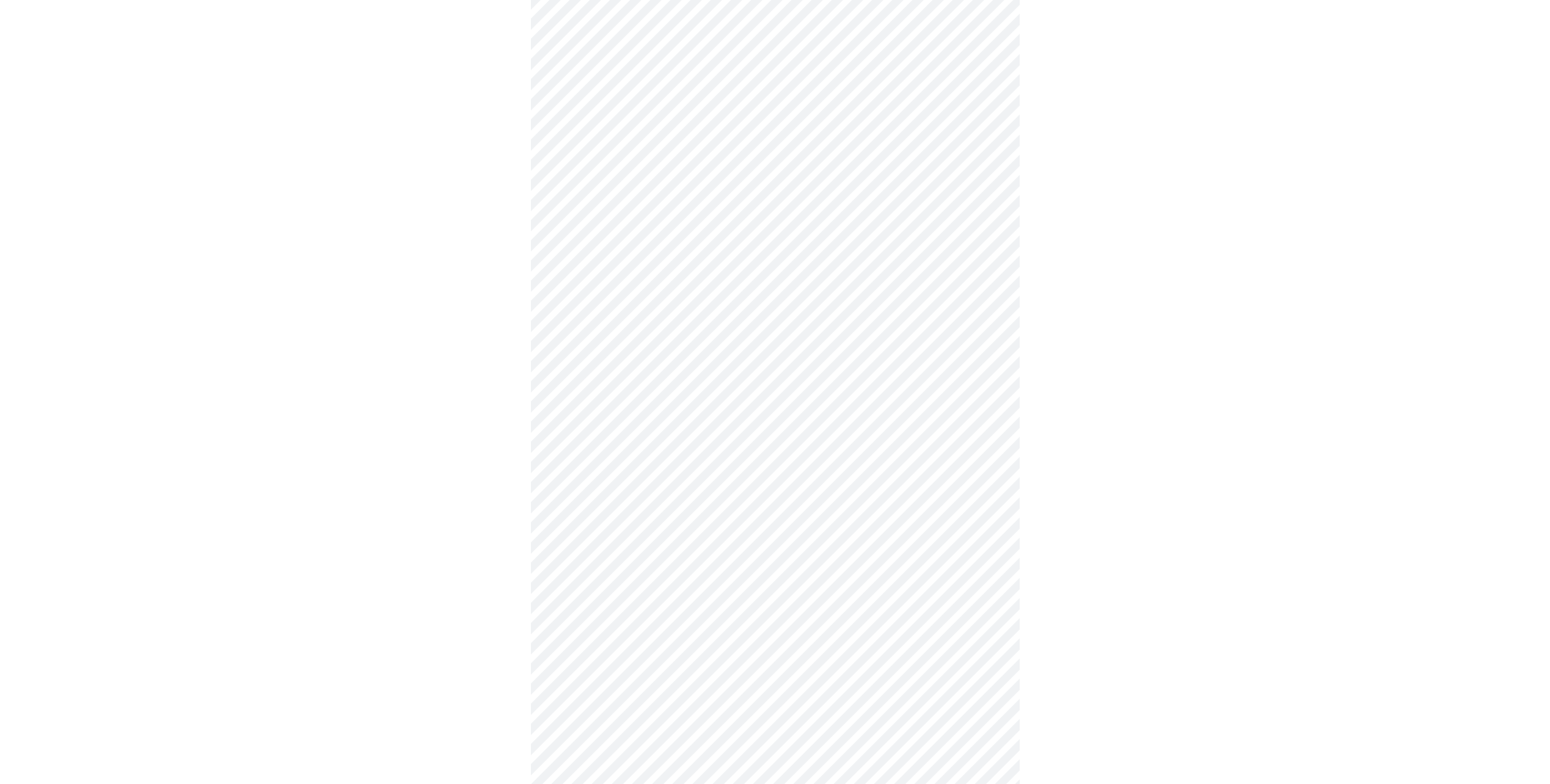
scroll to position [549, 0]
click at [727, 367] on body "MyMenopauseRx Appointments Messaging Labs Uploads Medications Community Refer a…" at bounding box center [775, 208] width 1540 height 1505
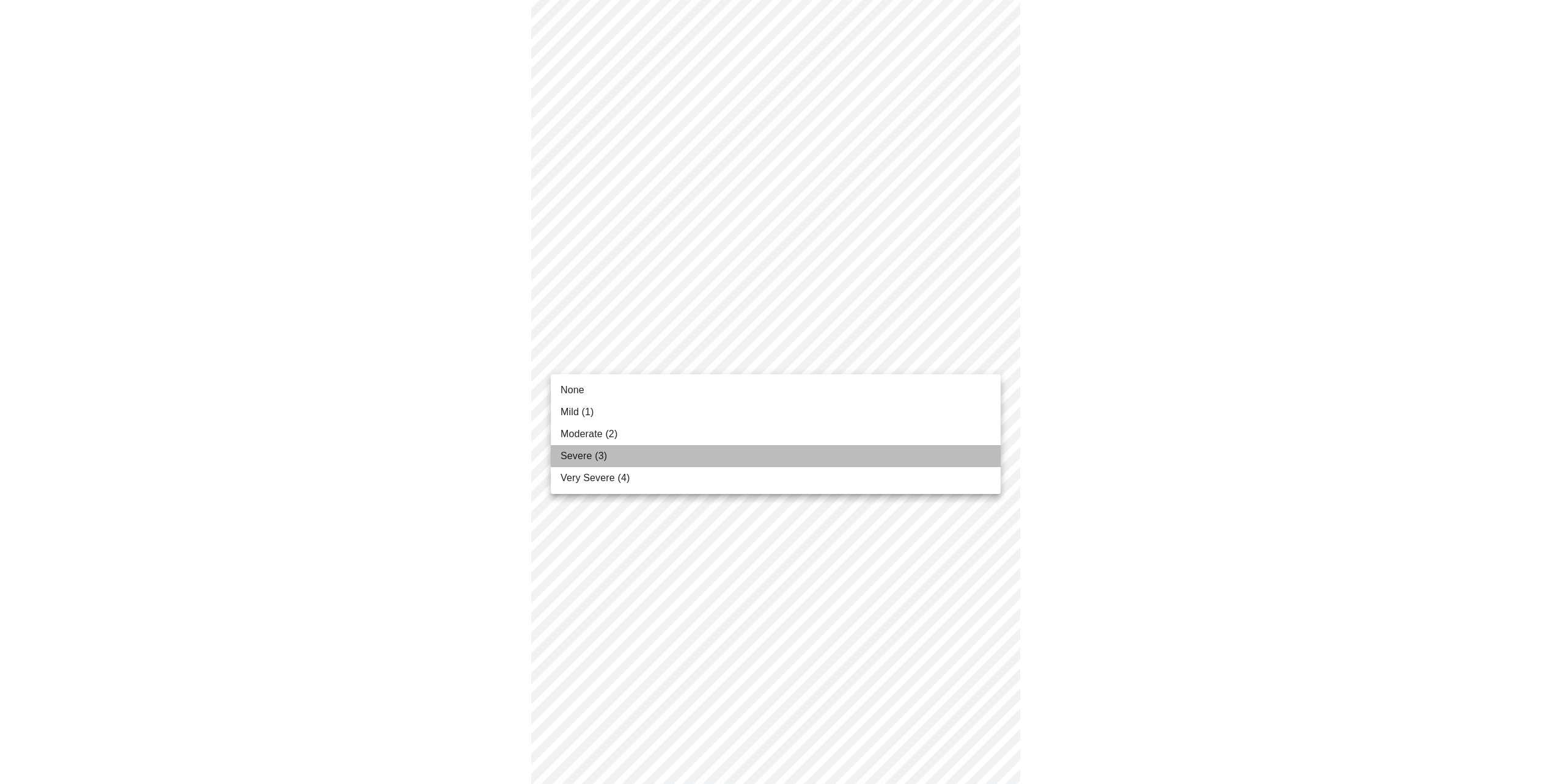
click at [607, 463] on li "Severe (3)" at bounding box center [776, 456] width 450 height 22
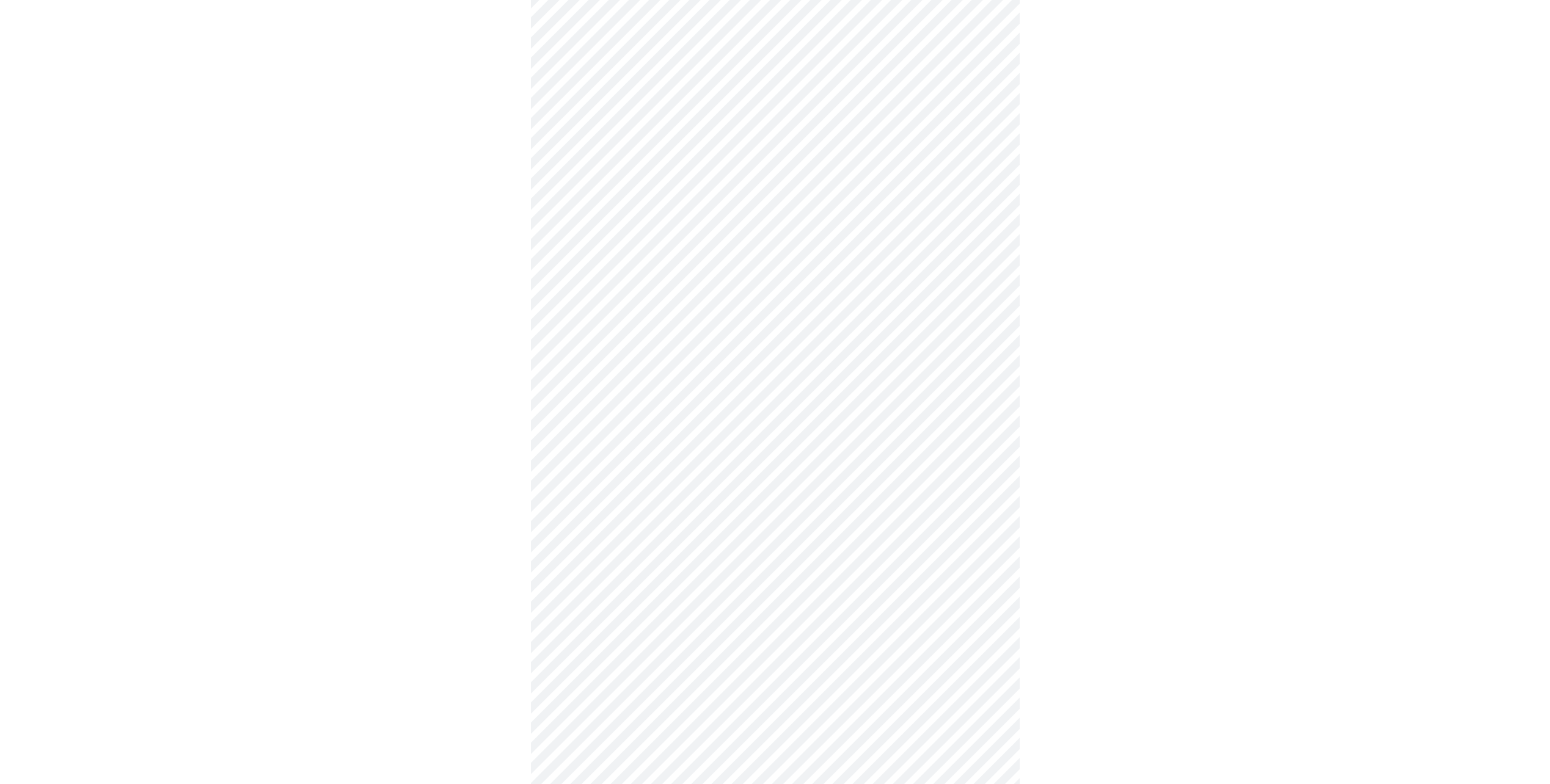
scroll to position [672, 0]
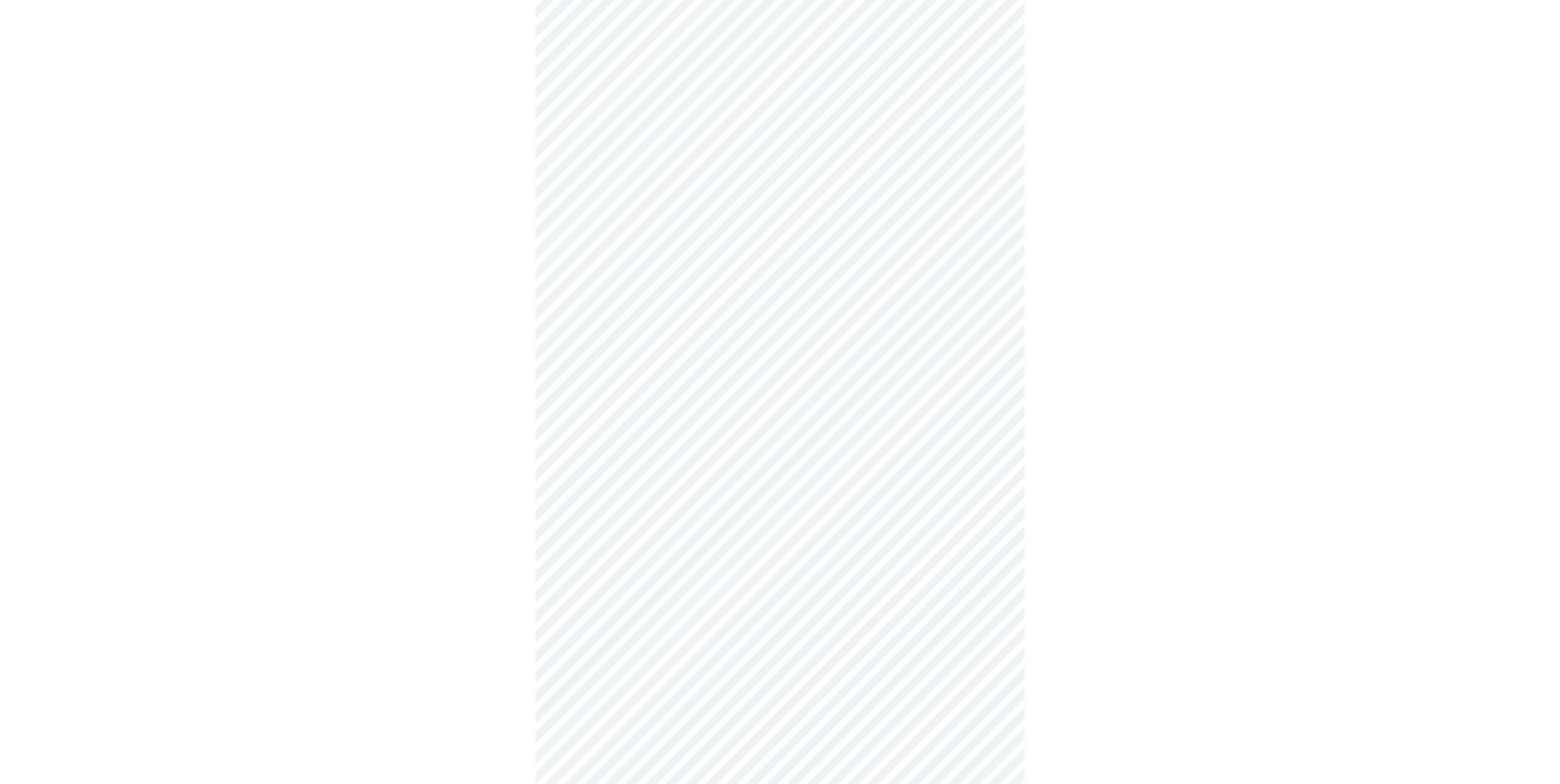
click at [672, 331] on body "MyMenopauseRx Appointments Messaging Labs Uploads Medications Community Refer a…" at bounding box center [780, 76] width 1550 height 1488
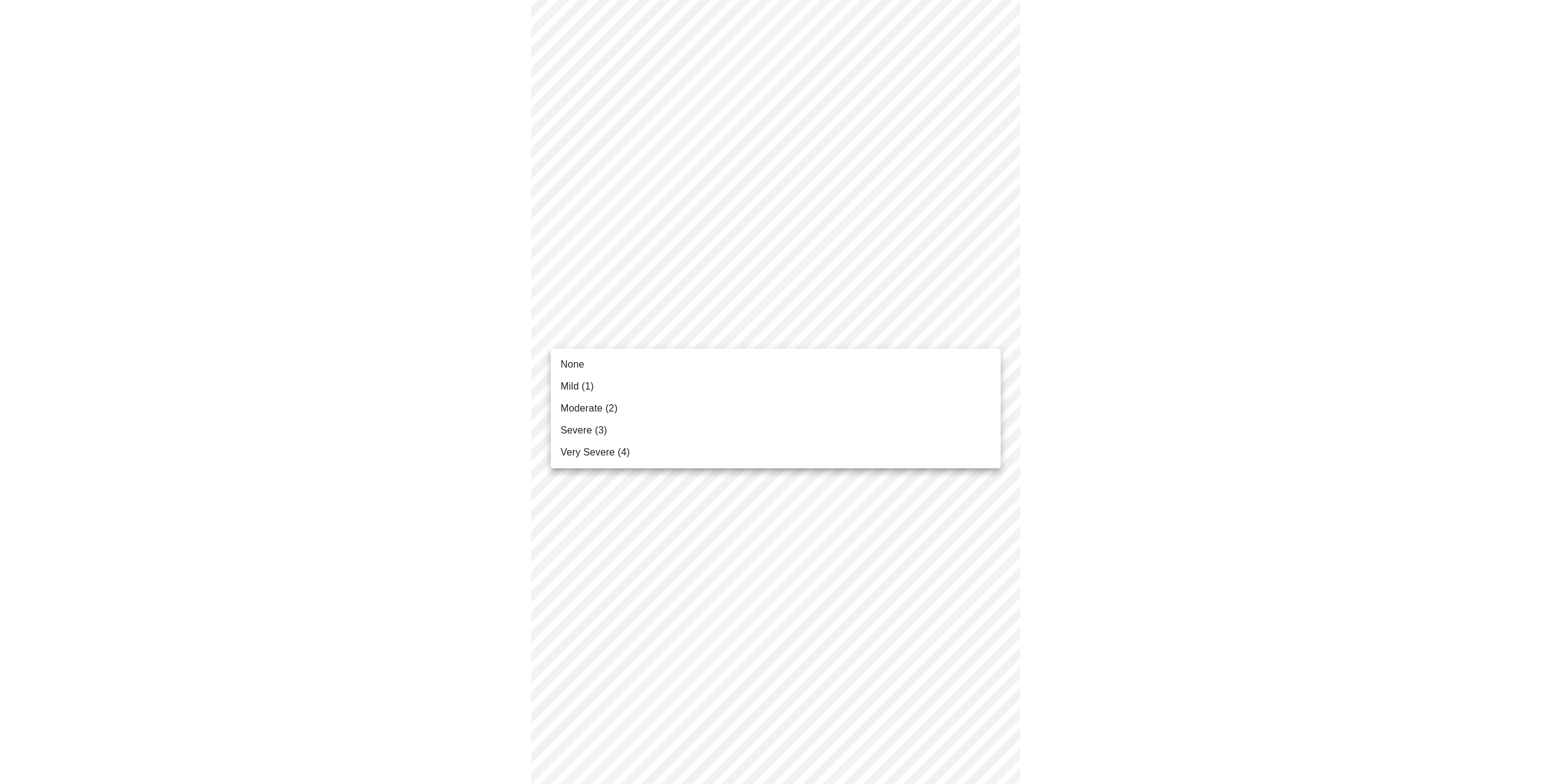
click at [616, 391] on li "Mild (1)" at bounding box center [776, 386] width 450 height 22
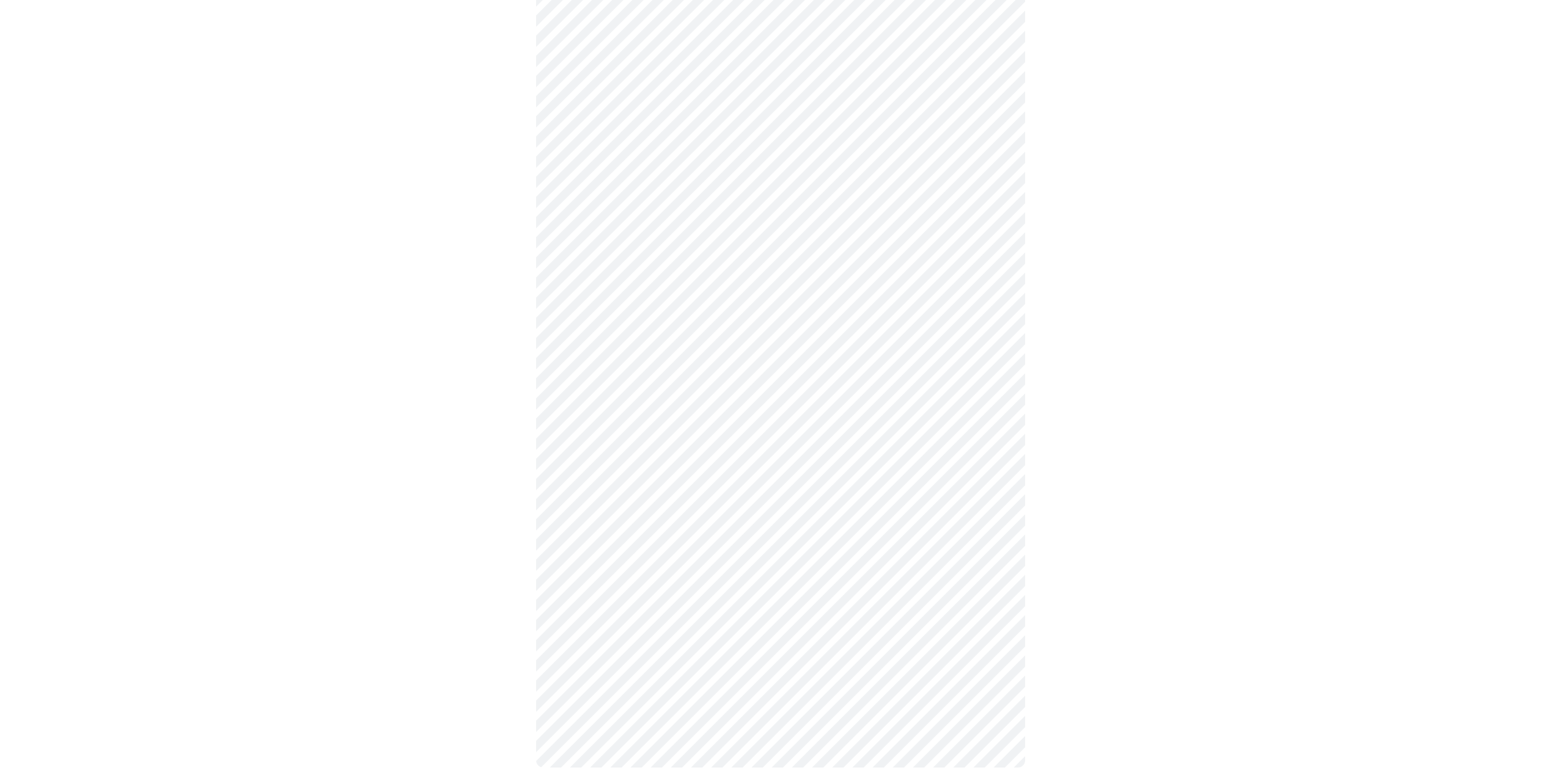
scroll to position [686, 0]
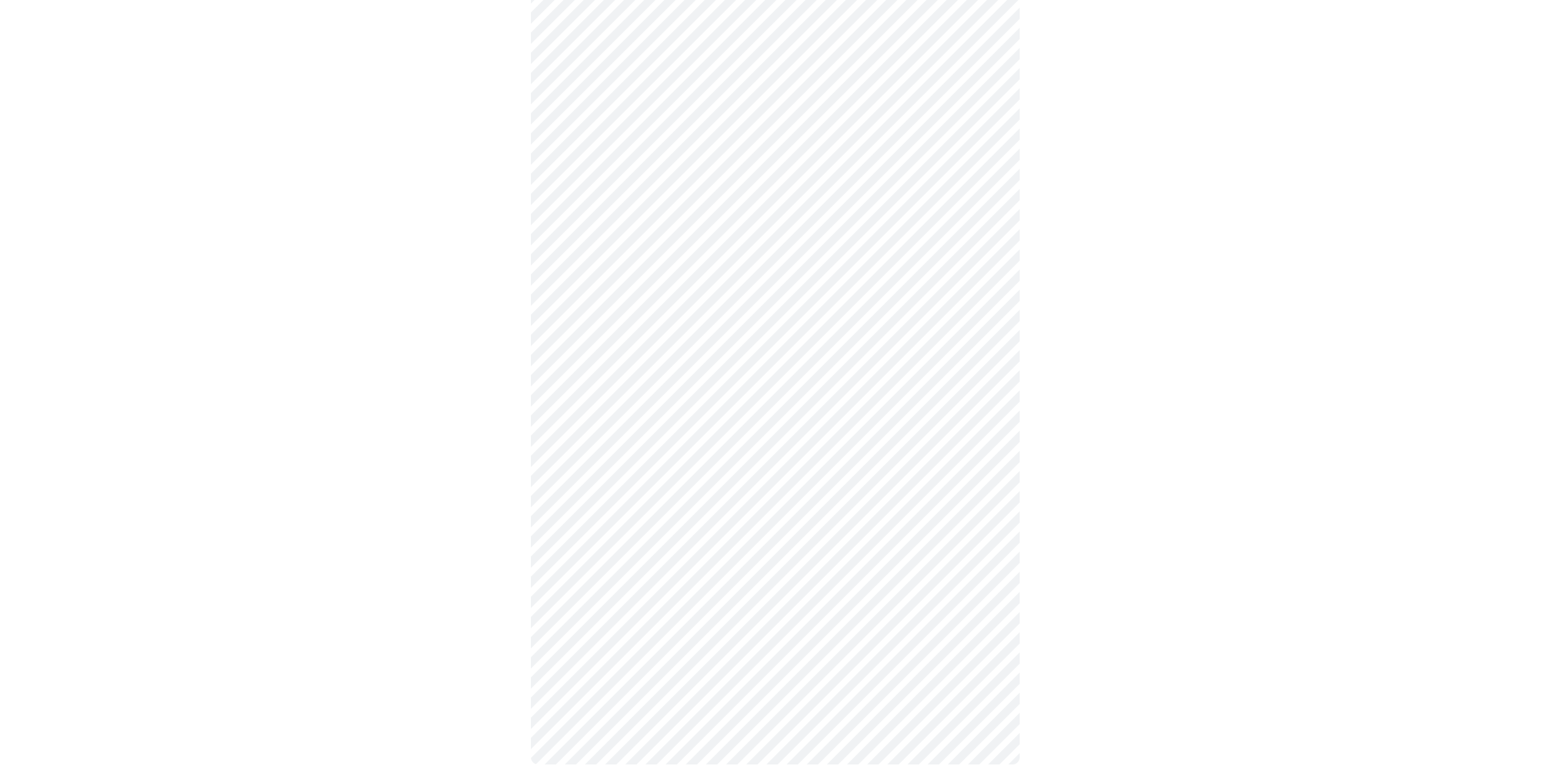
click at [668, 418] on body "MyMenopauseRx Appointments Messaging Labs Uploads Medications Community Refer a…" at bounding box center [775, 53] width 1540 height 1471
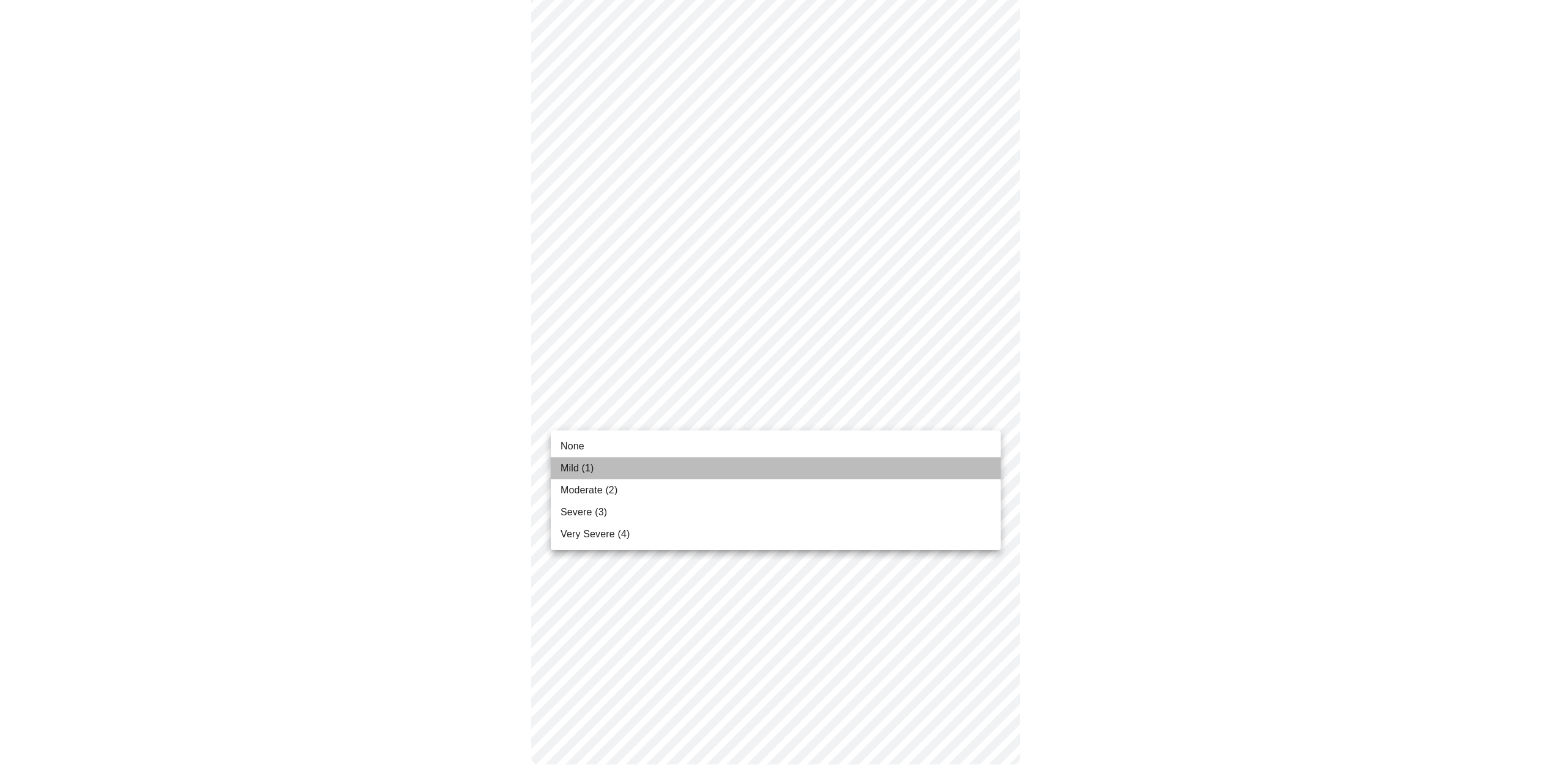
click at [615, 465] on li "Mild (1)" at bounding box center [776, 468] width 450 height 22
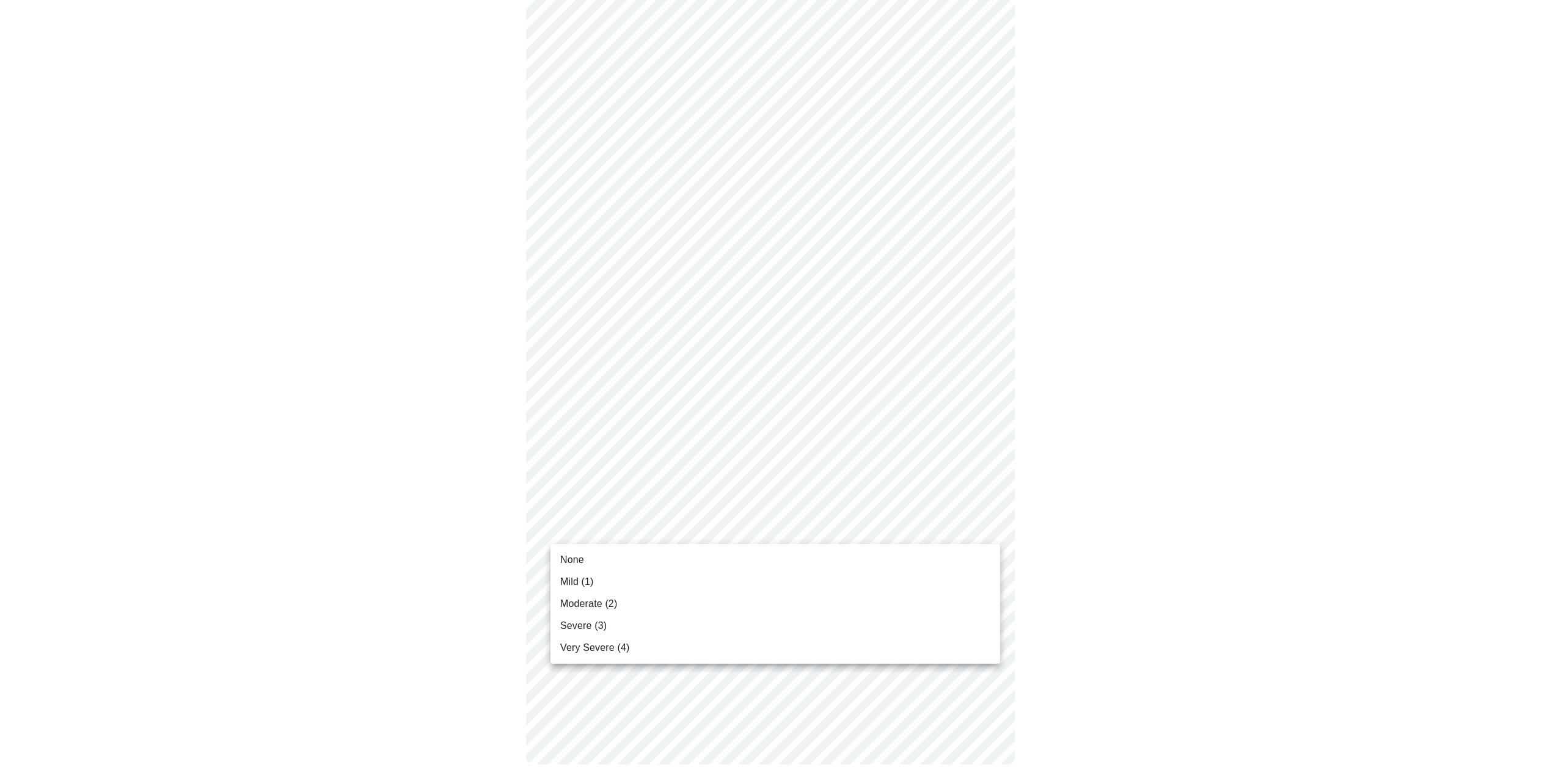
click at [721, 539] on body "MyMenopauseRx Appointments Messaging Labs Uploads Medications Community Refer a…" at bounding box center [775, 62] width 1540 height 1453
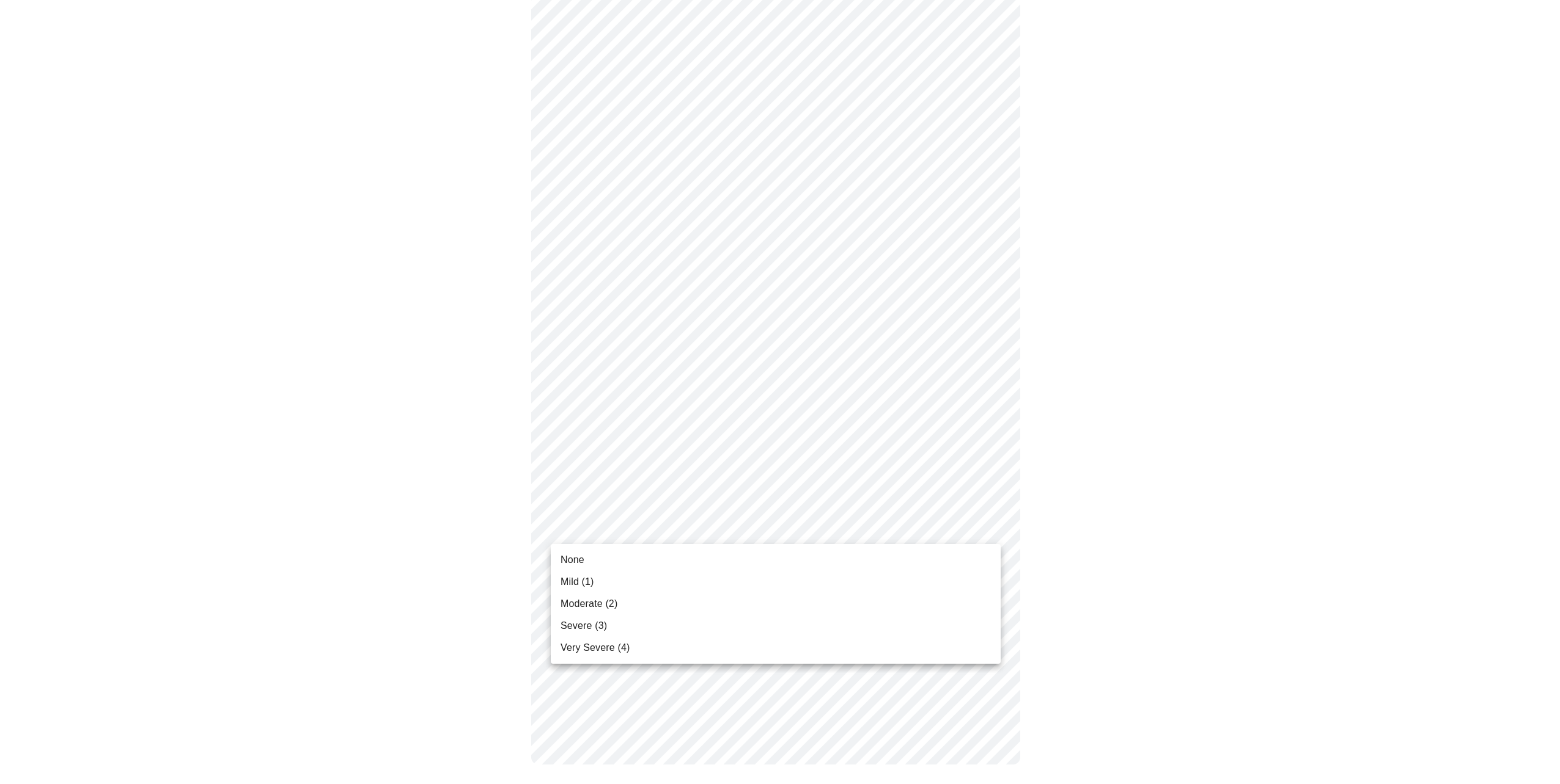
click at [652, 578] on li "Mild (1)" at bounding box center [776, 582] width 450 height 22
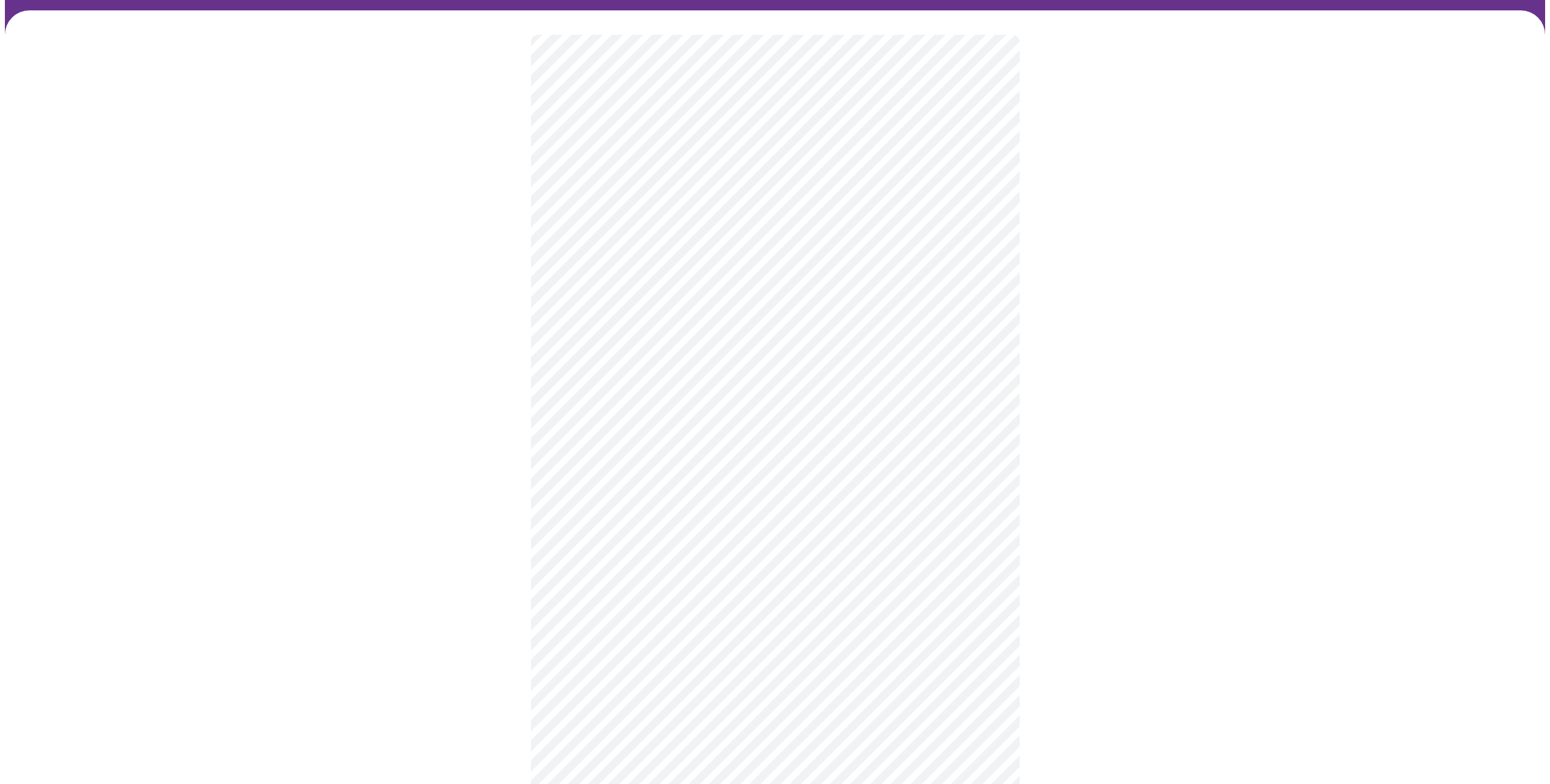
scroll to position [245, 0]
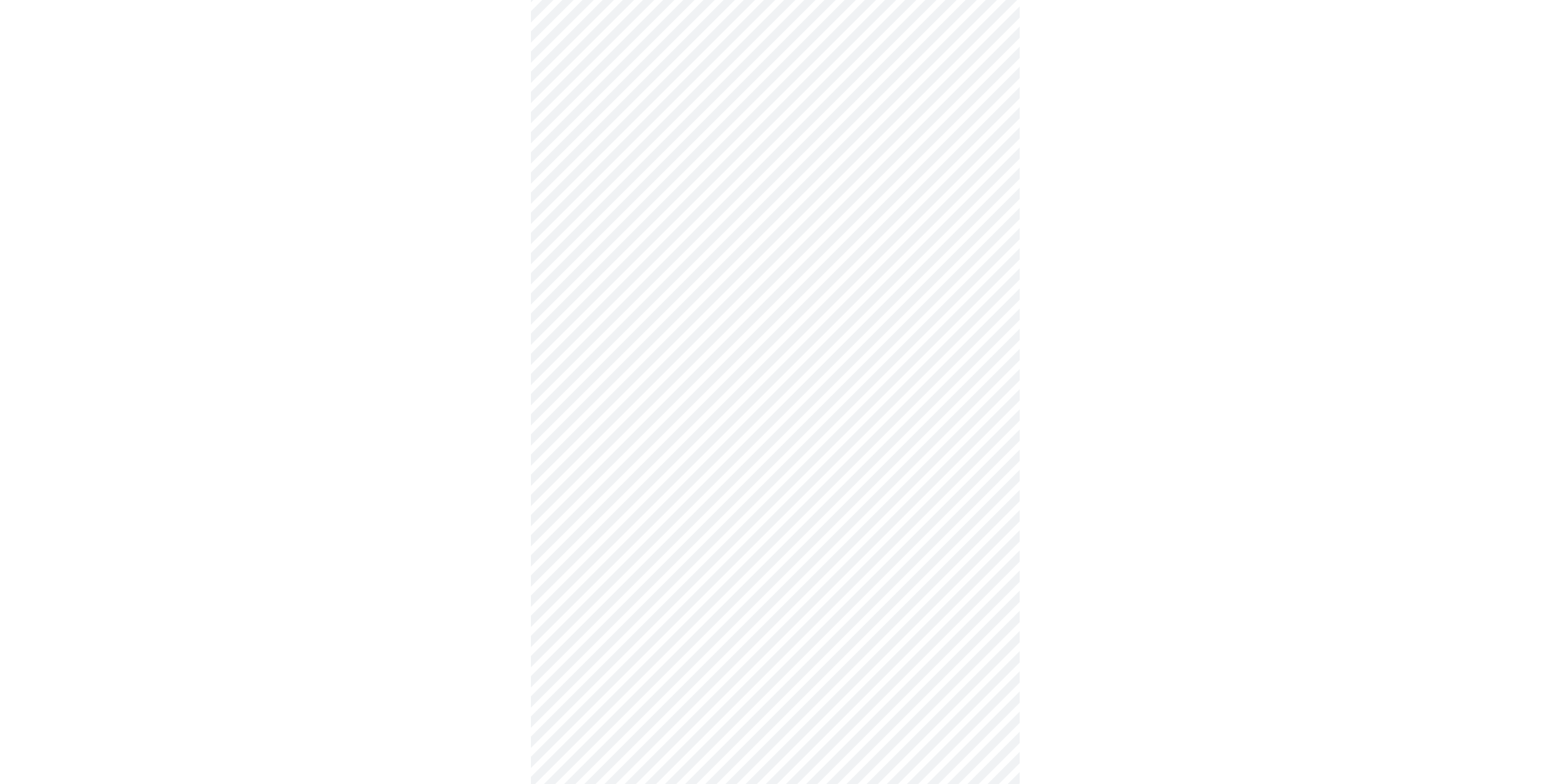
click at [766, 452] on body "MyMenopauseRx Appointments Messaging Labs Uploads Medications Community Refer a…" at bounding box center [775, 339] width 1540 height 1156
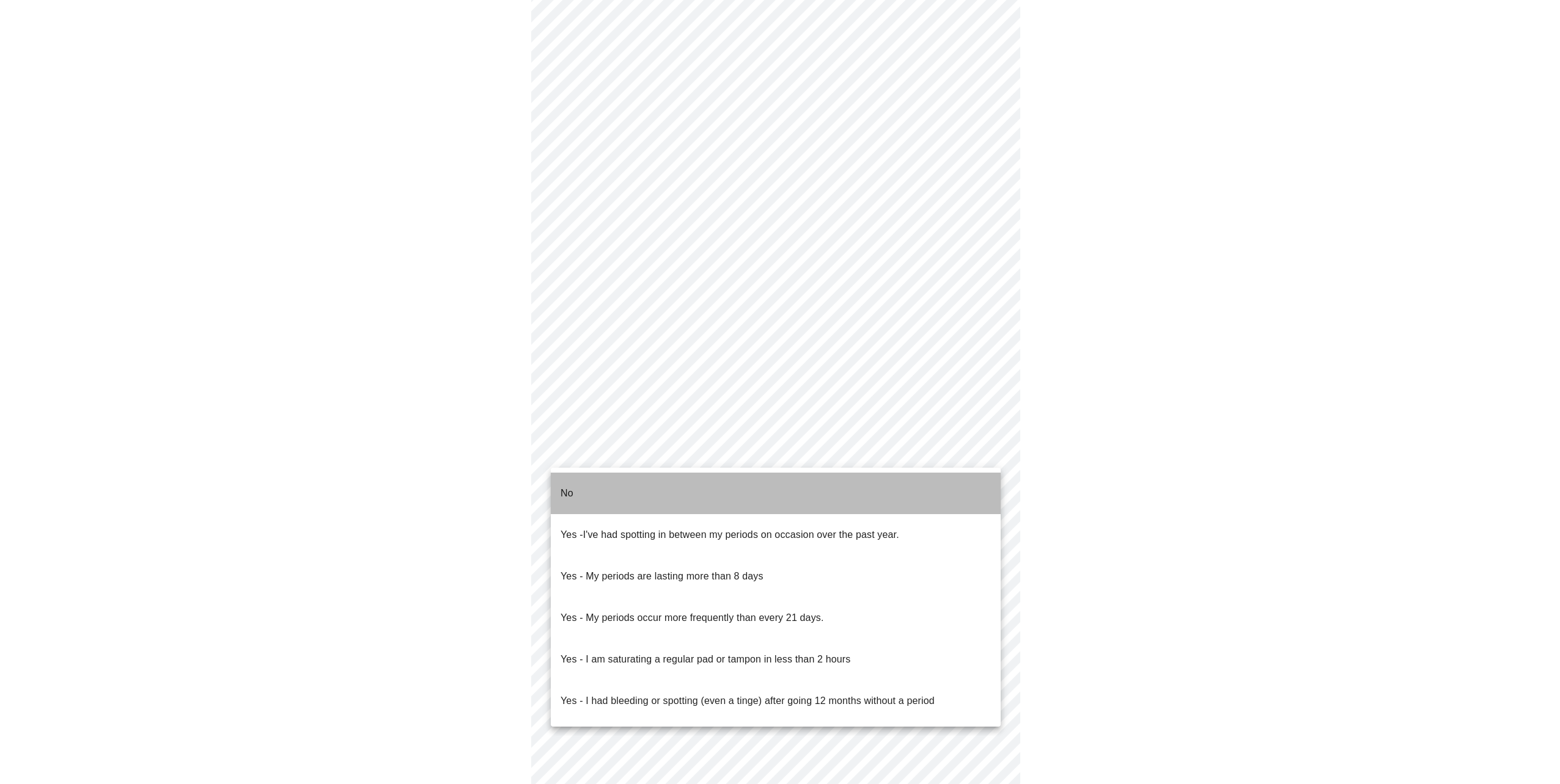
click at [627, 494] on li "No" at bounding box center [776, 494] width 450 height 42
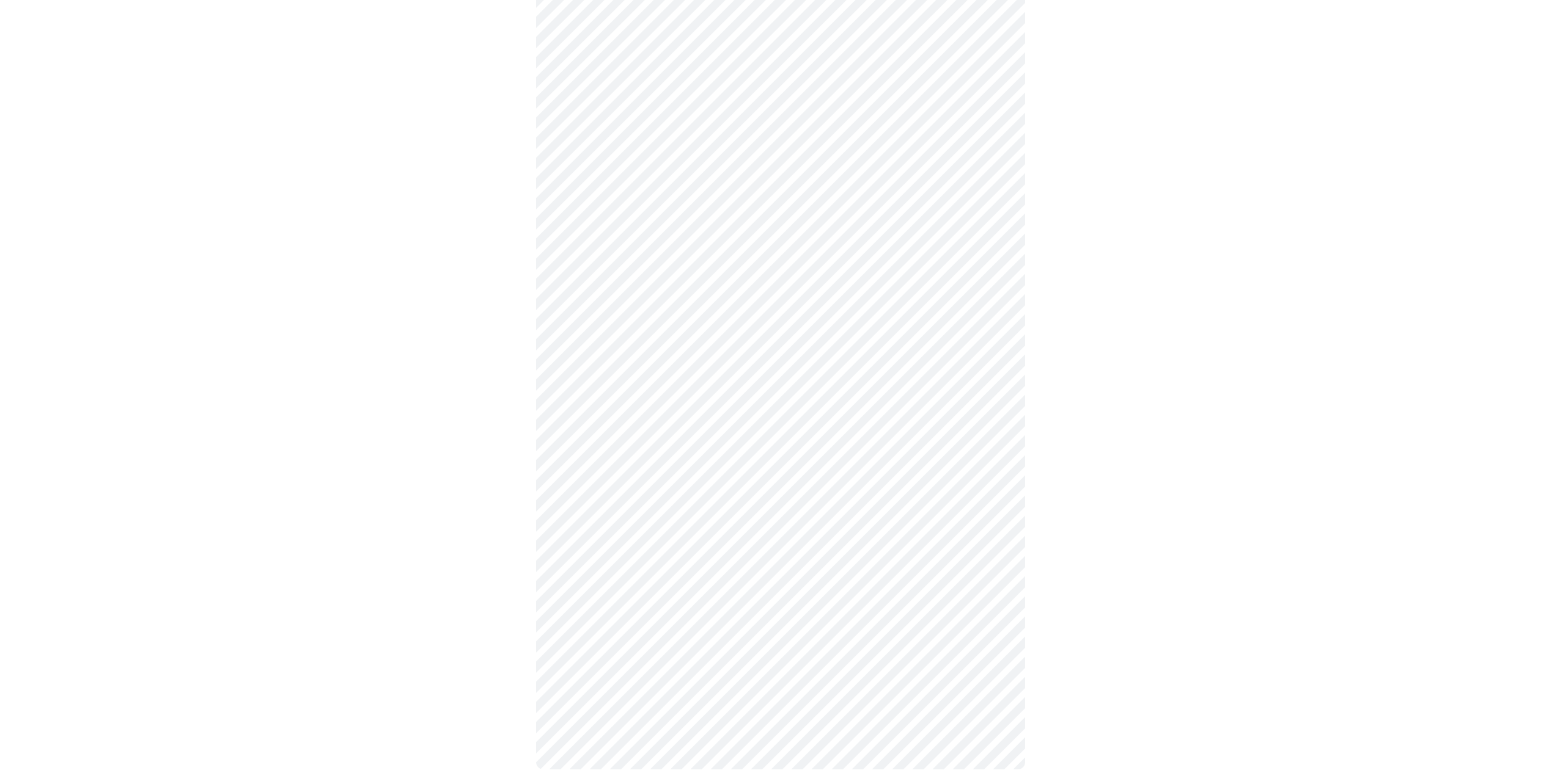
scroll to position [364, 0]
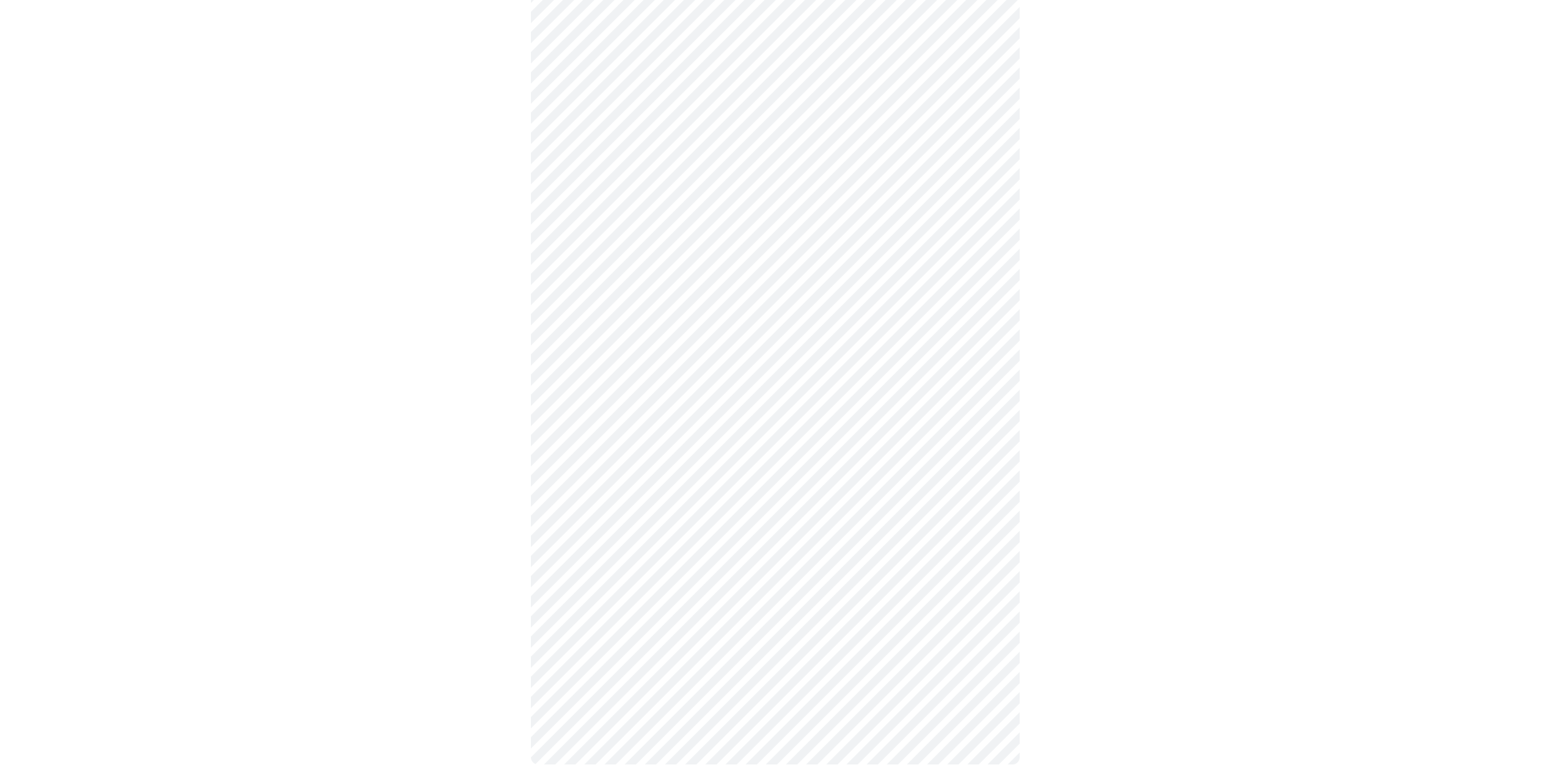
click at [728, 424] on body "MyMenopauseRx Appointments Messaging Labs Uploads Medications Community Refer a…" at bounding box center [775, 215] width 1540 height 1149
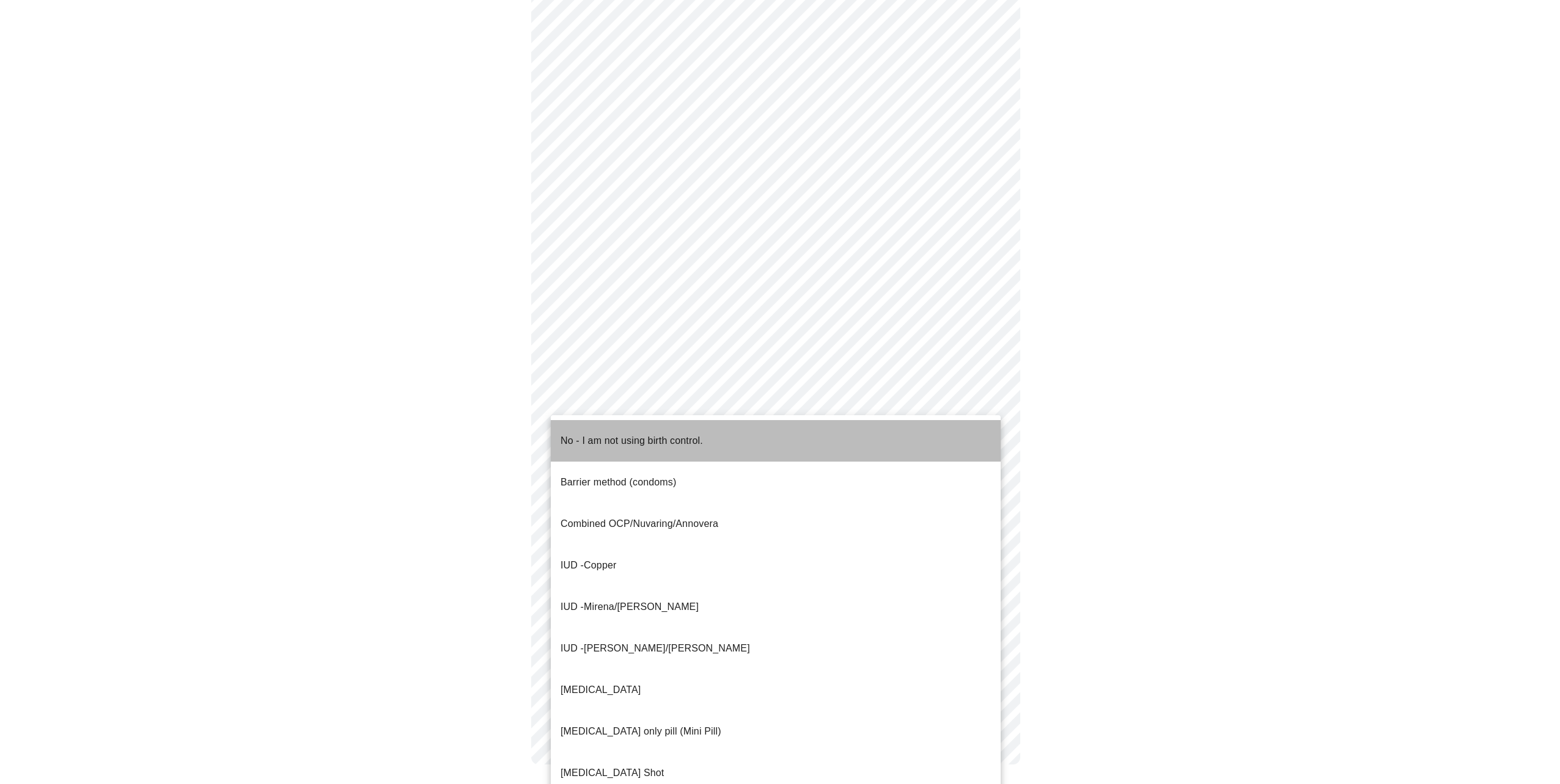
click at [673, 447] on span "No - I am not using birth control." at bounding box center [632, 441] width 143 height 35
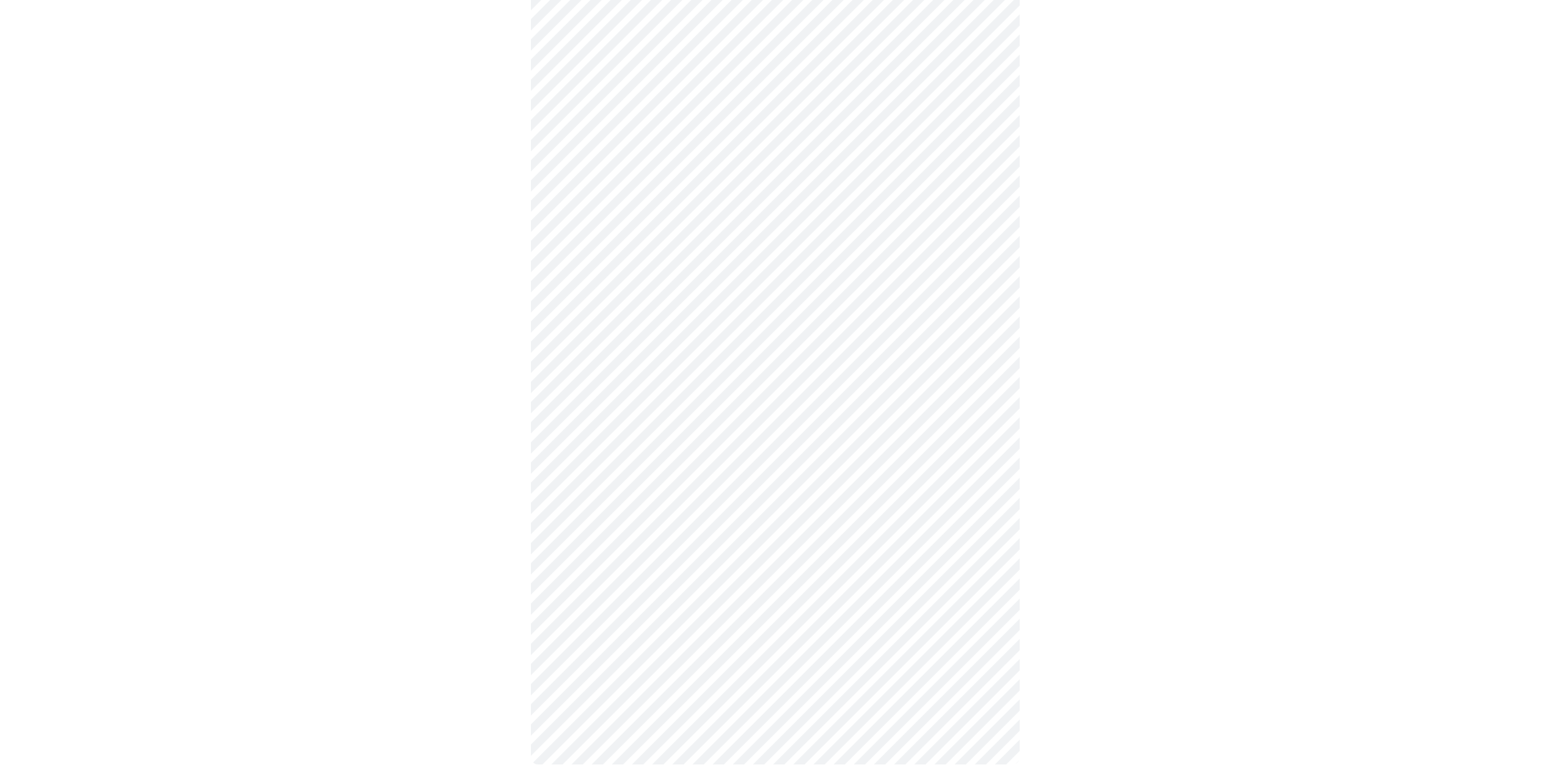
click at [725, 515] on body "MyMenopauseRx Appointments Messaging Labs Uploads Medications Community Refer a…" at bounding box center [775, 218] width 1540 height 1141
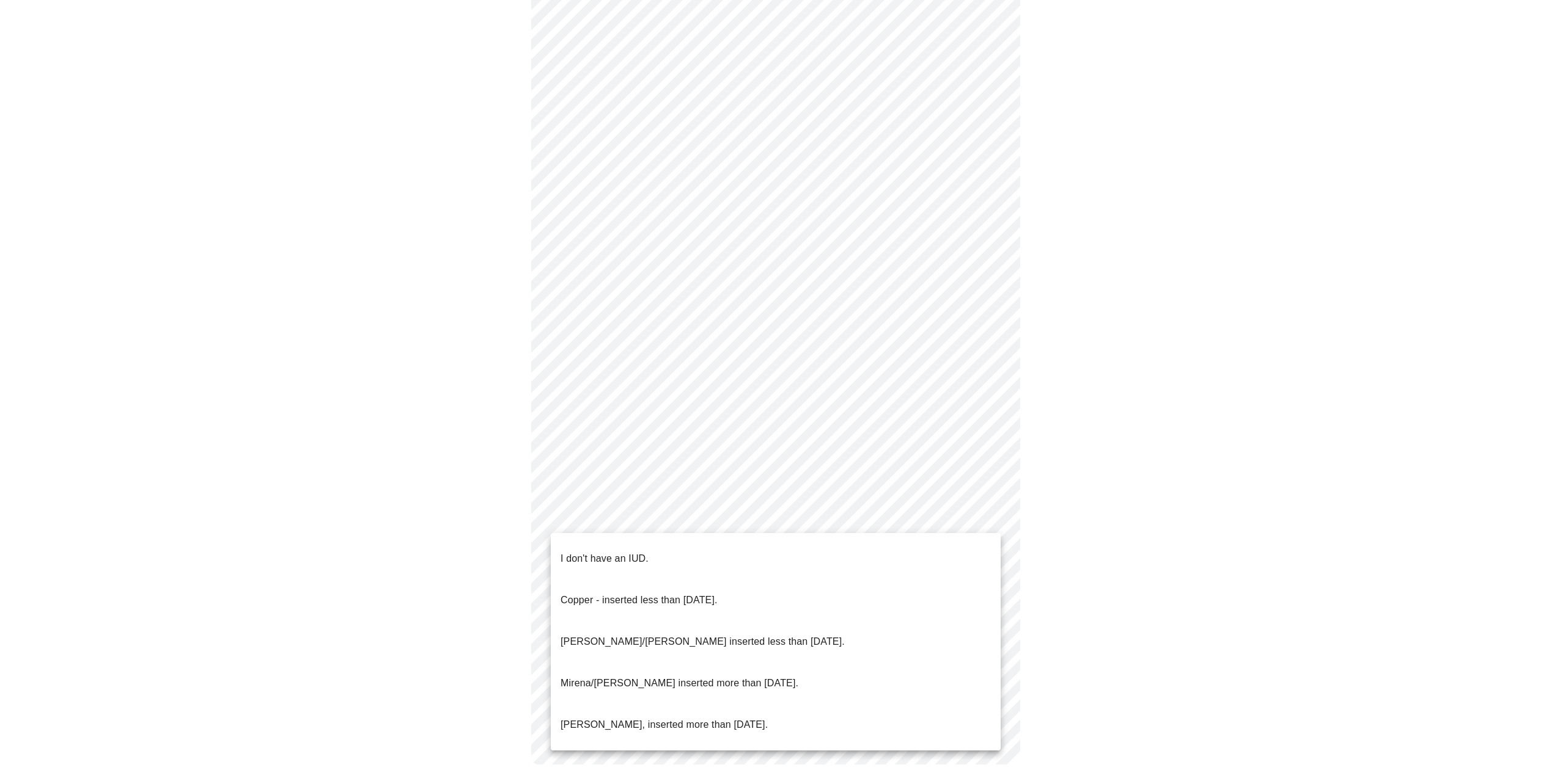
click at [703, 551] on li "I don't have an IUD." at bounding box center [776, 559] width 450 height 42
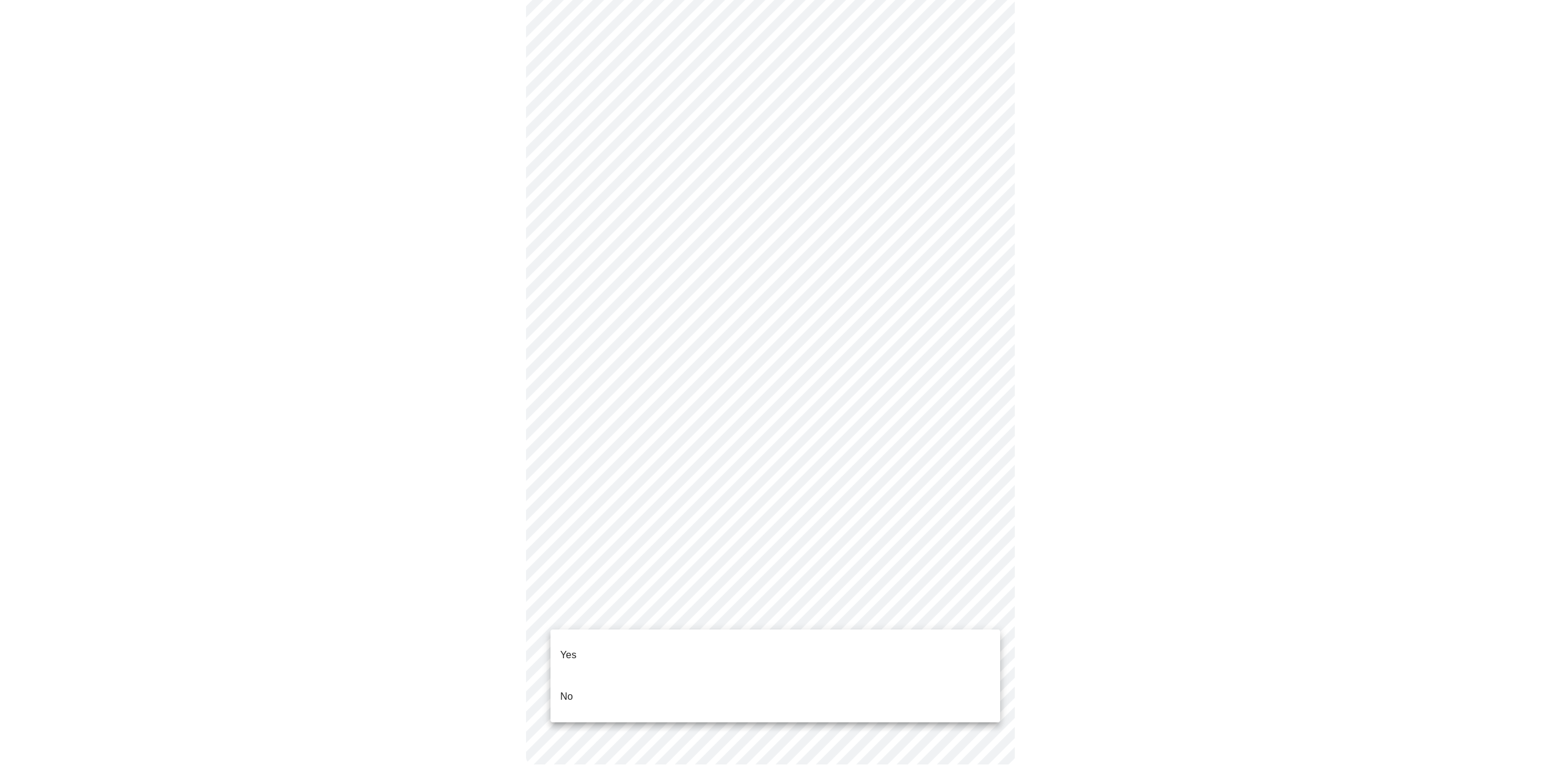
click at [717, 607] on body "MyMenopauseRx Appointments Messaging Labs Uploads Medications Community Refer a…" at bounding box center [775, 222] width 1540 height 1134
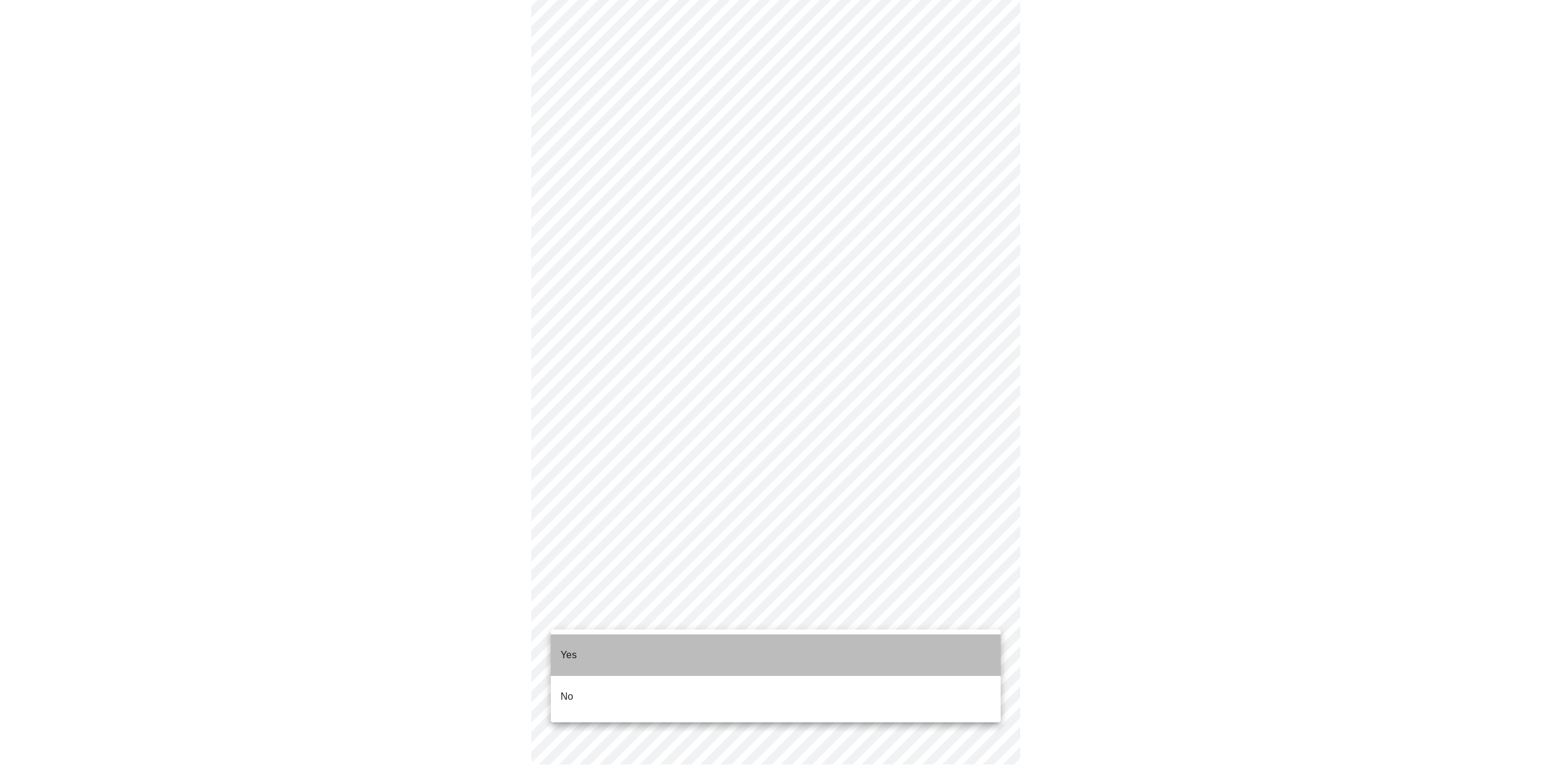
click at [642, 654] on li "Yes" at bounding box center [776, 655] width 450 height 42
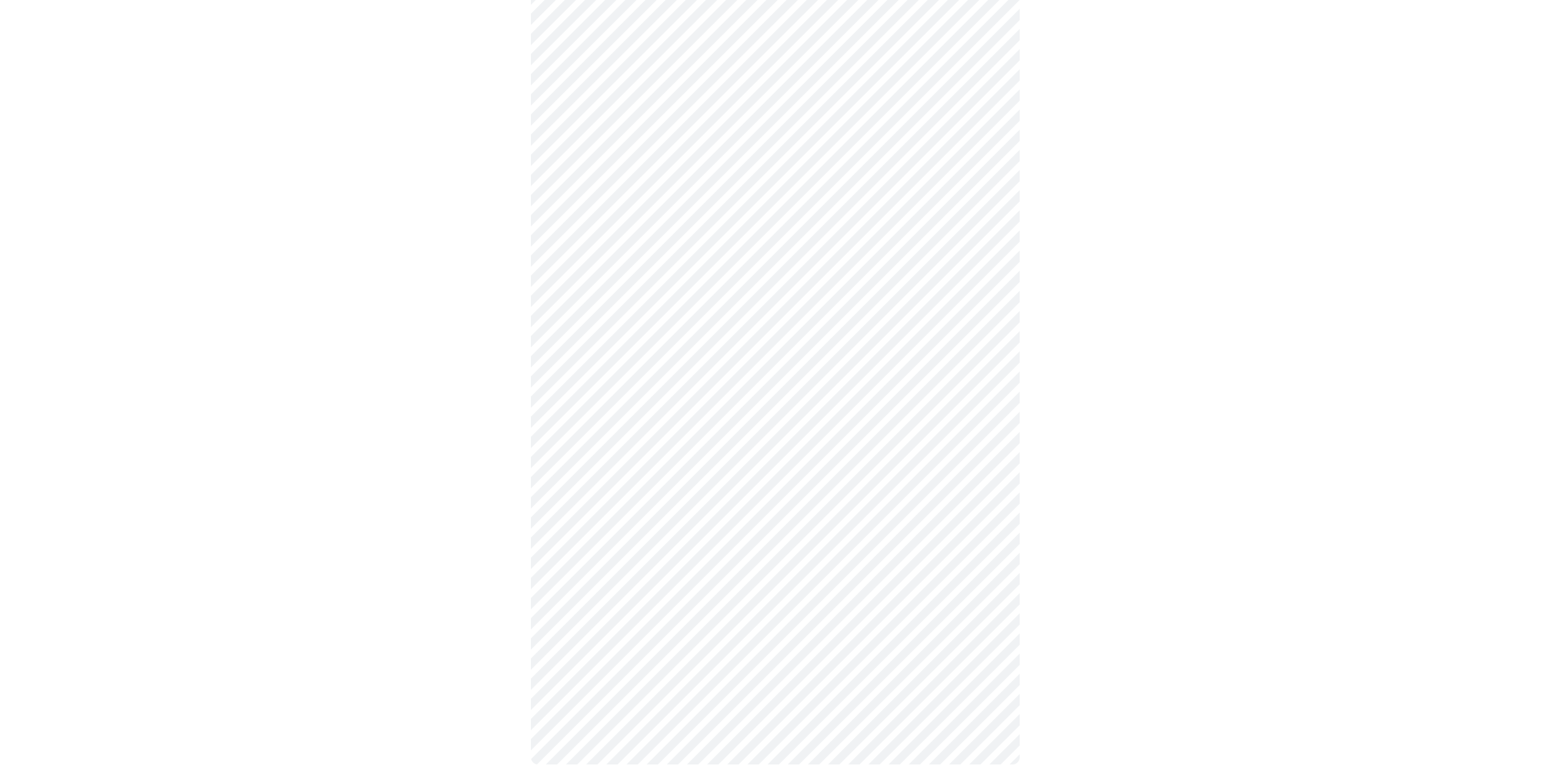
scroll to position [0, 0]
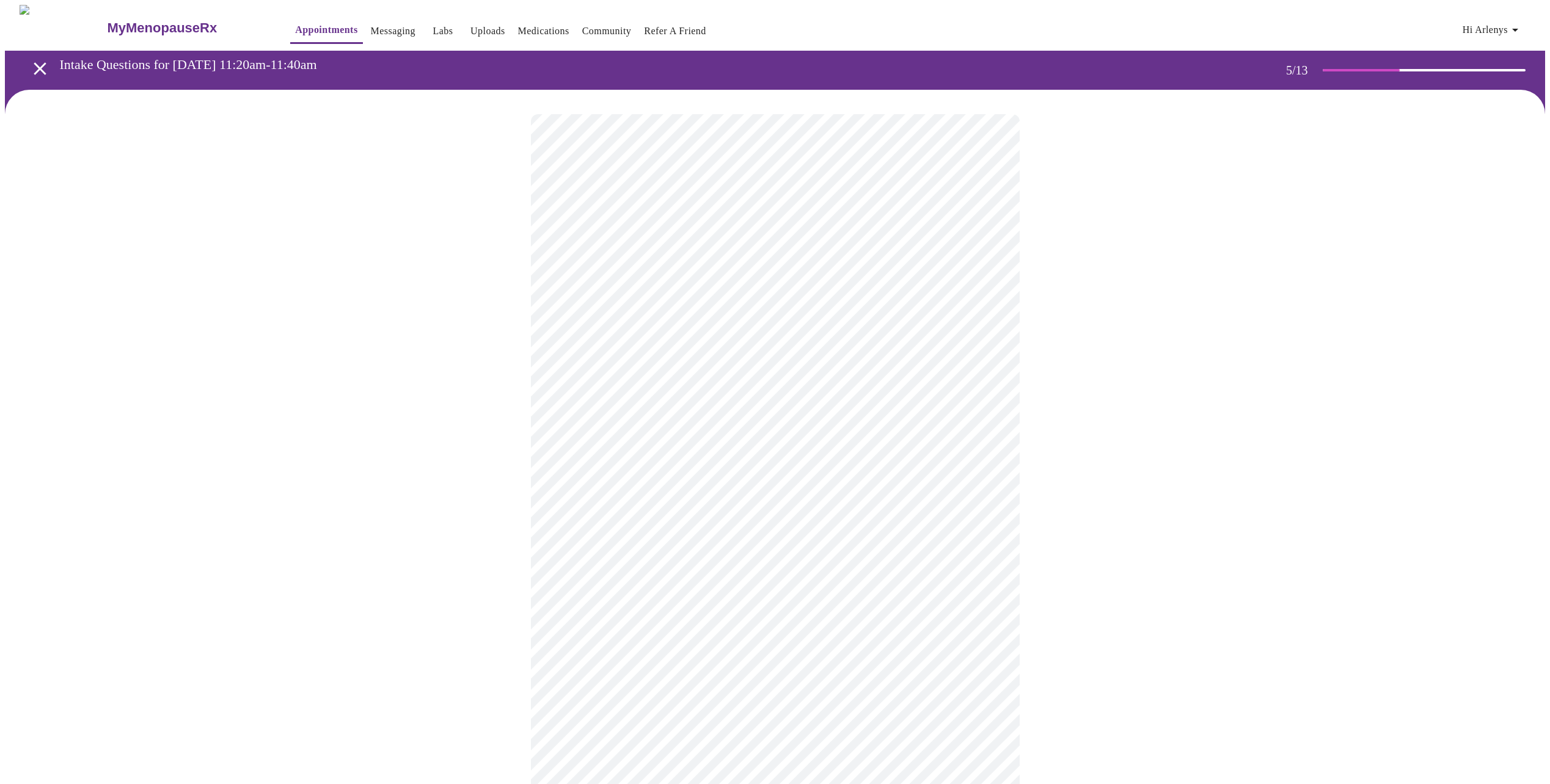
click at [981, 420] on body "MyMenopauseRx Appointments Messaging Labs Uploads Medications Community Refer a…" at bounding box center [775, 456] width 1540 height 903
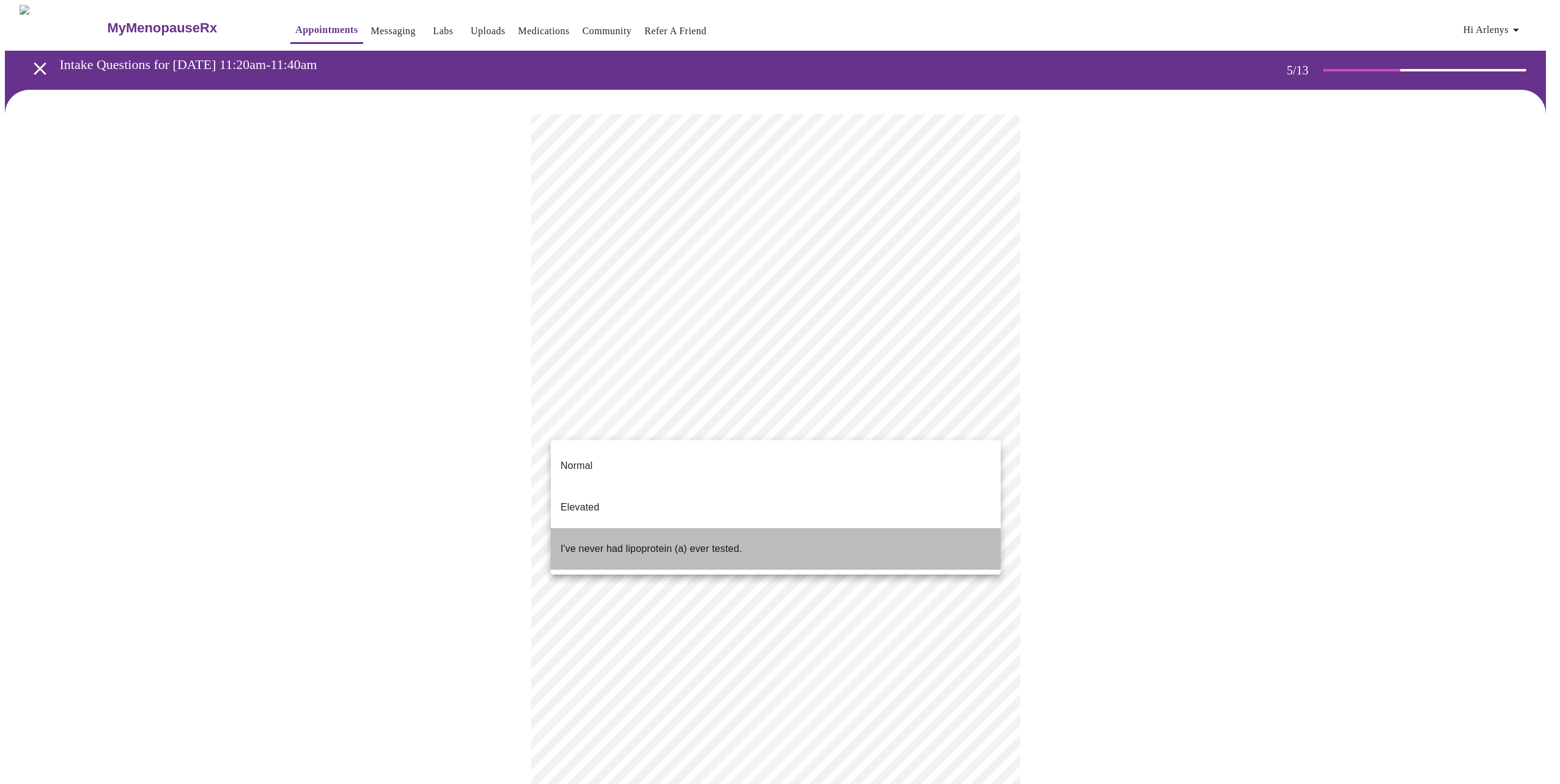
click at [759, 529] on li "I've never had lipoprotein (a) ever tested." at bounding box center [776, 549] width 450 height 42
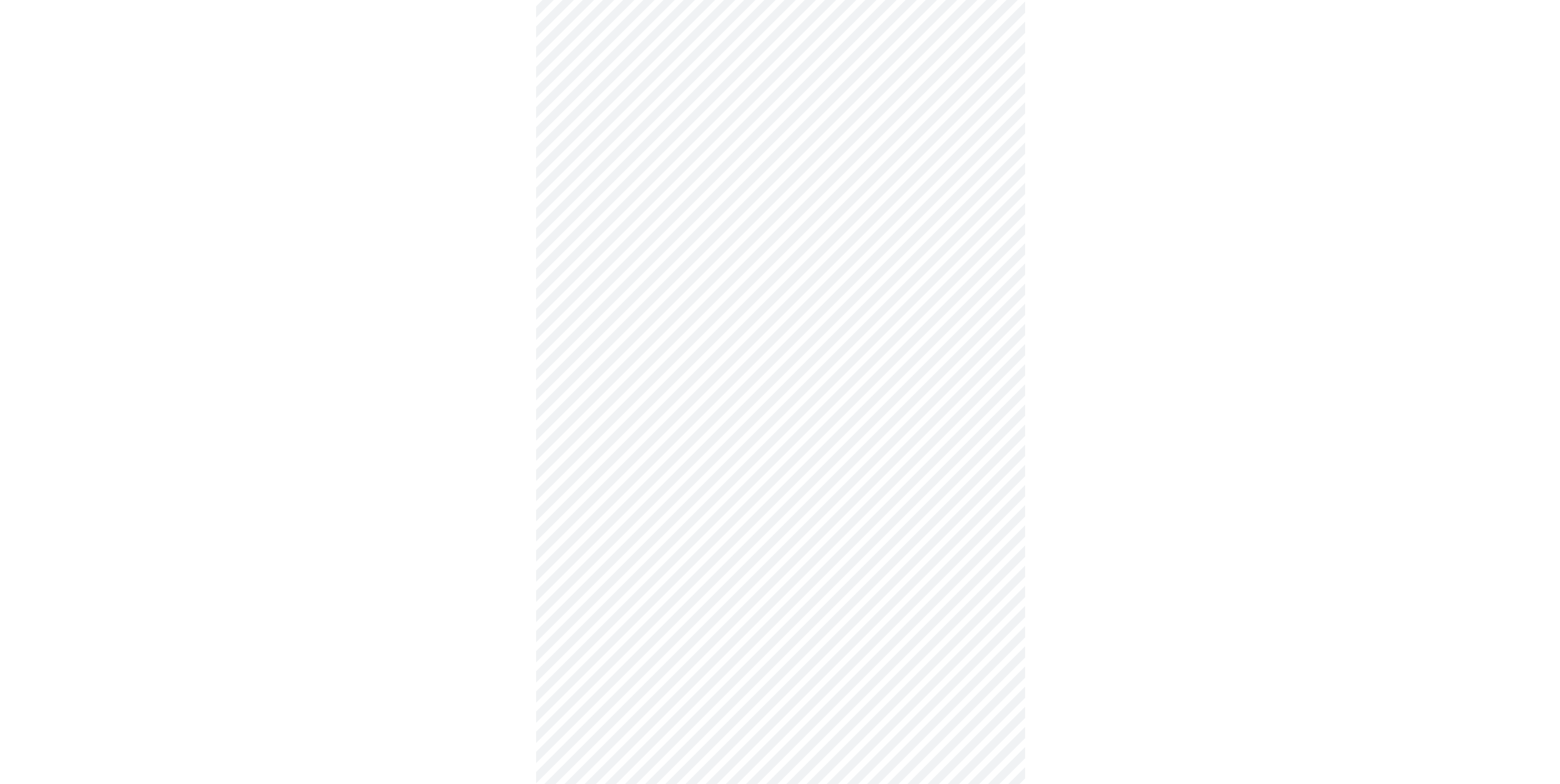
scroll to position [3106, 0]
click at [685, 350] on li "No" at bounding box center [776, 370] width 450 height 42
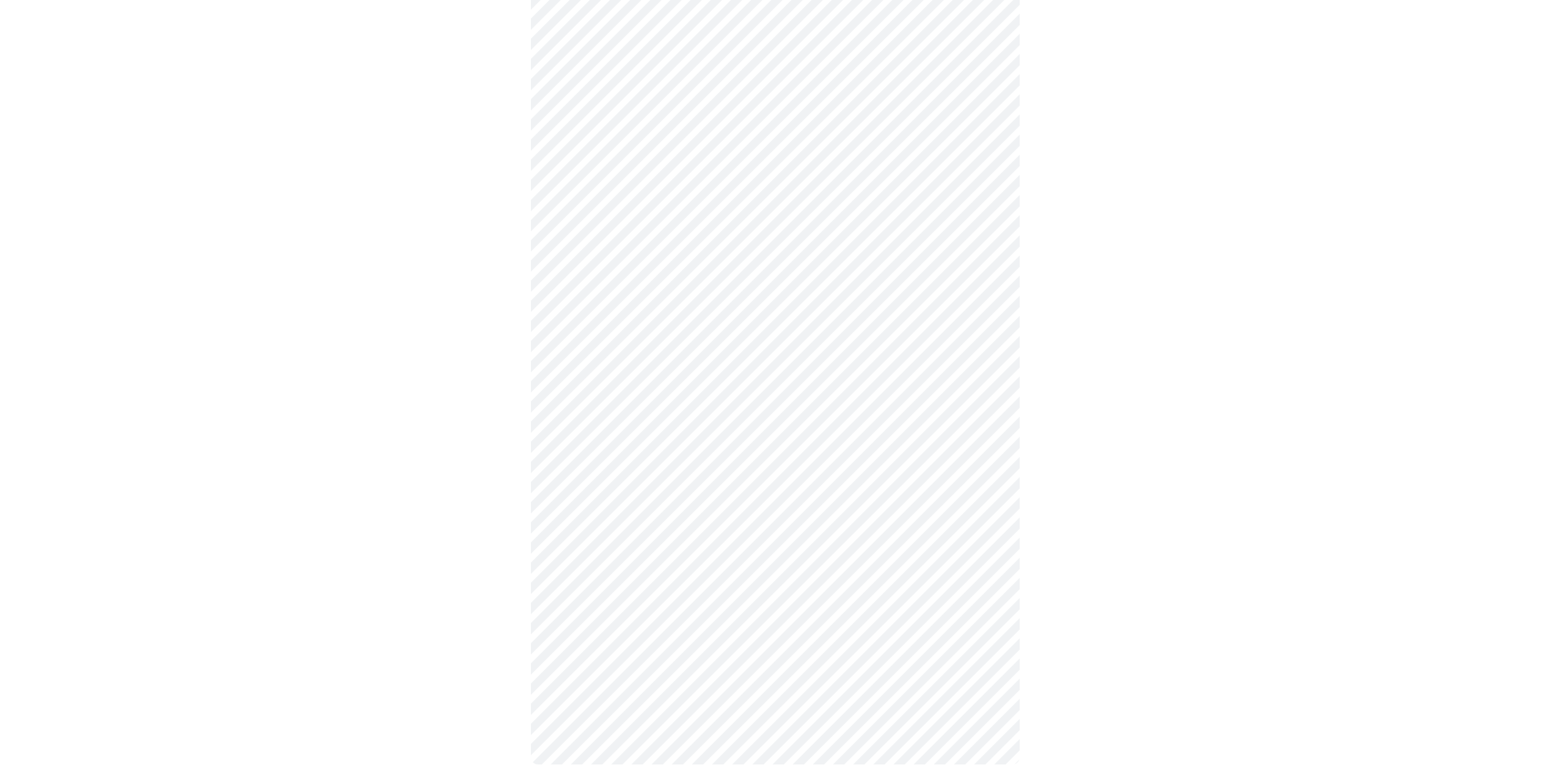
scroll to position [3073, 0]
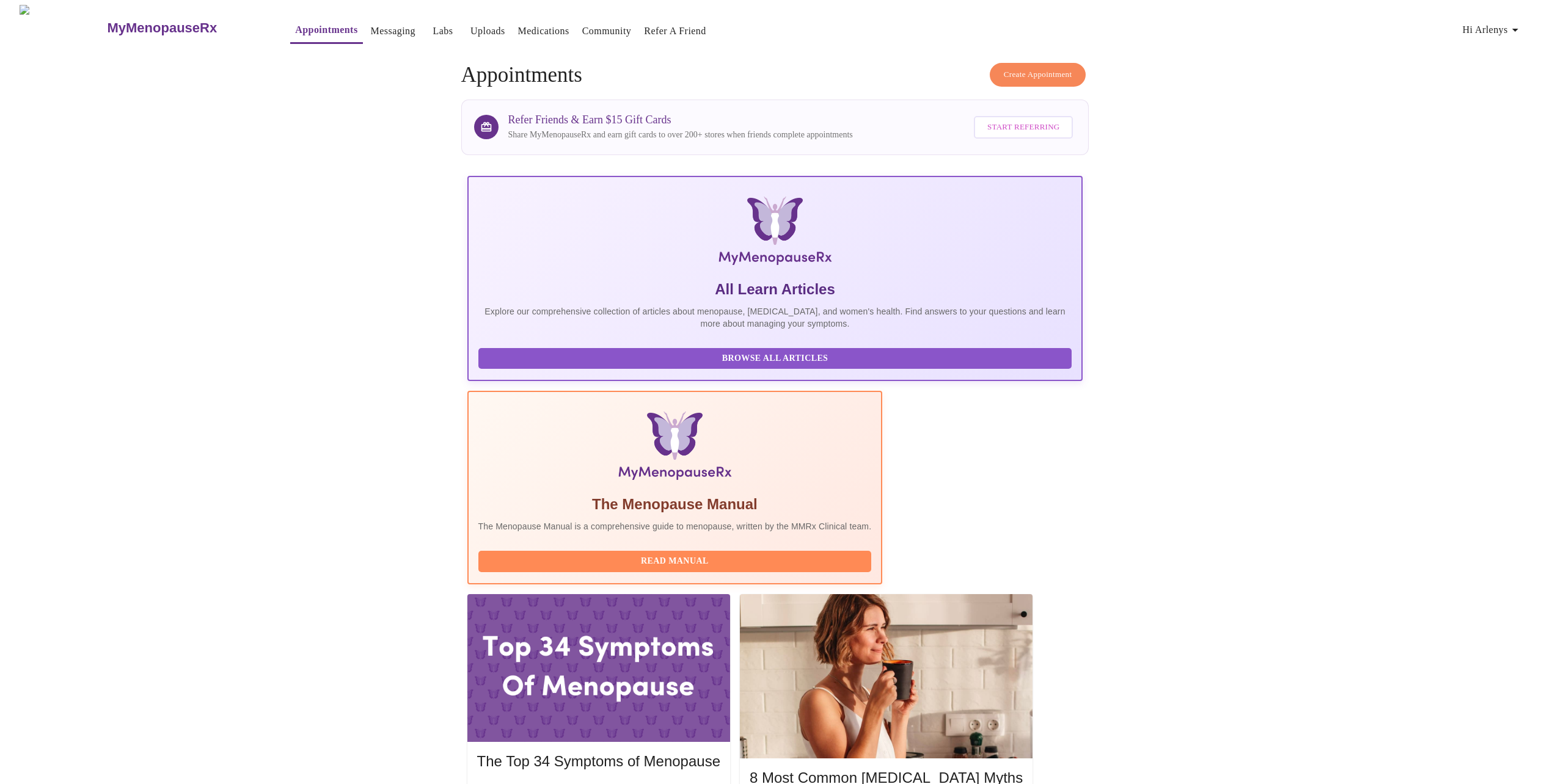
click at [470, 27] on link "Uploads" at bounding box center [487, 31] width 35 height 17
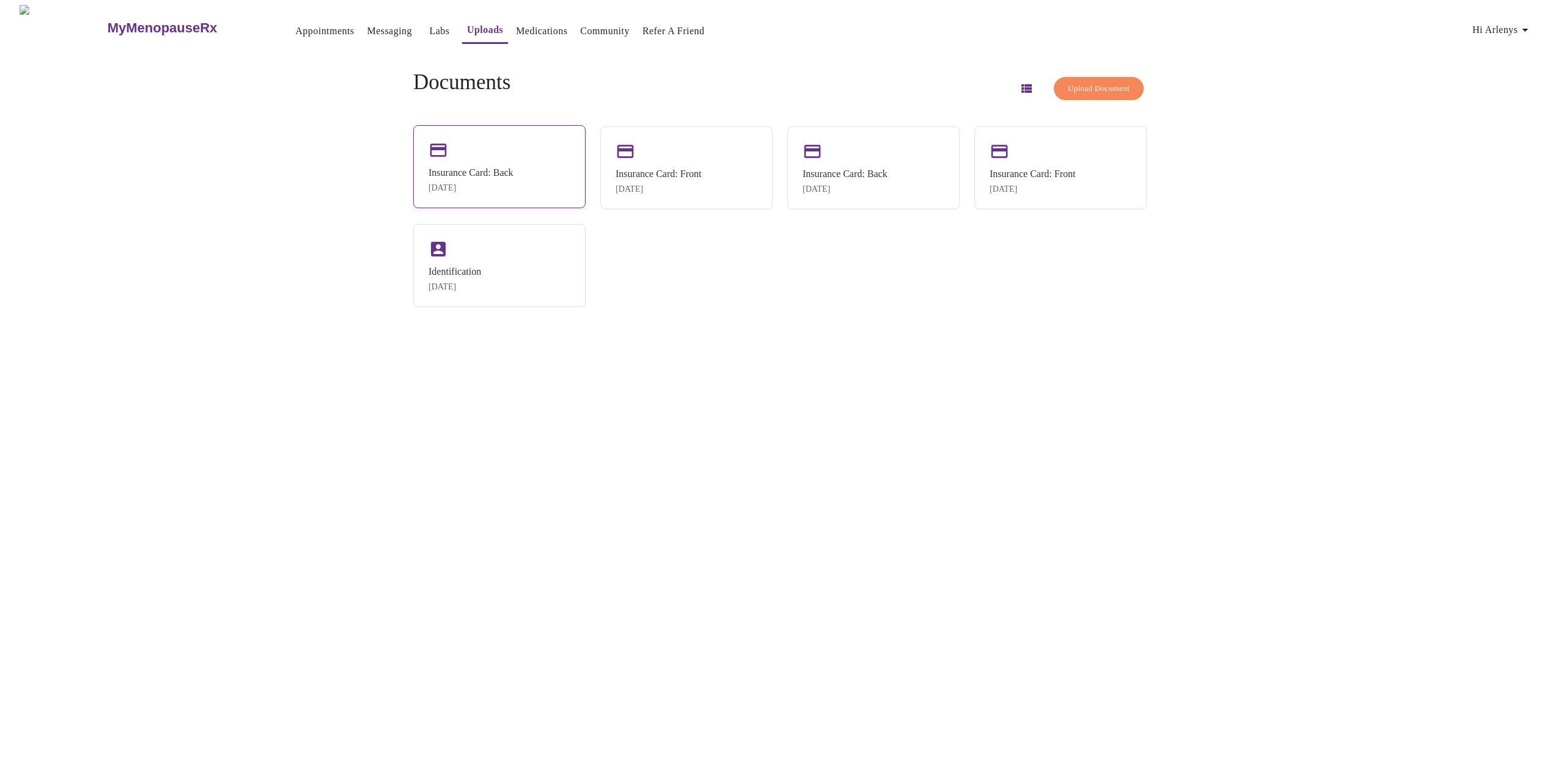
drag, startPoint x: 550, startPoint y: 159, endPoint x: 512, endPoint y: 168, distance: 39.1
click at [512, 168] on div "Insurance Card: Back" at bounding box center [471, 172] width 85 height 11
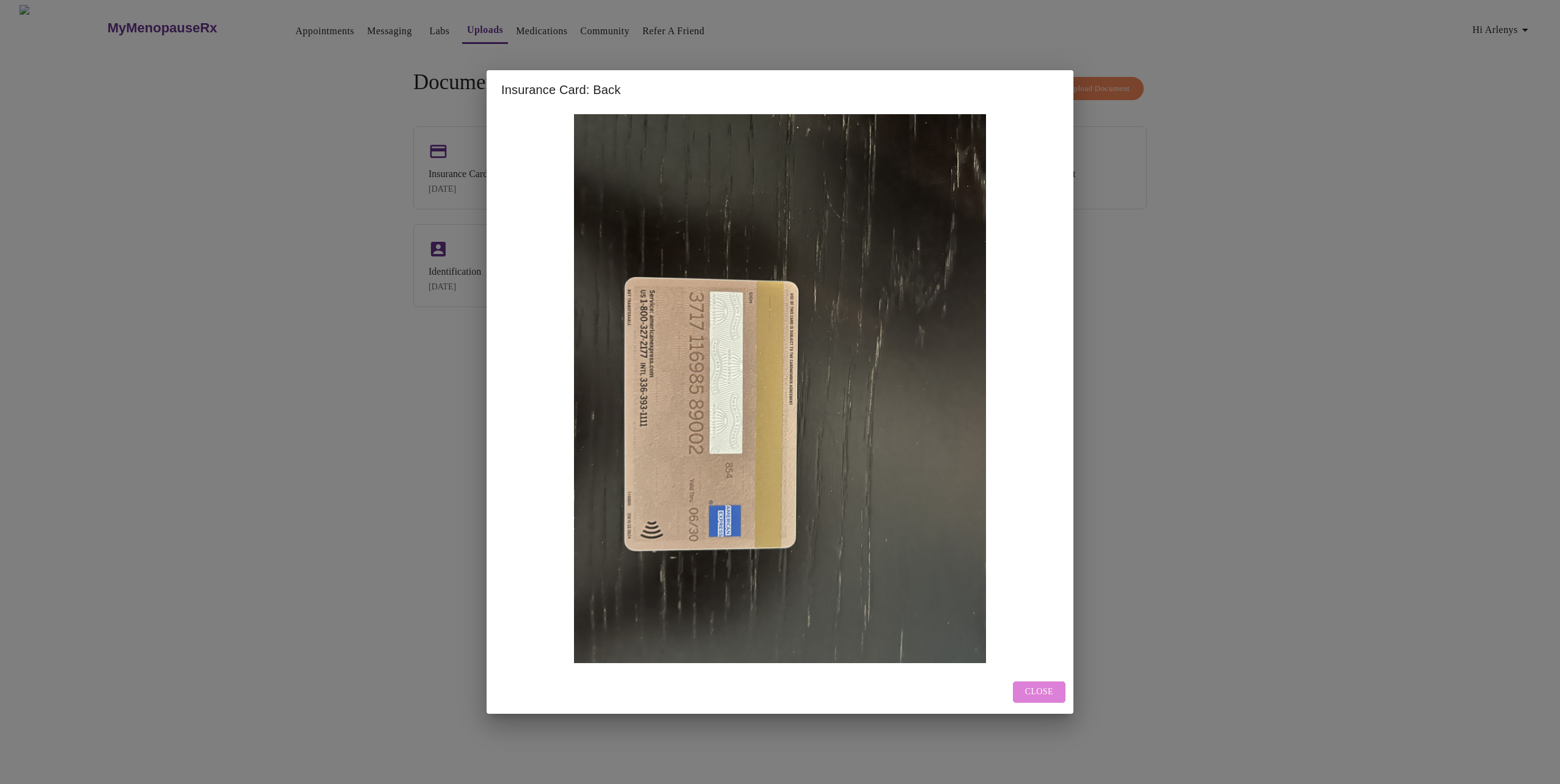
click at [1049, 685] on span "Close" at bounding box center [1039, 692] width 28 height 15
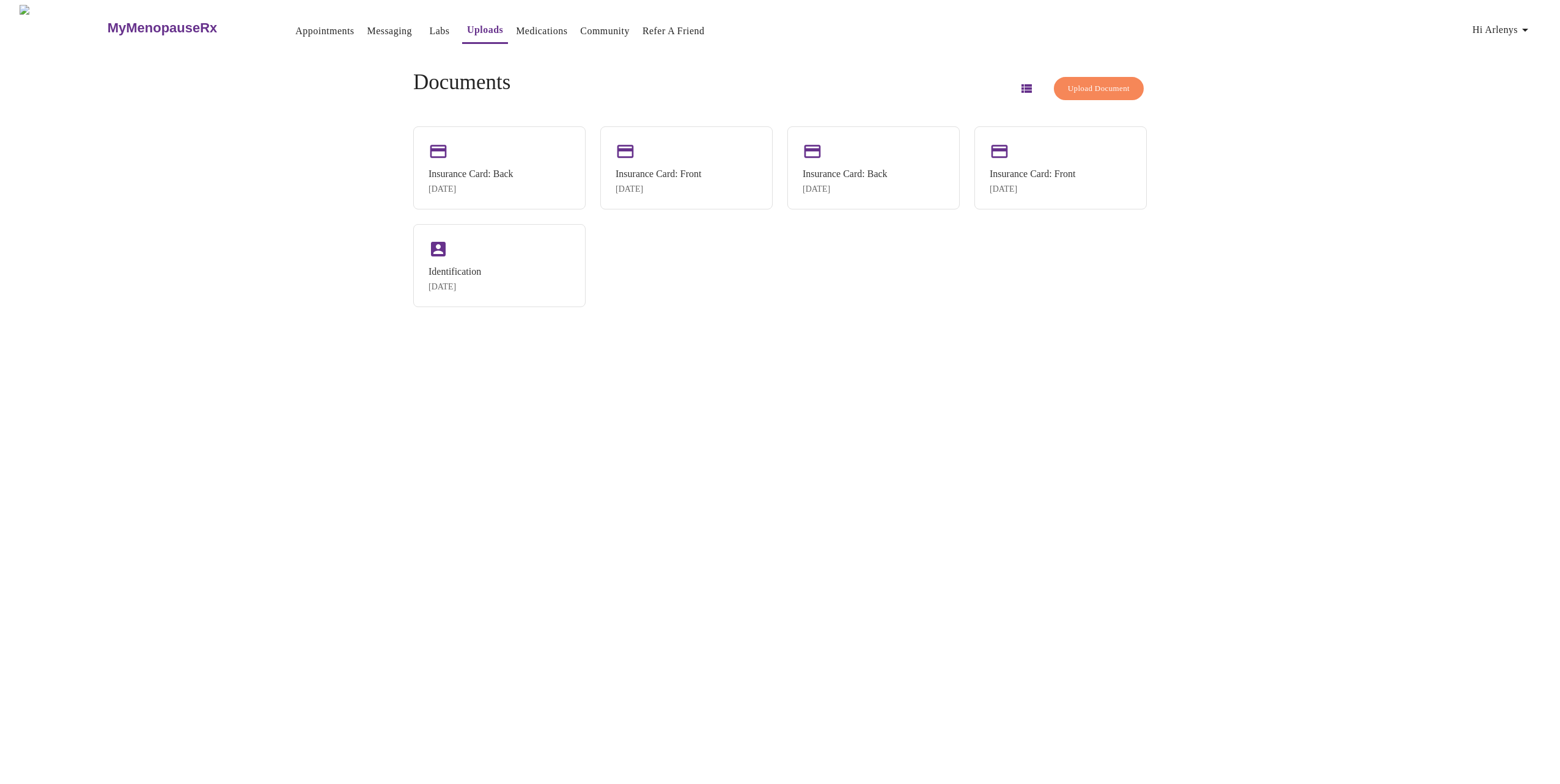
drag, startPoint x: 513, startPoint y: 170, endPoint x: 1083, endPoint y: 312, distance: 587.4
click at [1083, 307] on div "Insurance Card: Back [DATE] Insurance Card: Front [DATE] Insurance Card: Back […" at bounding box center [780, 217] width 733 height 181
drag, startPoint x: 695, startPoint y: 188, endPoint x: 673, endPoint y: 186, distance: 22.1
click at [673, 186] on div "[DATE]" at bounding box center [658, 188] width 85 height 10
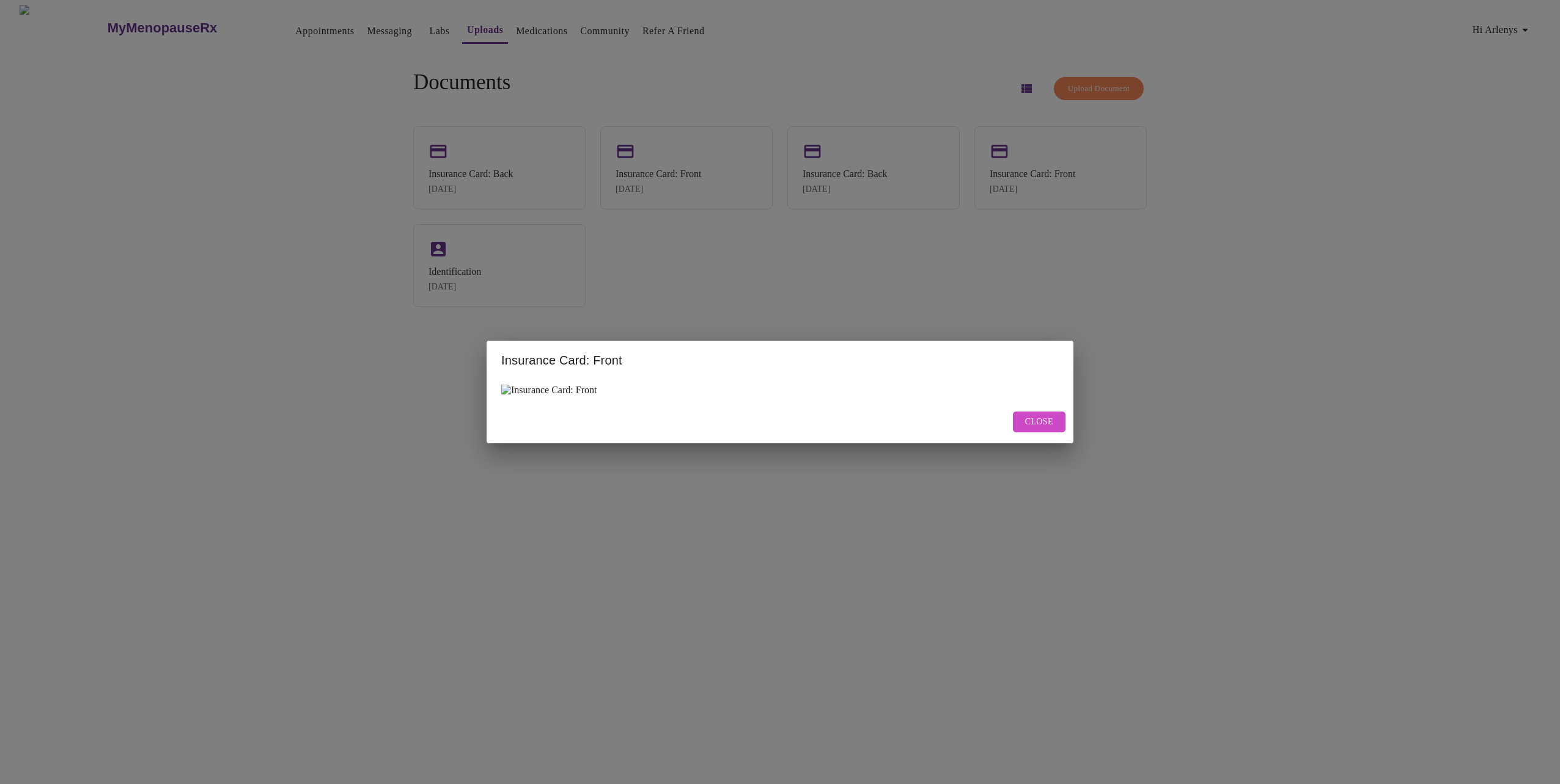
click at [1046, 430] on span "Close" at bounding box center [1039, 422] width 28 height 15
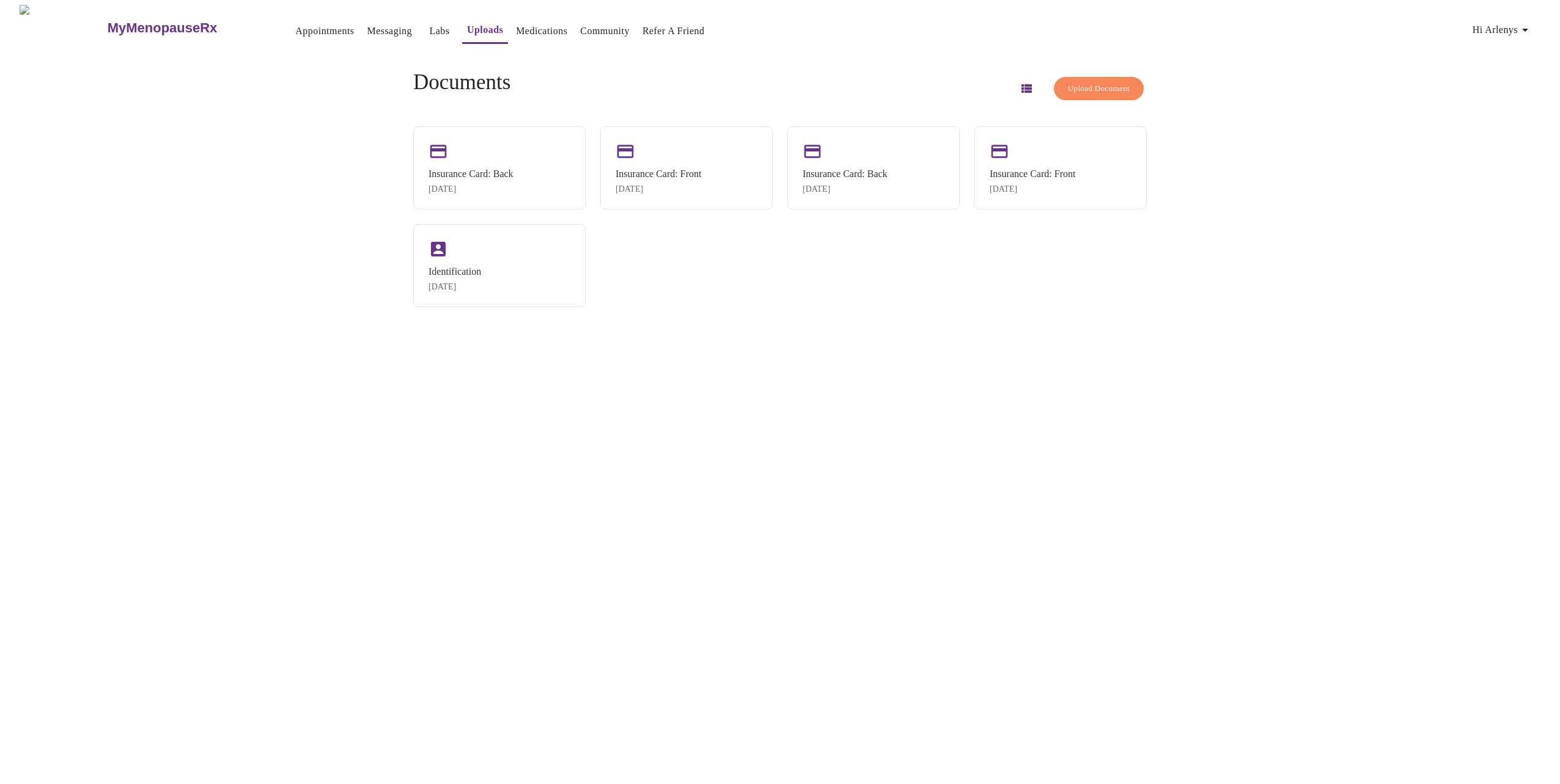
click at [1074, 82] on span "Upload Document" at bounding box center [1098, 89] width 61 height 14
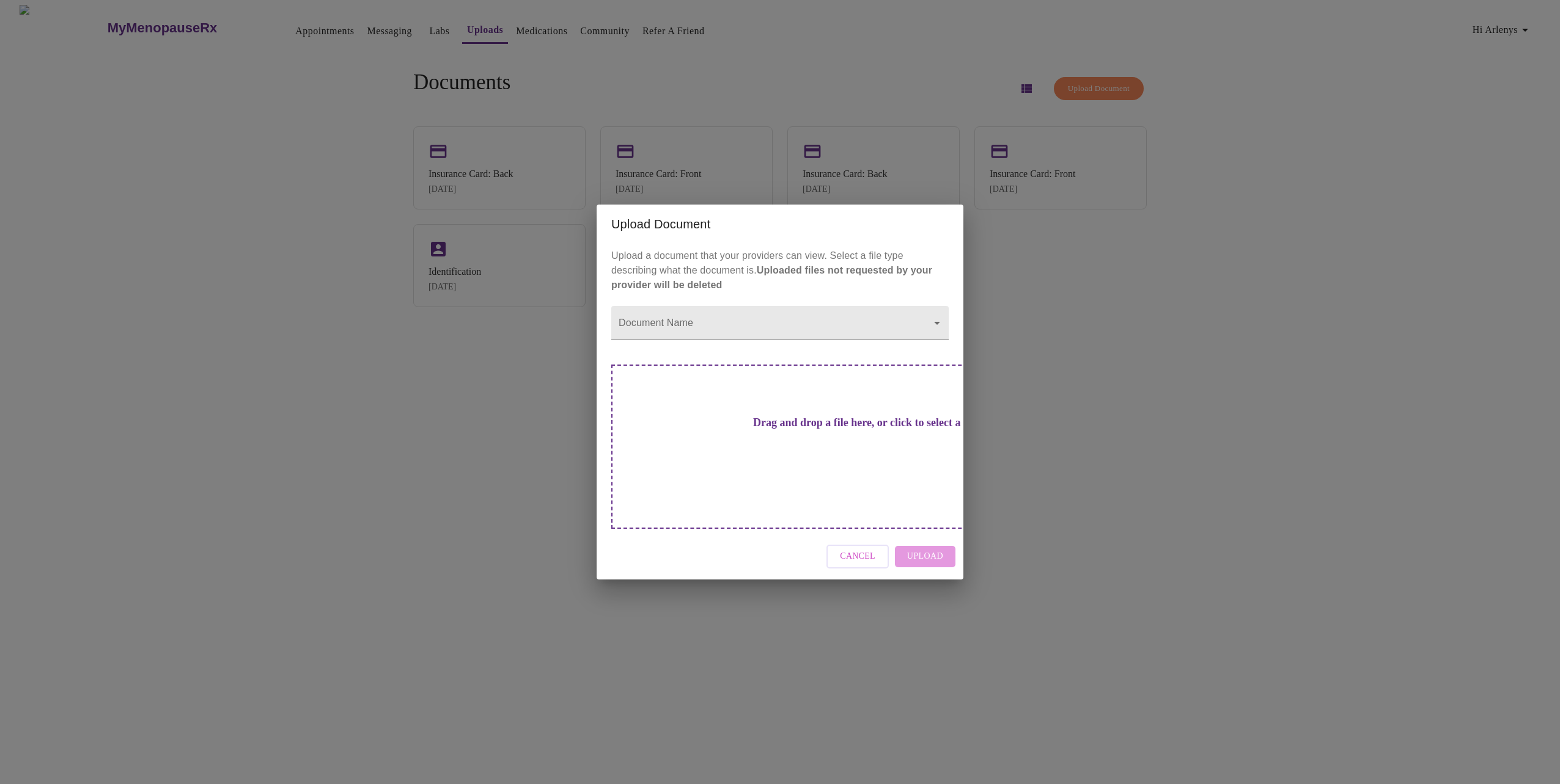
click at [848, 549] on span "Cancel" at bounding box center [858, 556] width 36 height 15
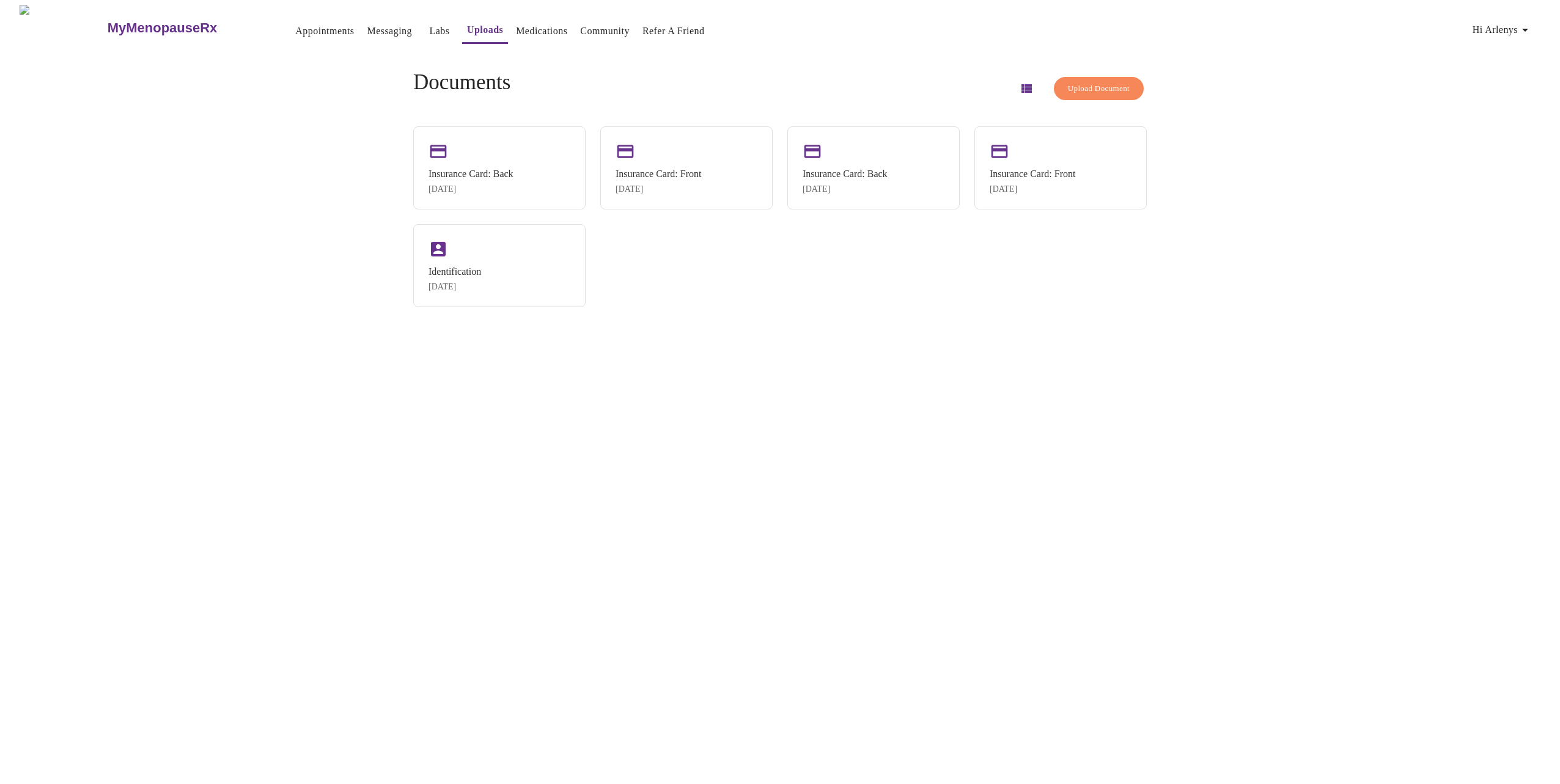
click at [1011, 84] on button "button" at bounding box center [1026, 89] width 30 height 30
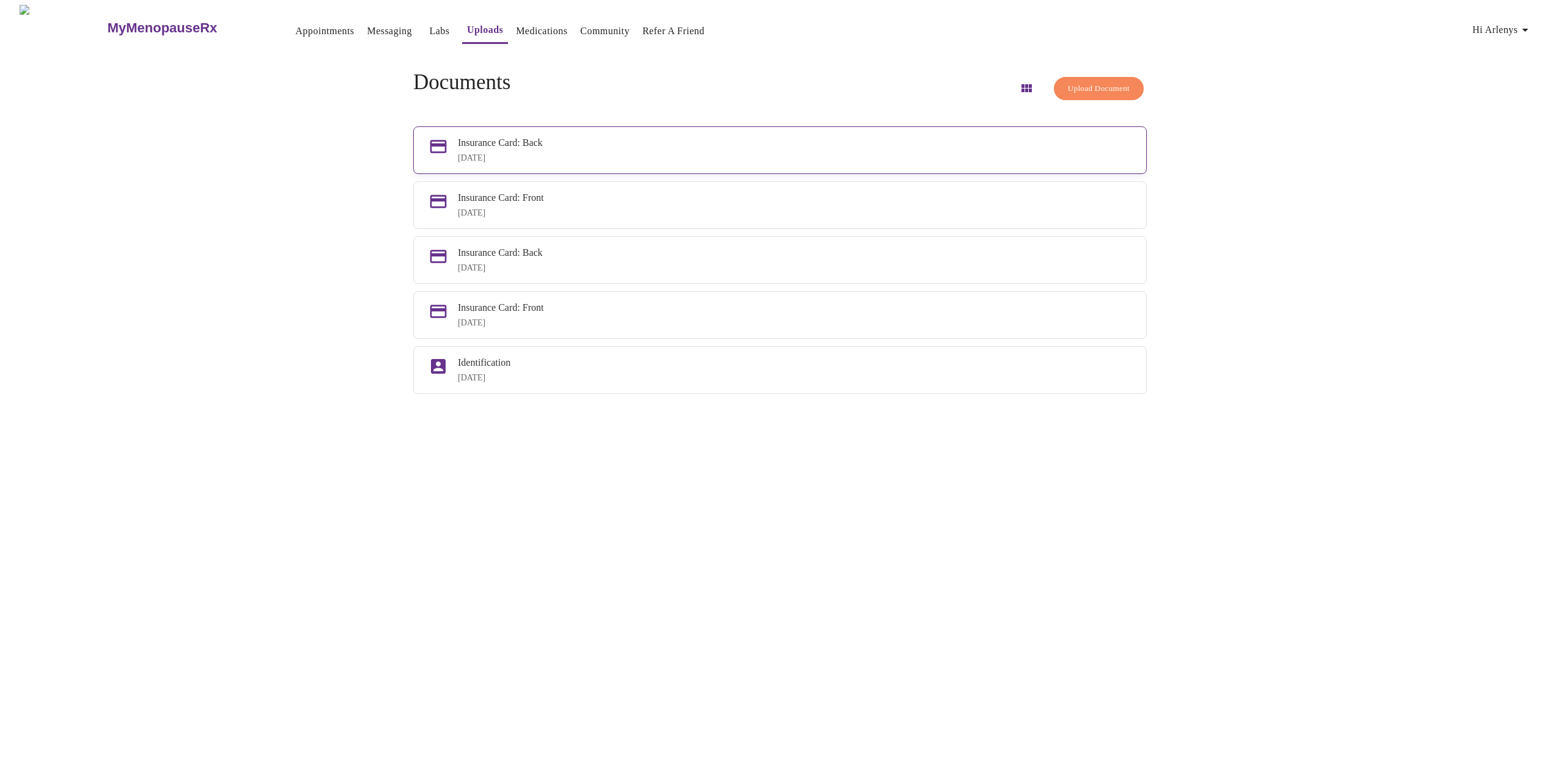
drag, startPoint x: 476, startPoint y: 155, endPoint x: 1003, endPoint y: 150, distance: 527.0
click at [1003, 150] on div "Insurance Card: Back [DATE]" at bounding box center [794, 150] width 674 height 26
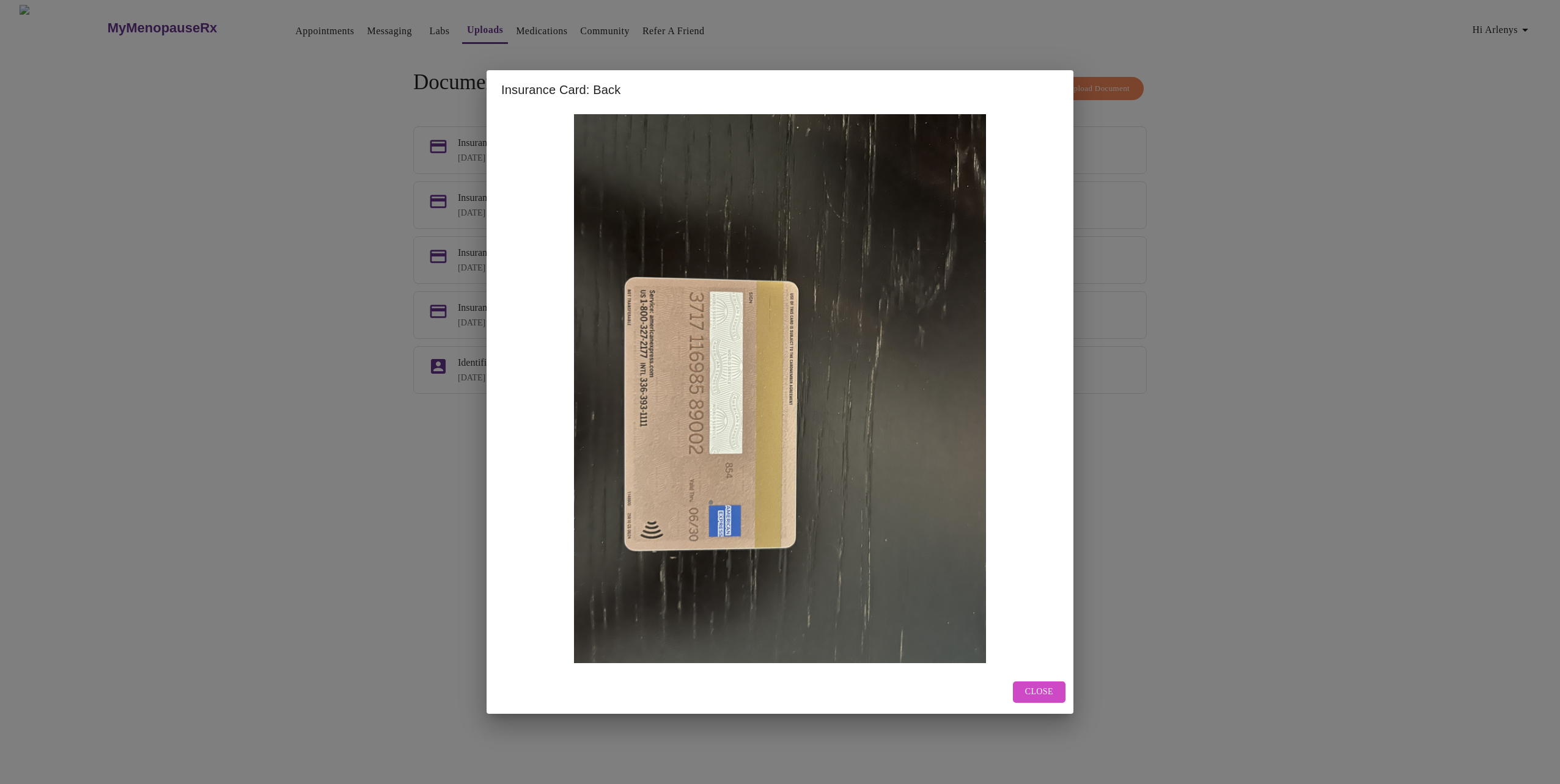
click at [1043, 689] on span "Close" at bounding box center [1039, 692] width 28 height 15
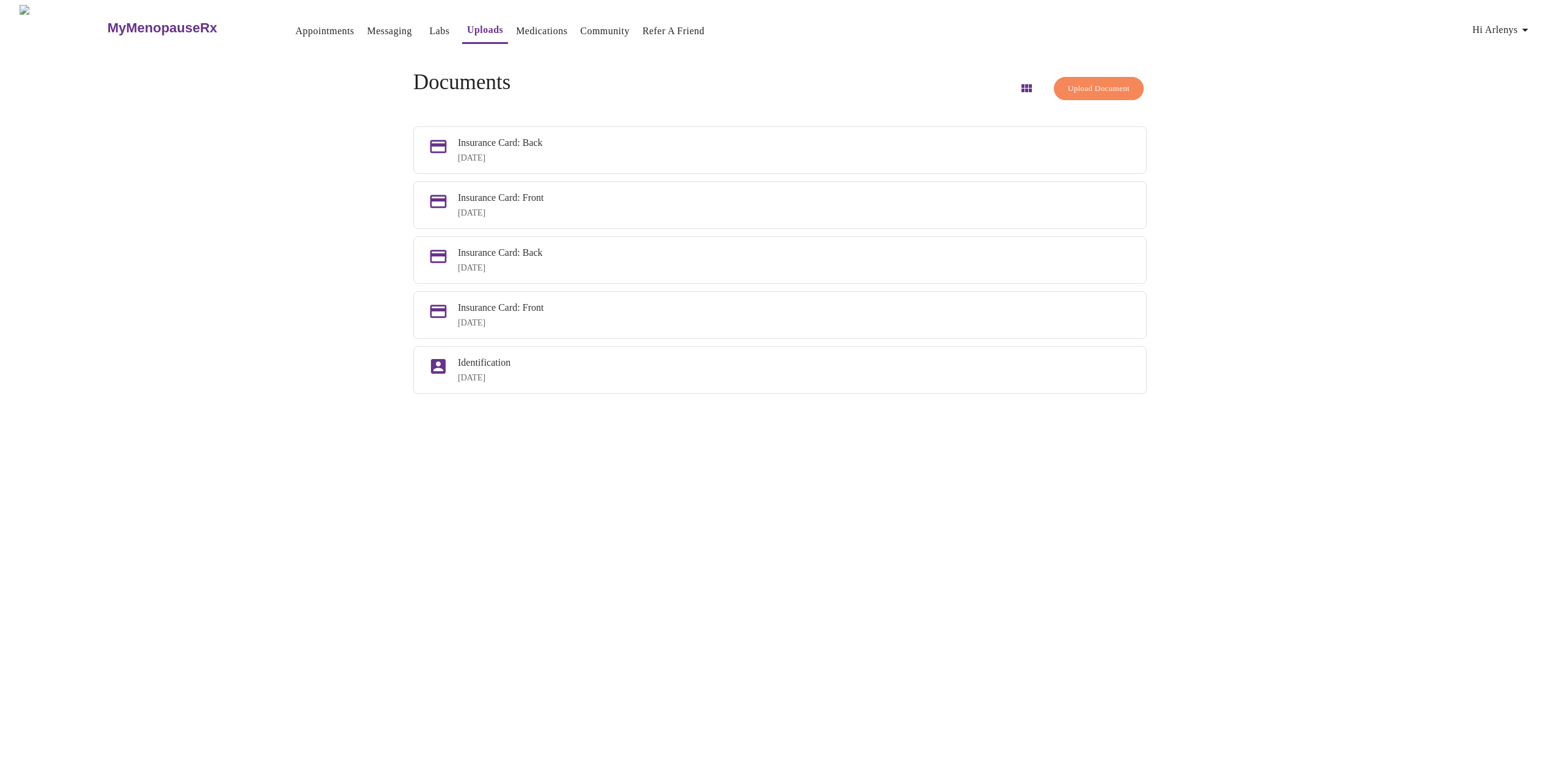
drag, startPoint x: 446, startPoint y: 145, endPoint x: 810, endPoint y: 710, distance: 672.1
click at [810, 710] on div "MyMenopauseRx Appointments Messaging Labs Uploads Medications Community Refer a…" at bounding box center [780, 397] width 1550 height 784
